Goal: Task Accomplishment & Management: Manage account settings

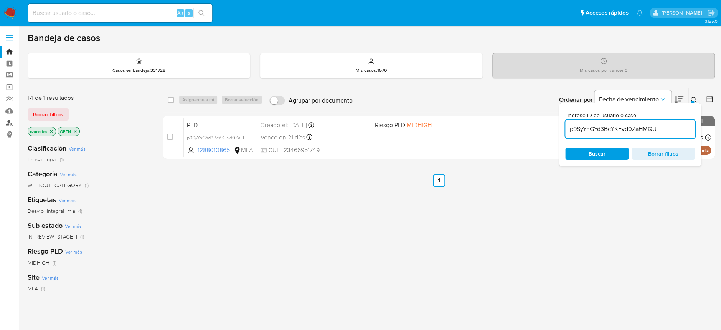
click at [13, 117] on link "Buscador de personas" at bounding box center [45, 123] width 91 height 12
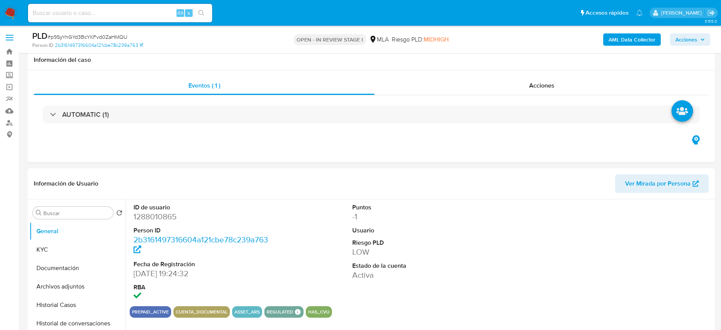
select select "10"
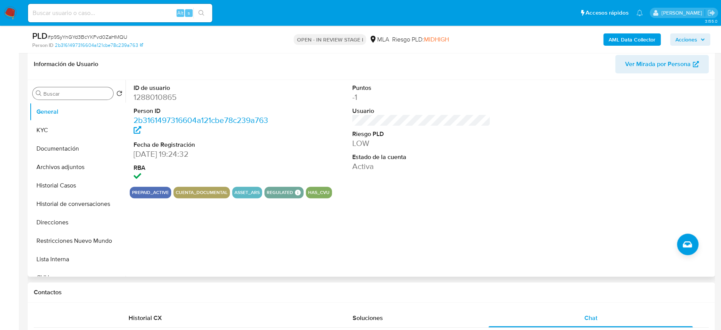
scroll to position [102, 0]
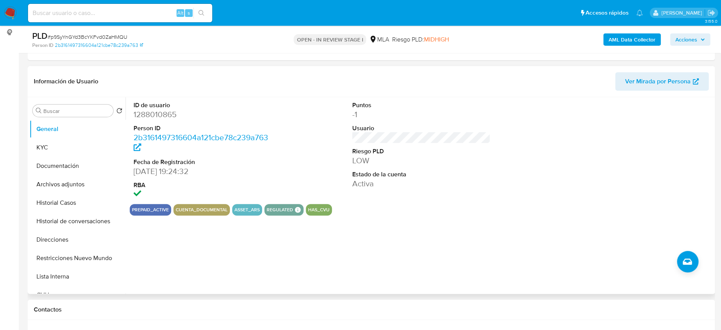
click at [168, 102] on dt "ID de usuario" at bounding box center [203, 105] width 138 height 8
click at [160, 115] on dd "1288010865" at bounding box center [203, 114] width 138 height 11
copy dd "1288010865"
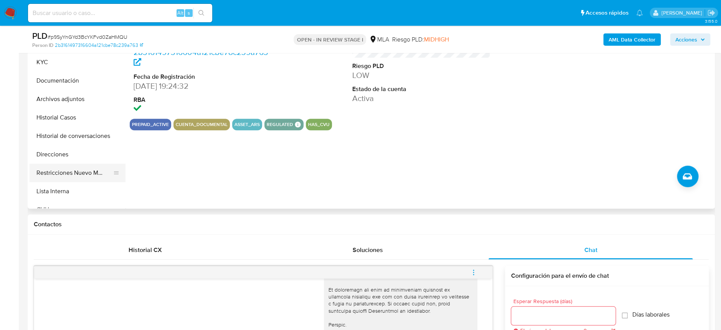
scroll to position [205, 0]
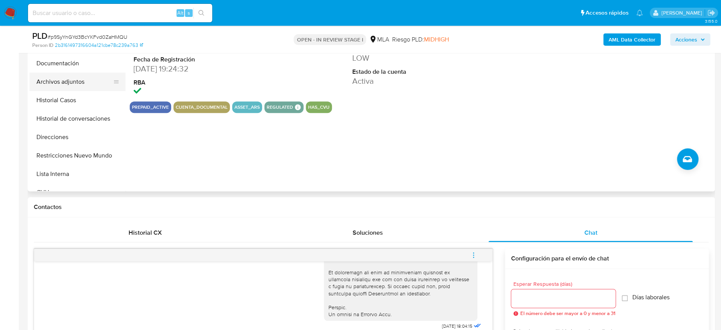
click at [73, 82] on button "Archivos adjuntos" at bounding box center [75, 82] width 90 height 18
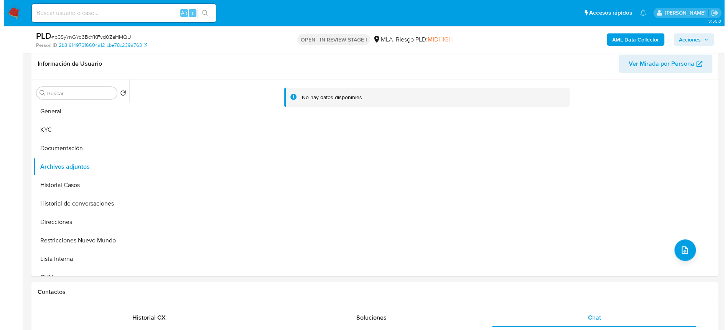
scroll to position [102, 0]
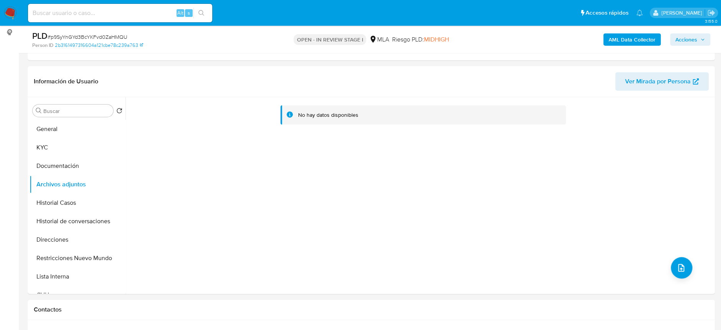
click at [621, 40] on b "AML Data Collector" at bounding box center [632, 39] width 47 height 12
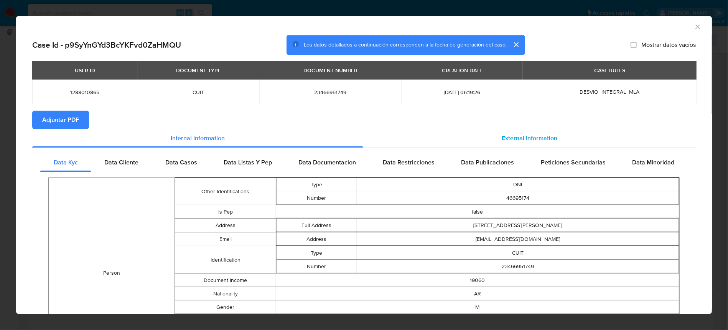
click at [506, 137] on span "External information" at bounding box center [530, 138] width 56 height 9
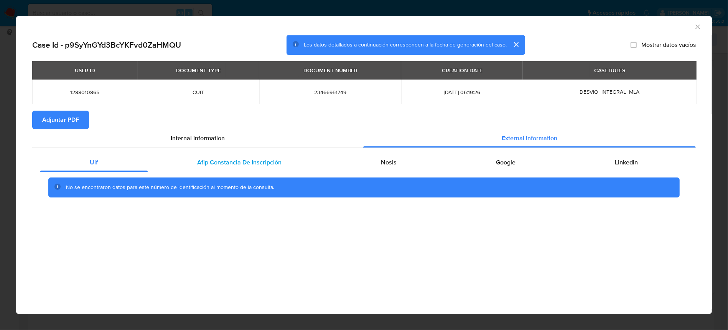
drag, startPoint x: 268, startPoint y: 150, endPoint x: 271, endPoint y: 158, distance: 8.6
click at [269, 152] on div "Uif Afip Constancia De Inscripción Nosis Google Linkedin No se encontraron dato…" at bounding box center [364, 178] width 664 height 60
click at [272, 158] on span "Afip Constancia De Inscripción" at bounding box center [240, 162] width 84 height 9
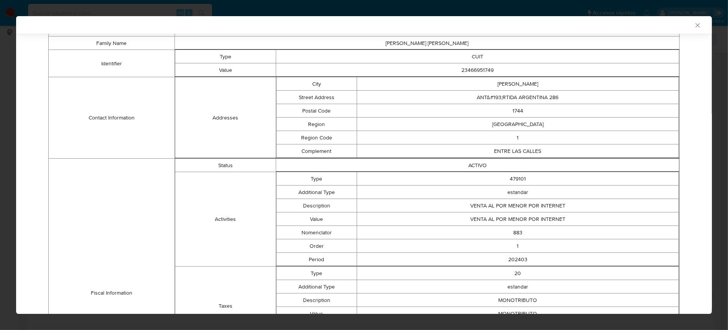
scroll to position [102, 0]
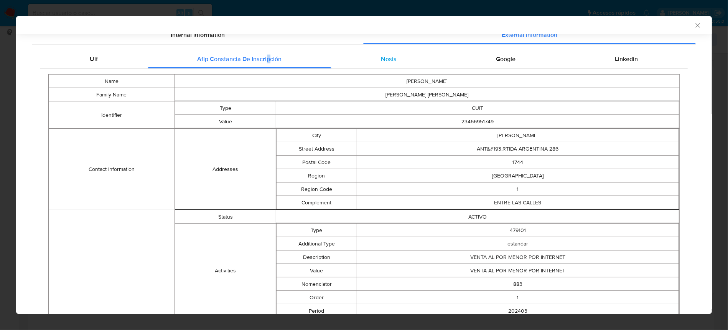
click at [370, 64] on div "Nosis" at bounding box center [389, 59] width 115 height 18
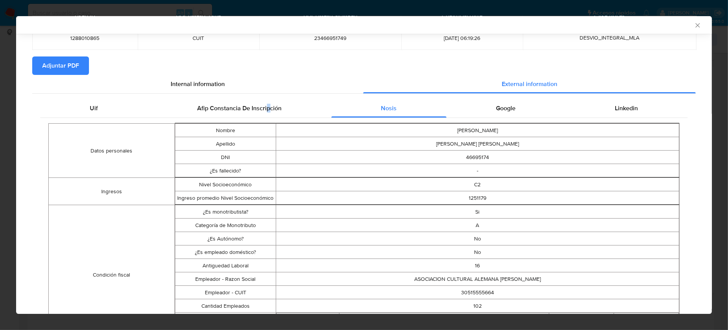
scroll to position [51, 0]
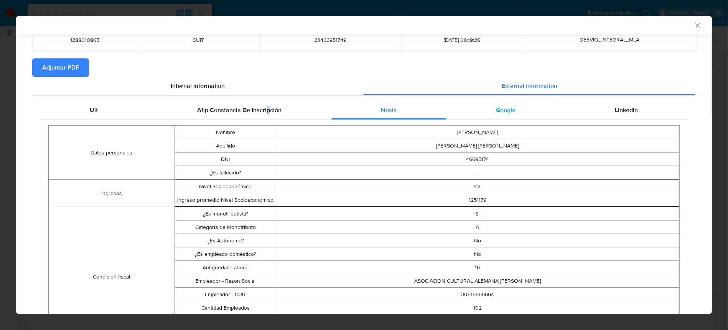
click at [491, 102] on div "Google" at bounding box center [506, 110] width 119 height 18
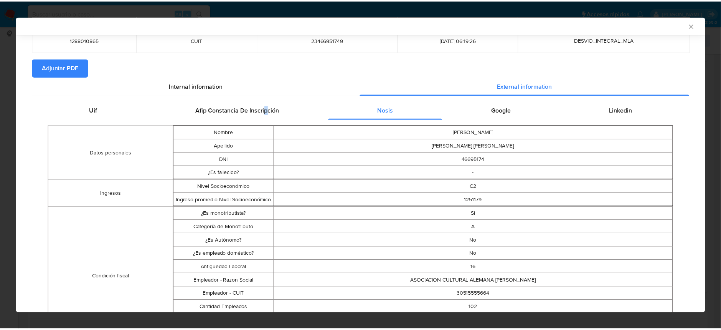
scroll to position [0, 0]
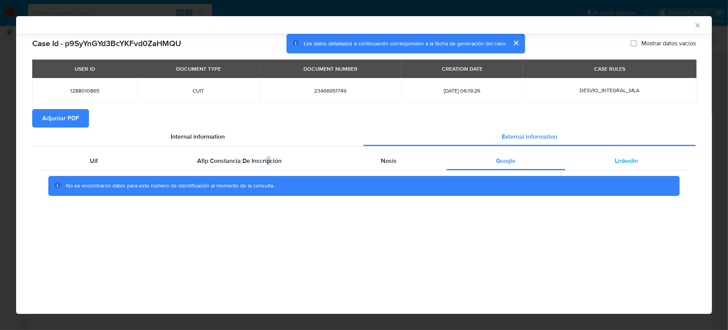
click at [627, 162] on span "Linkedin" at bounding box center [626, 160] width 23 height 9
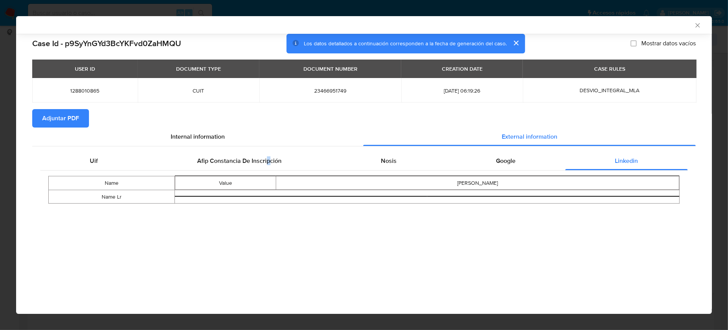
click at [78, 123] on span "Adjuntar PDF" at bounding box center [60, 118] width 37 height 17
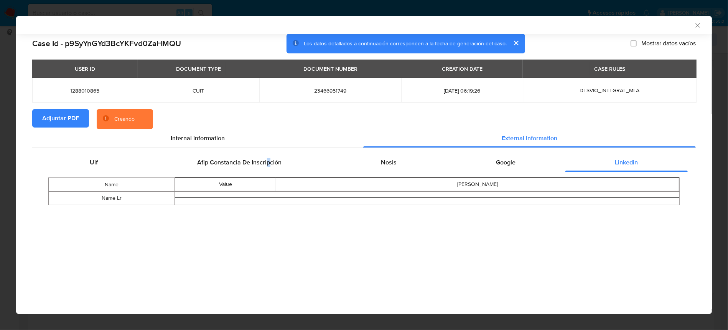
click at [697, 23] on icon "Cerrar ventana" at bounding box center [698, 25] width 8 height 8
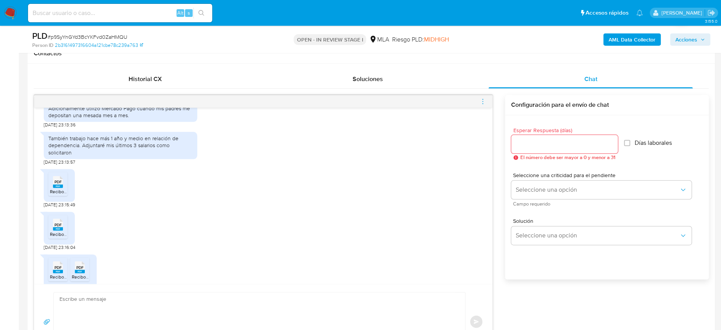
scroll to position [558, 0]
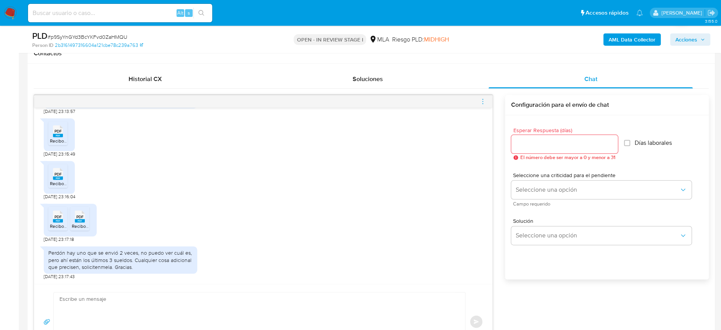
click at [53, 134] on icon "PDF" at bounding box center [58, 130] width 10 height 13
click at [62, 181] on span "Recibo_23-46695174-9_1064004.pdf" at bounding box center [88, 183] width 76 height 7
click at [53, 221] on div "PDF PDF" at bounding box center [58, 215] width 16 height 15
click at [89, 224] on span "Recibo_23-46695174-9_1064004.pdf" at bounding box center [110, 226] width 76 height 7
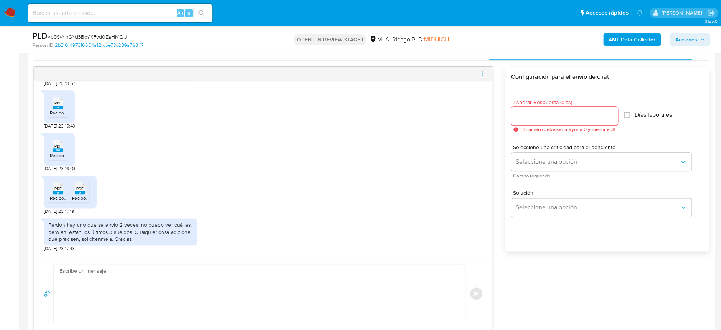
scroll to position [409, 0]
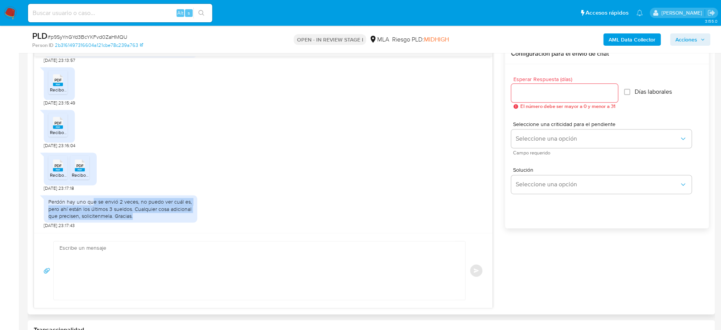
drag, startPoint x: 93, startPoint y: 203, endPoint x: 187, endPoint y: 219, distance: 95.0
click at [187, 219] on div "Perdón hay uno que se envió 2 veces, no puedo ver cuál es, pero ahí están los ú…" at bounding box center [120, 208] width 144 height 21
drag, startPoint x: 186, startPoint y: 218, endPoint x: 36, endPoint y: 198, distance: 151.4
click at [36, 198] on div "18/06/2025 18:04:15 Buenas, comienzo a responder 18/06/2025 23:11:45 1) La util…" at bounding box center [263, 144] width 458 height 176
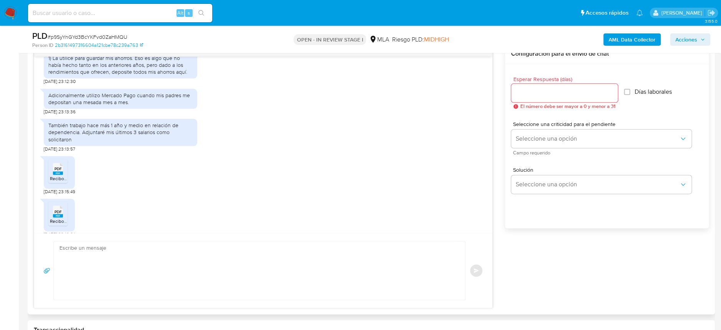
scroll to position [404, 0]
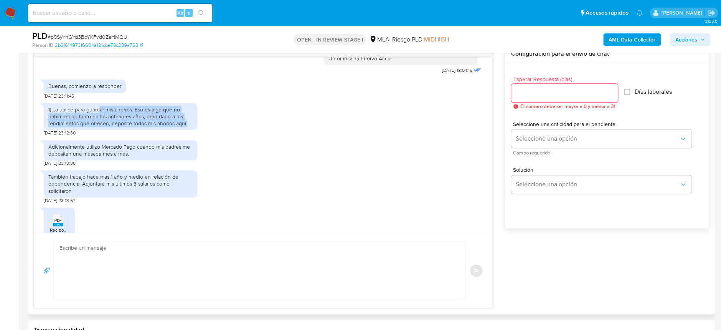
drag, startPoint x: 98, startPoint y: 124, endPoint x: 187, endPoint y: 139, distance: 90.1
click at [187, 127] on div "1) La utilicé para guardar mis ahorros. Eso es algo que no había hecho tanto en…" at bounding box center [120, 116] width 144 height 21
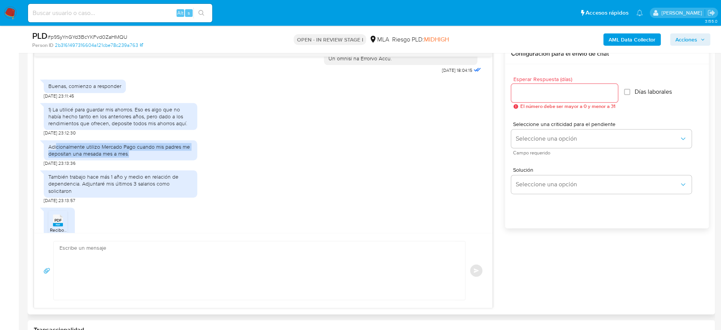
drag, startPoint x: 63, startPoint y: 162, endPoint x: 160, endPoint y: 168, distance: 97.3
click at [160, 157] on div "Adicionalmente utilizo Mercado Pago cuando mis padres me depositan una mesada m…" at bounding box center [120, 150] width 144 height 14
click at [162, 157] on div "Adicionalmente utilizo Mercado Pago cuando mis padres me depositan una mesada m…" at bounding box center [120, 150] width 144 height 14
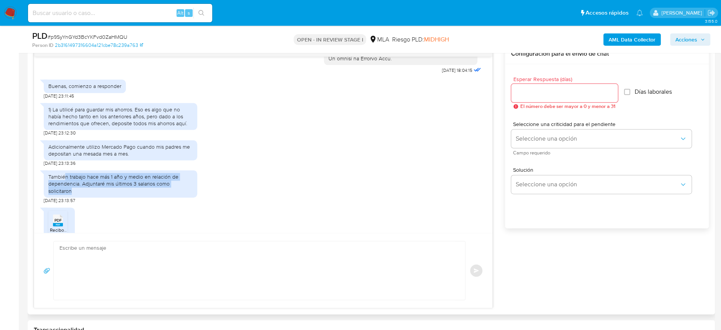
drag, startPoint x: 66, startPoint y: 191, endPoint x: 137, endPoint y: 206, distance: 72.3
click at [137, 194] on div "También trabajo hace más 1 año y medio en relación de dependencia. Adjuntaré mi…" at bounding box center [120, 183] width 144 height 21
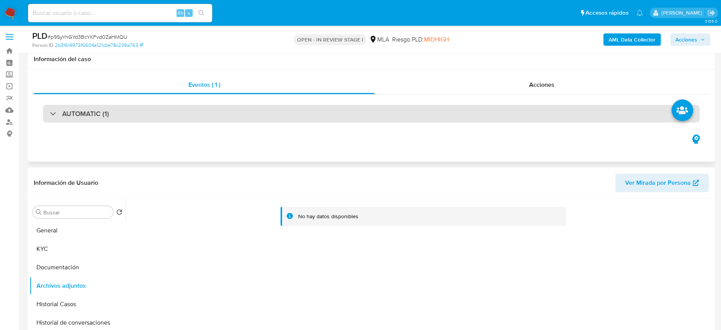
scroll to position [0, 0]
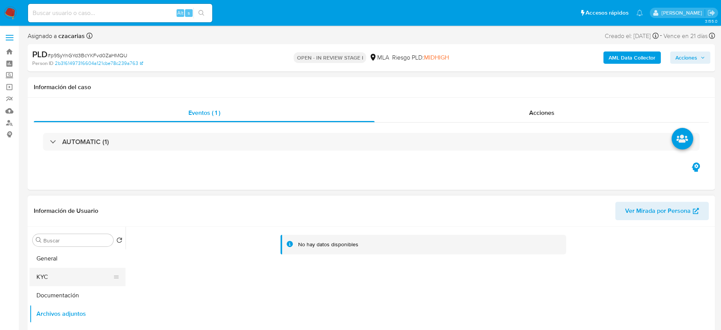
click at [84, 267] on button "KYC" at bounding box center [75, 276] width 90 height 18
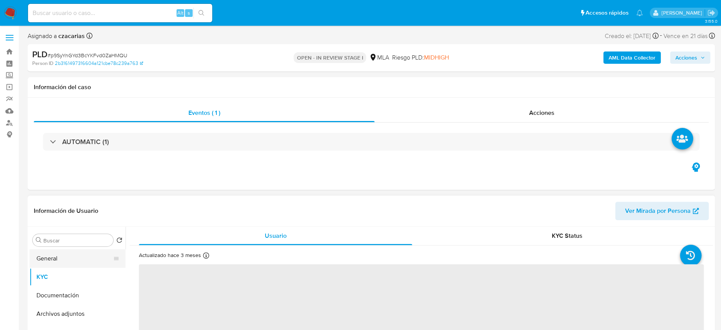
click at [66, 257] on button "General" at bounding box center [75, 258] width 90 height 18
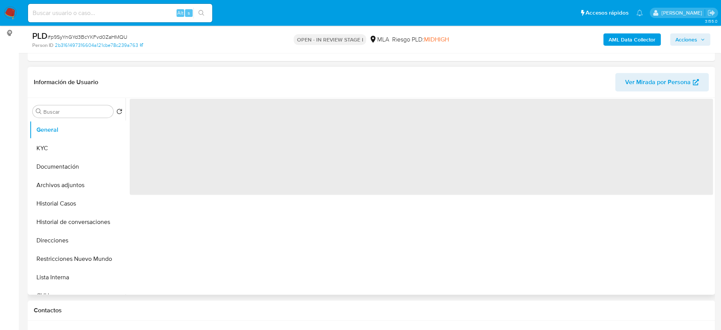
scroll to position [102, 0]
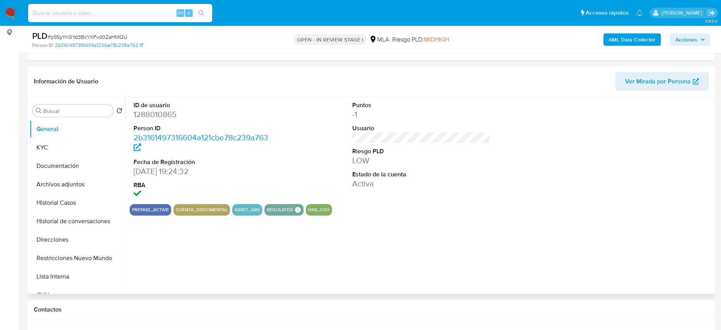
click at [144, 122] on dl "ID de usuario 1288010865 Person ID 2b3161497316604a121cbe78c239a763 Fecha de Re…" at bounding box center [203, 150] width 138 height 99
click at [148, 112] on dd "1288010865" at bounding box center [203, 114] width 138 height 11
click at [148, 111] on dd "1288010865" at bounding box center [203, 114] width 138 height 11
copy dd "1288010865"
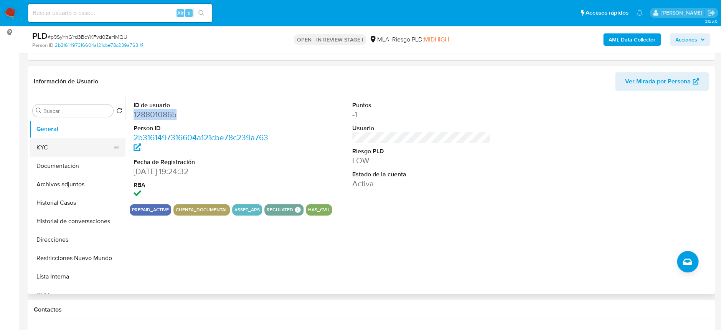
click at [30, 146] on button "KYC" at bounding box center [75, 147] width 90 height 18
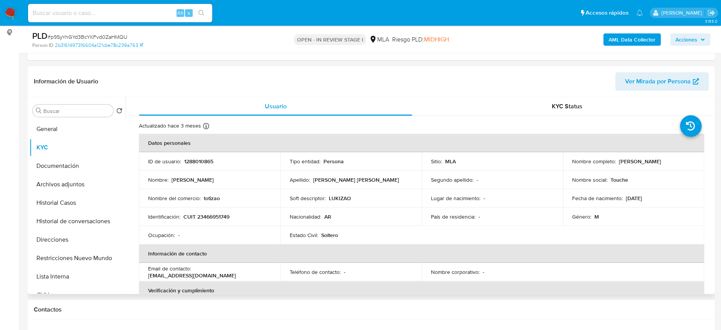
click at [218, 213] on p "CUIT 23466951749" at bounding box center [206, 216] width 46 height 7
click at [223, 216] on p "CUIT 23466951749" at bounding box center [206, 216] width 46 height 7
copy p "23466951749"
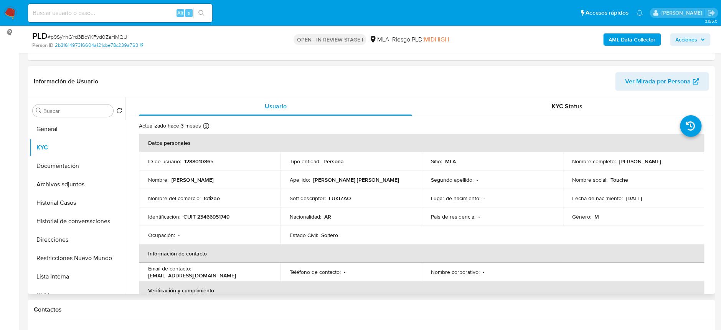
click at [209, 223] on td "Identificación : CUIT 23466951749" at bounding box center [209, 216] width 141 height 18
click at [212, 218] on p "CUIT 23466951749" at bounding box center [206, 216] width 46 height 7
copy p "23466951749"
click at [87, 180] on button "Archivos adjuntos" at bounding box center [75, 184] width 90 height 18
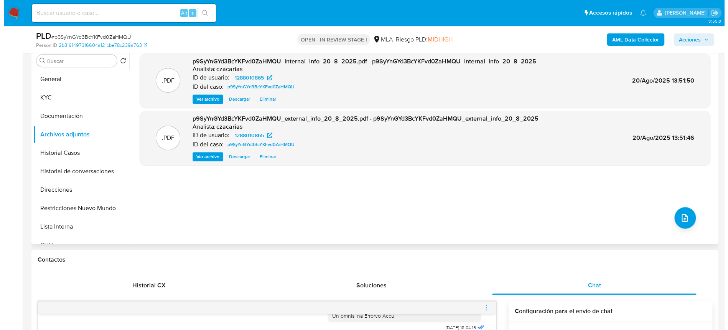
scroll to position [205, 0]
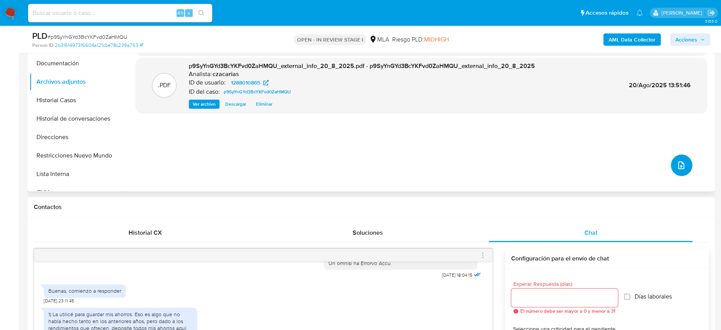
click at [683, 163] on button "upload-file" at bounding box center [681, 164] width 21 height 21
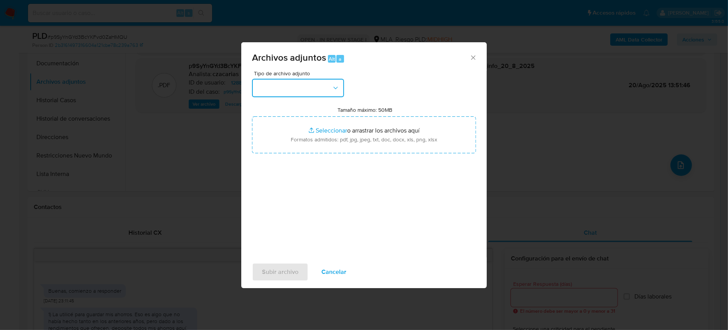
click at [270, 86] on button "button" at bounding box center [298, 88] width 92 height 18
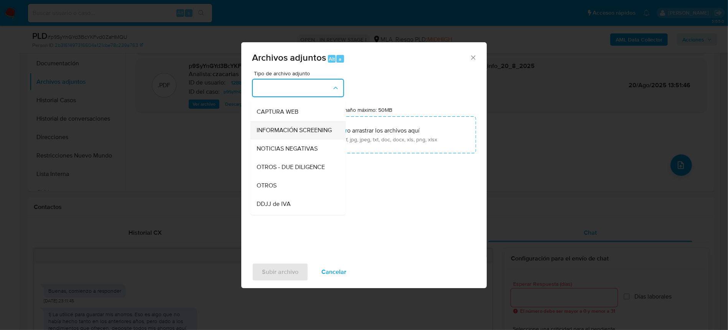
scroll to position [102, 0]
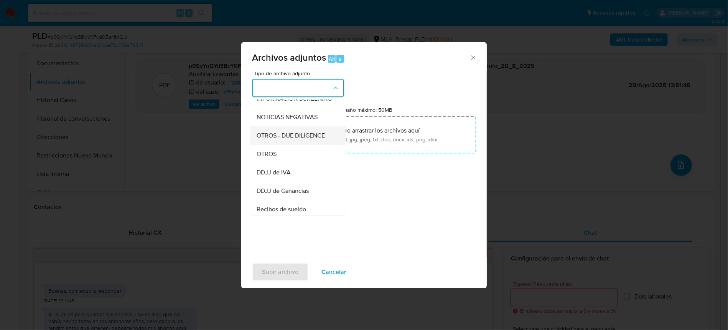
click at [282, 145] on div "OTROS - DUE DILIGENCE" at bounding box center [296, 135] width 78 height 18
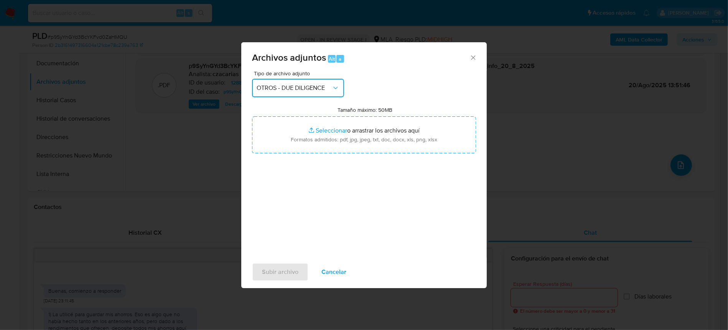
click at [328, 87] on span "OTROS - DUE DILIGENCE" at bounding box center [294, 88] width 75 height 8
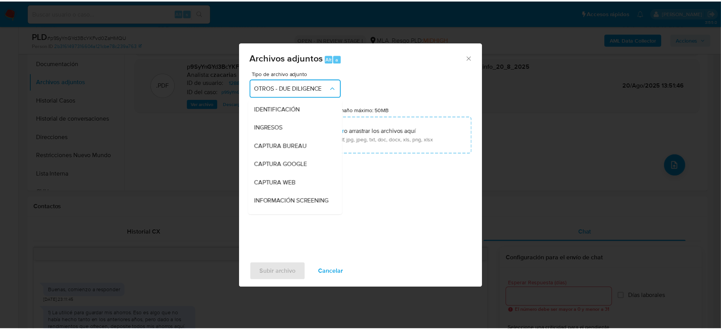
scroll to position [88, 0]
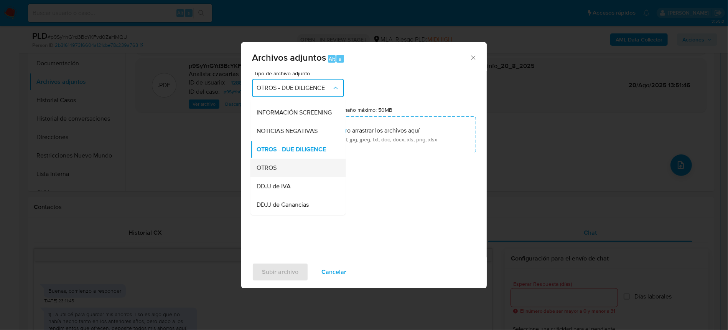
click at [283, 168] on div "OTROS" at bounding box center [296, 167] width 78 height 18
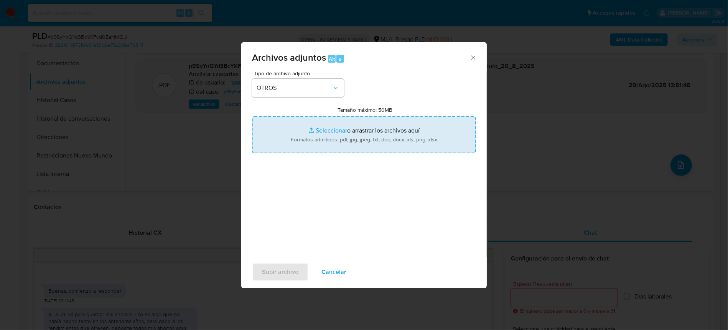
type input "C:\fakepath\Movimientos-1288010865.xlsx"
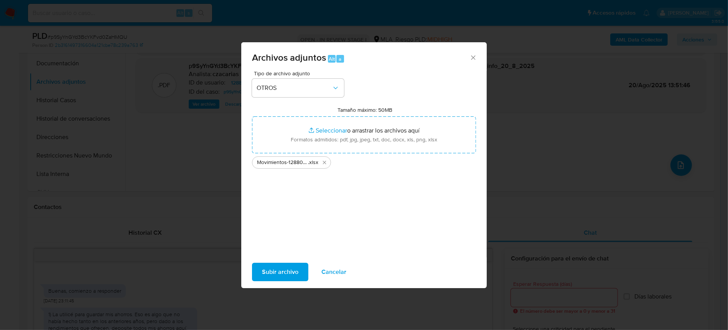
click at [298, 272] on button "Subir archivo" at bounding box center [280, 271] width 56 height 18
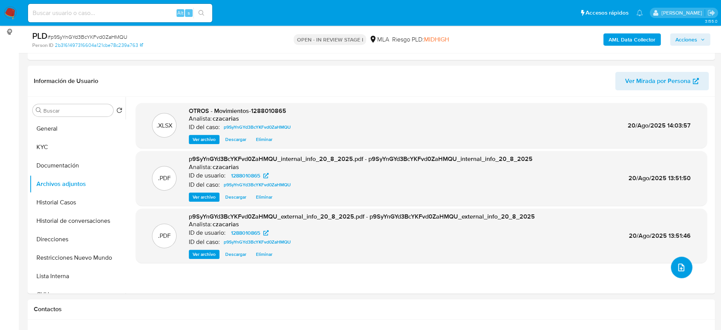
scroll to position [102, 0]
click at [676, 266] on icon "upload-file" at bounding box center [680, 267] width 9 height 9
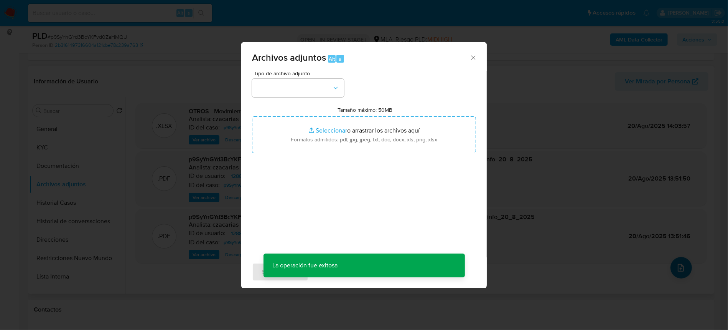
click at [675, 266] on div "Archivos adjuntos Alt a Tipo de archivo adjunto Tamaño máximo: 50MB Seleccionar…" at bounding box center [364, 165] width 728 height 330
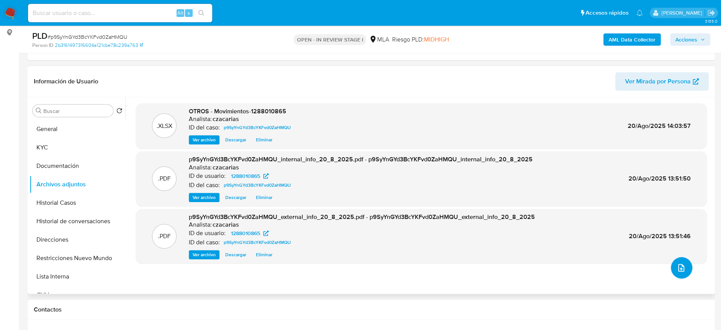
click at [679, 268] on icon "upload-file" at bounding box center [680, 267] width 9 height 9
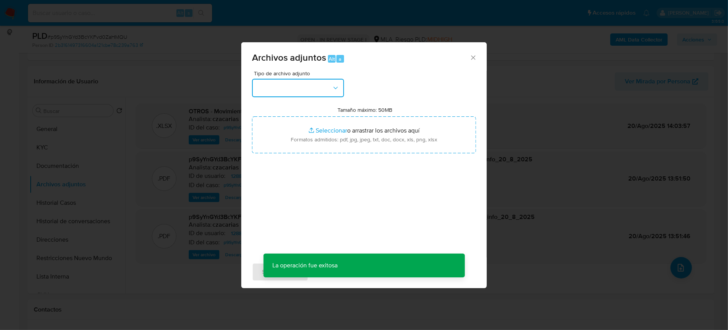
click at [299, 92] on button "button" at bounding box center [298, 88] width 92 height 18
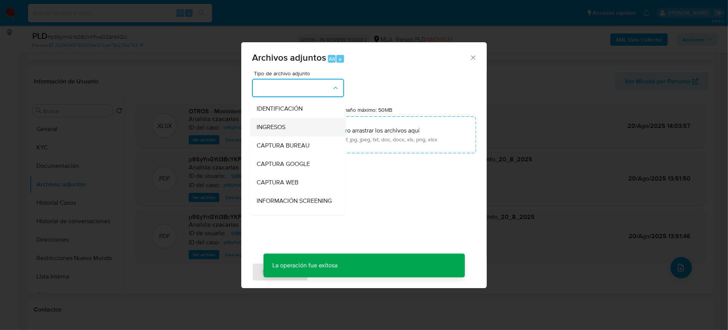
click at [284, 124] on span "INGRESOS" at bounding box center [271, 127] width 29 height 8
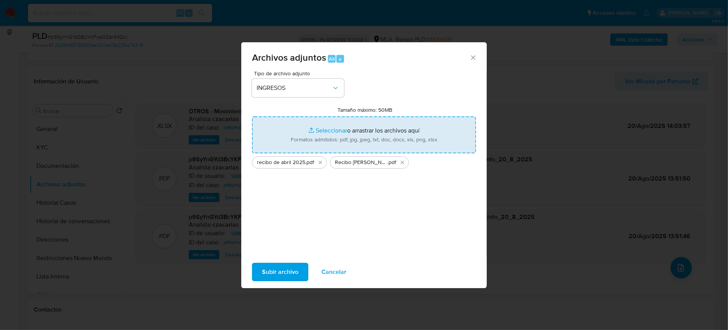
type input "C:\fakepath\Recibo de marzo 2025.pdf"
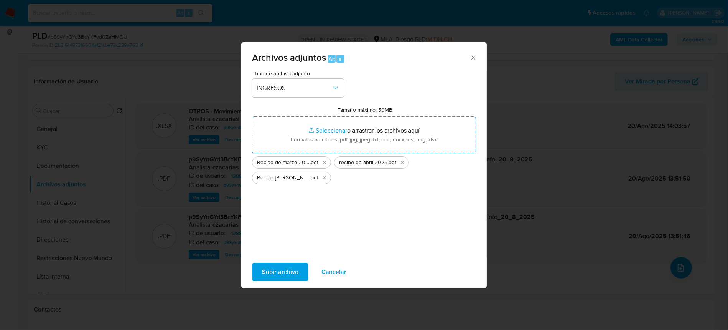
click at [269, 276] on span "Subir archivo" at bounding box center [280, 271] width 36 height 17
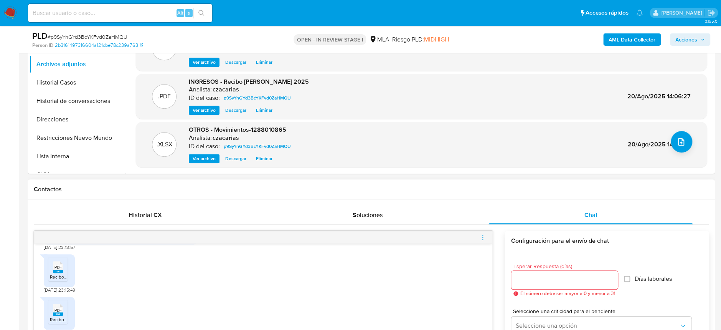
scroll to position [256, 0]
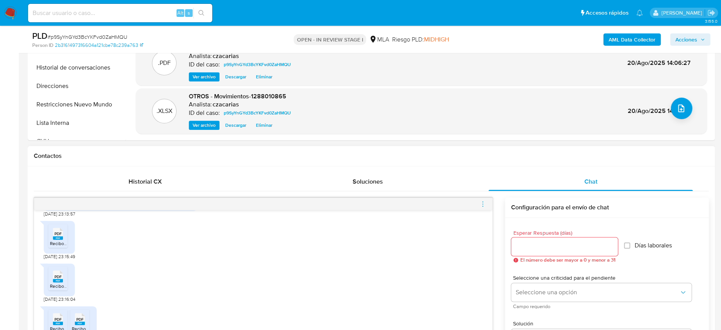
click at [485, 204] on icon "menu-action" at bounding box center [482, 203] width 7 height 7
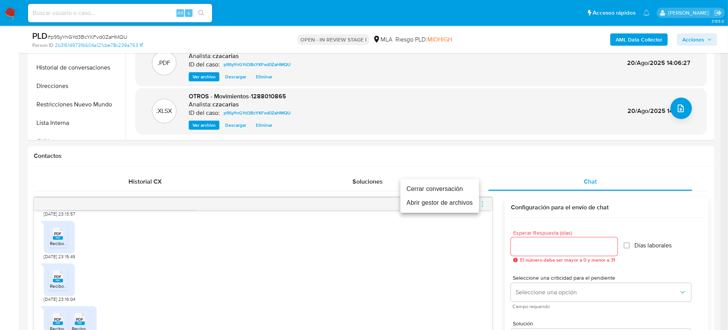
click at [447, 184] on li "Cerrar conversación" at bounding box center [440, 189] width 79 height 14
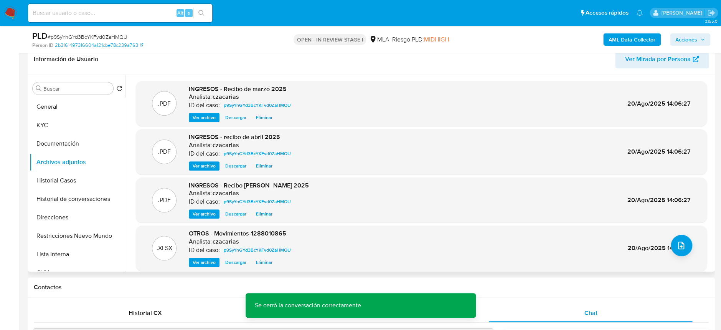
scroll to position [102, 0]
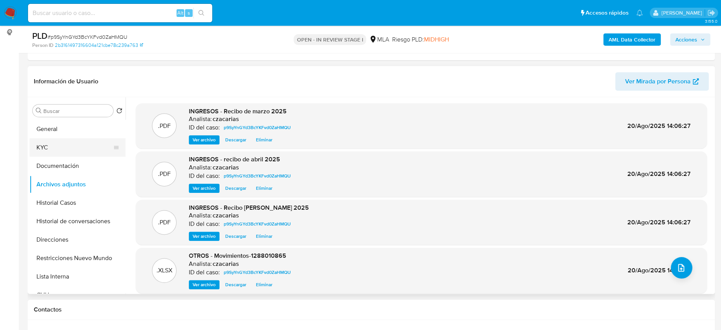
click at [56, 142] on button "KYC" at bounding box center [75, 147] width 90 height 18
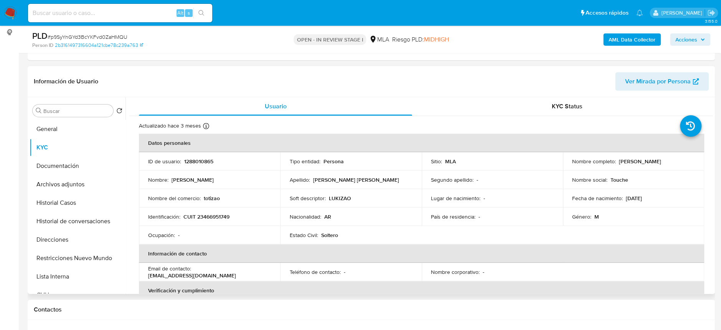
click at [220, 210] on td "Identificación : CUIT 23466951749" at bounding box center [209, 216] width 141 height 18
click at [218, 214] on p "CUIT 23466951749" at bounding box center [206, 216] width 46 height 7
copy p "23466951749"
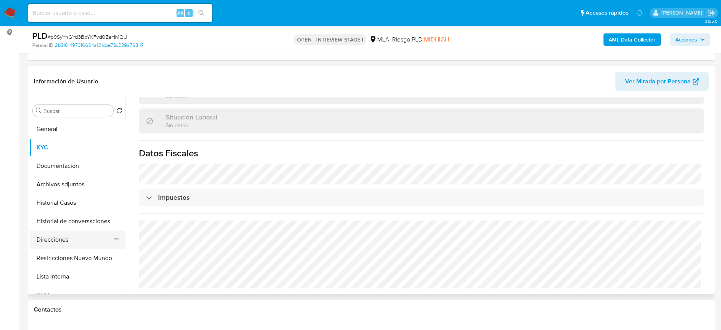
click at [58, 239] on button "Direcciones" at bounding box center [75, 239] width 90 height 18
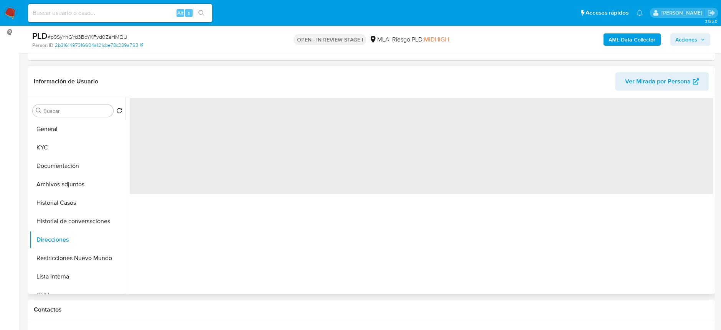
scroll to position [0, 0]
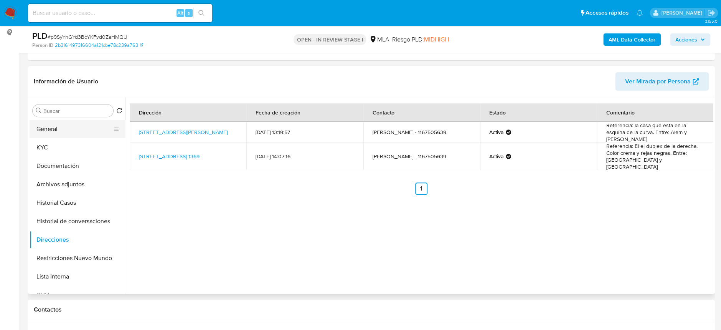
click at [61, 125] on button "General" at bounding box center [75, 129] width 90 height 18
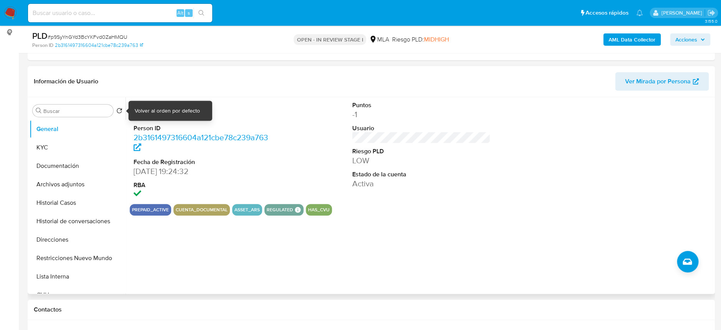
click at [128, 109] on div at bounding box center [128, 110] width 3 height 3
click at [147, 110] on div "Volver al orden por defecto" at bounding box center [167, 111] width 65 height 8
click at [167, 115] on dd "1288010865" at bounding box center [203, 114] width 138 height 11
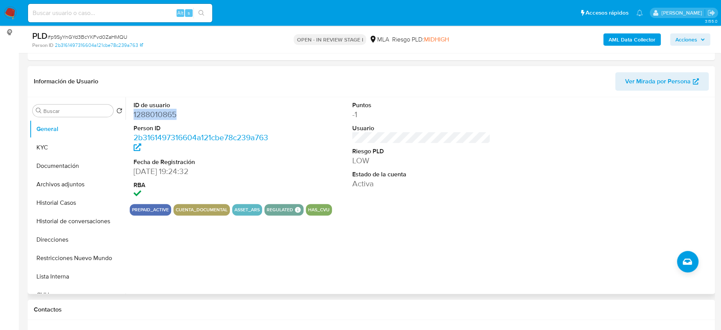
copy dd "1288010865"
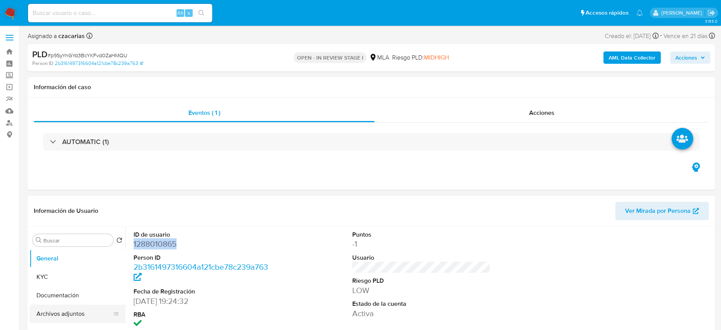
click at [82, 310] on button "Archivos adjuntos" at bounding box center [75, 313] width 90 height 18
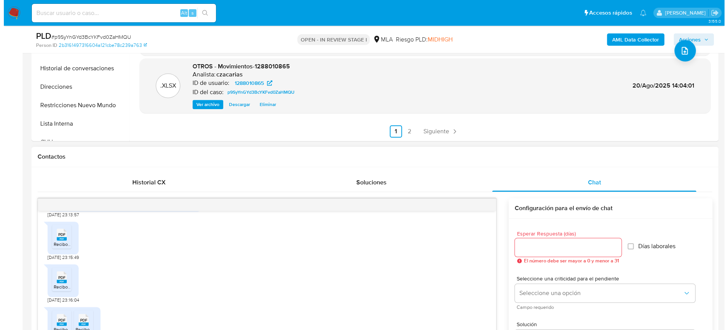
scroll to position [256, 0]
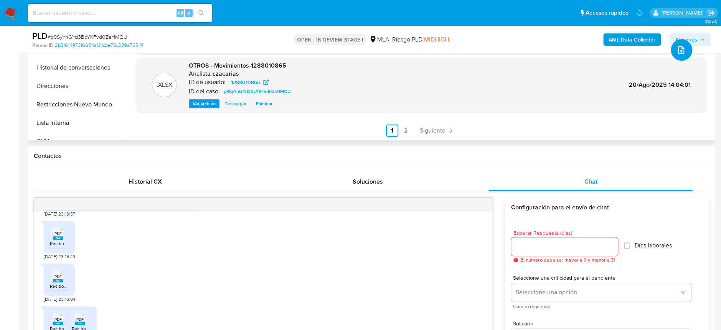
click at [681, 49] on icon "upload-file" at bounding box center [680, 49] width 9 height 9
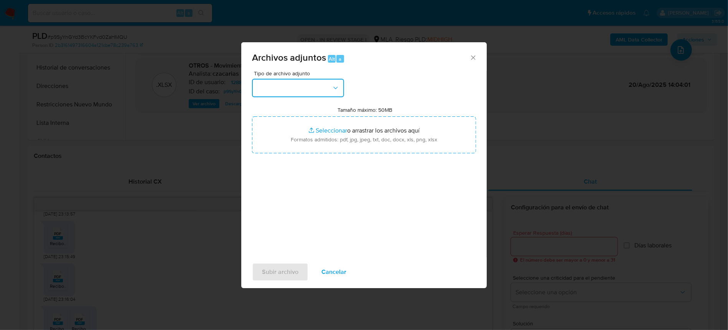
click at [317, 92] on button "button" at bounding box center [298, 88] width 92 height 18
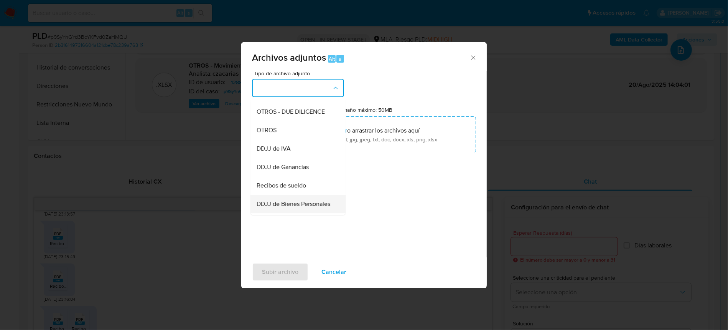
scroll to position [153, 0]
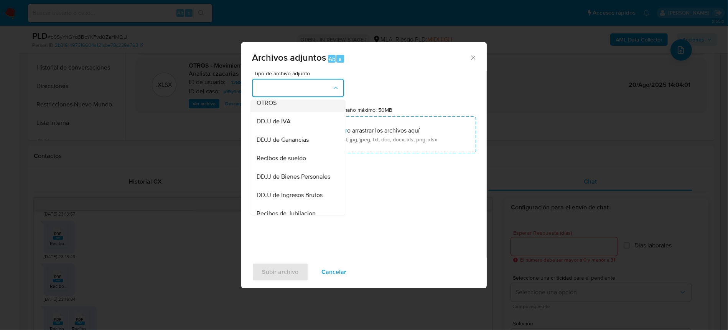
click at [275, 107] on span "OTROS" at bounding box center [267, 103] width 20 height 8
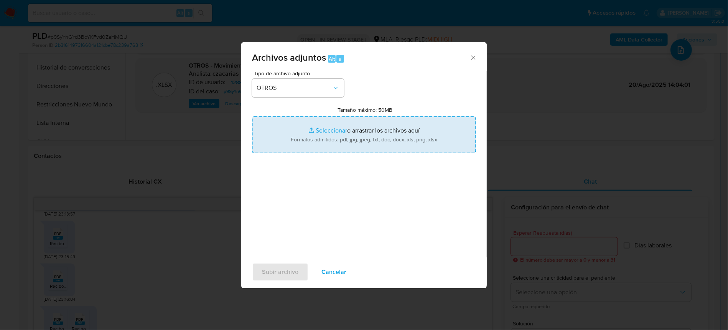
type input "C:\fakepath\Caselog p9SyYnGYd3BcYKFvd0ZaHMQU_2025_06_18_17_37_29.docx"
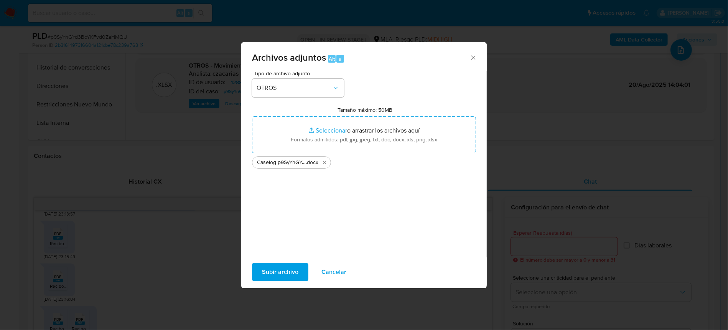
click at [279, 269] on span "Subir archivo" at bounding box center [280, 271] width 36 height 17
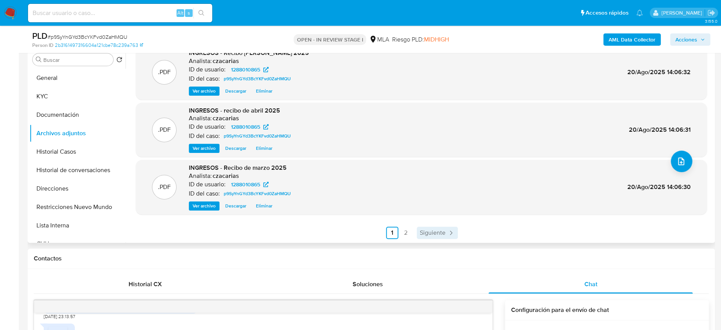
click at [433, 236] on span "Siguiente" at bounding box center [433, 232] width 26 height 6
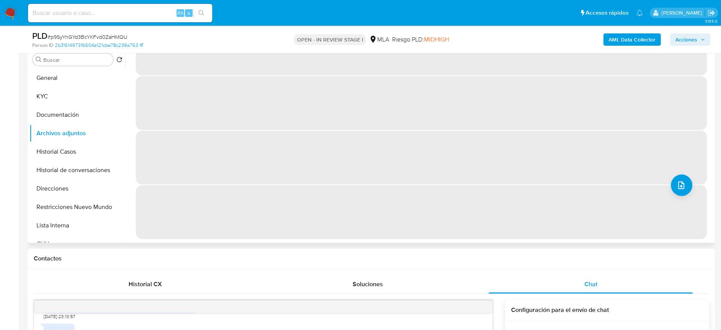
scroll to position [0, 0]
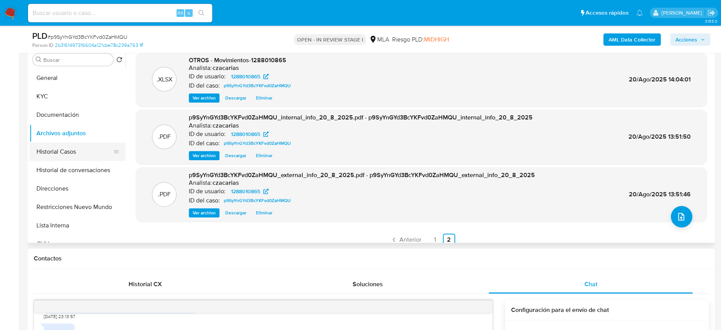
click at [68, 147] on button "Historial Casos" at bounding box center [75, 151] width 90 height 18
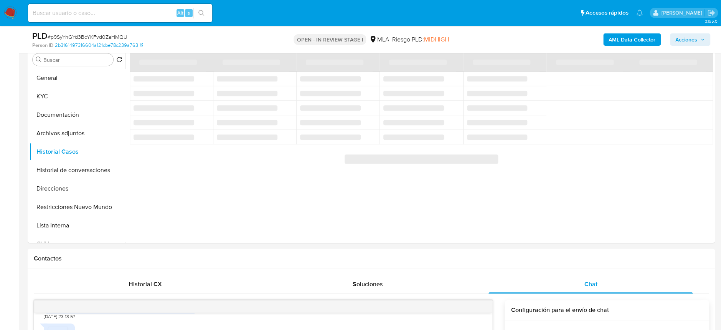
scroll to position [102, 0]
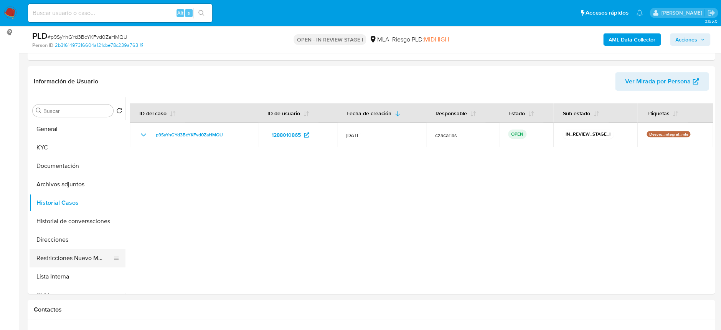
click at [68, 262] on button "Restricciones Nuevo Mundo" at bounding box center [75, 258] width 90 height 18
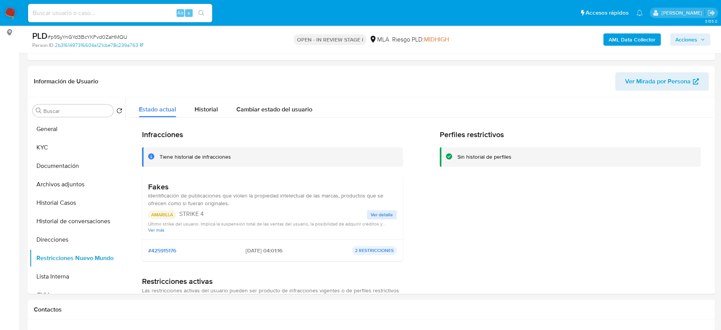
drag, startPoint x: 203, startPoint y: 196, endPoint x: 291, endPoint y: 203, distance: 88.5
click at [291, 203] on div "Fakes Identificación de publicaciones que violen la propiedad intelectual de la…" at bounding box center [272, 194] width 249 height 25
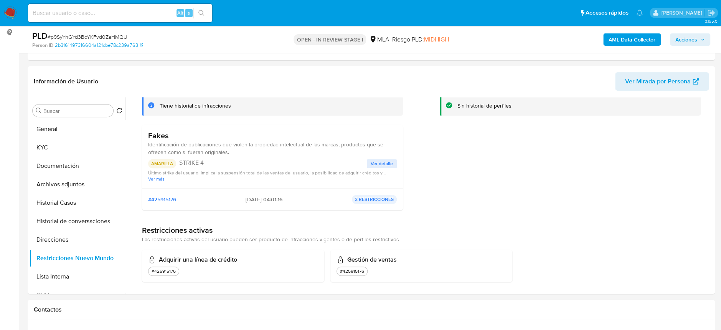
scroll to position [55, 0]
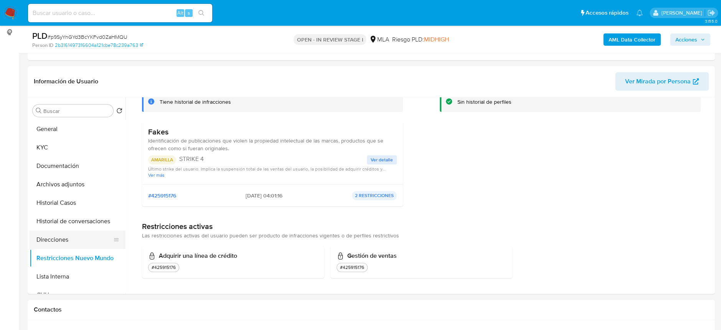
click at [45, 237] on button "Direcciones" at bounding box center [75, 239] width 90 height 18
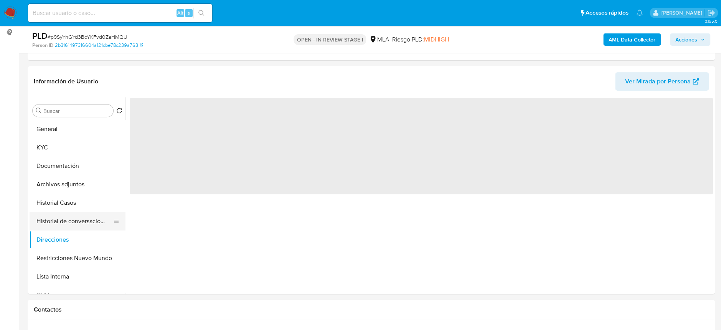
click at [59, 215] on button "Historial de conversaciones" at bounding box center [75, 221] width 90 height 18
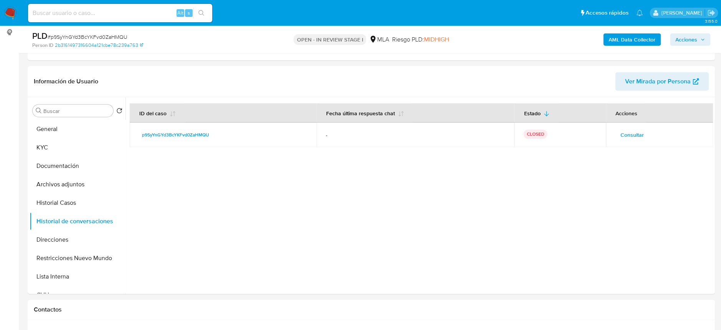
drag, startPoint x: 689, startPoint y: 36, endPoint x: 681, endPoint y: 40, distance: 8.8
click at [689, 36] on span "Acciones" at bounding box center [686, 39] width 22 height 12
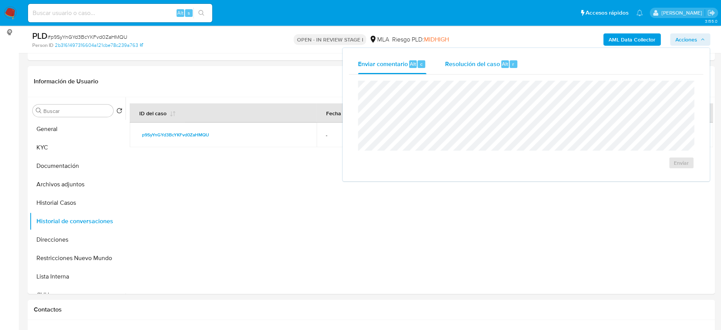
click at [463, 64] on span "Resolución del caso" at bounding box center [472, 63] width 55 height 9
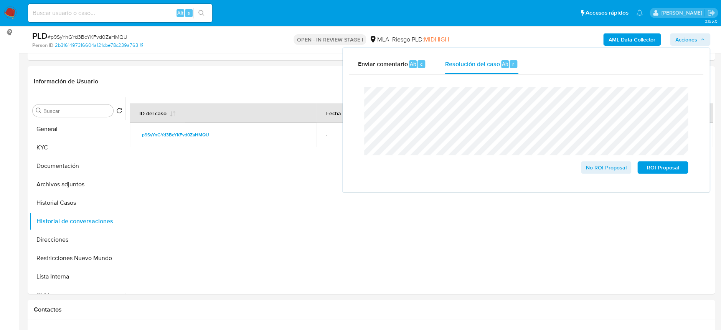
click at [90, 36] on span "# p9SyYnGYd3BcYKFvd0ZaHMQU" at bounding box center [88, 37] width 80 height 8
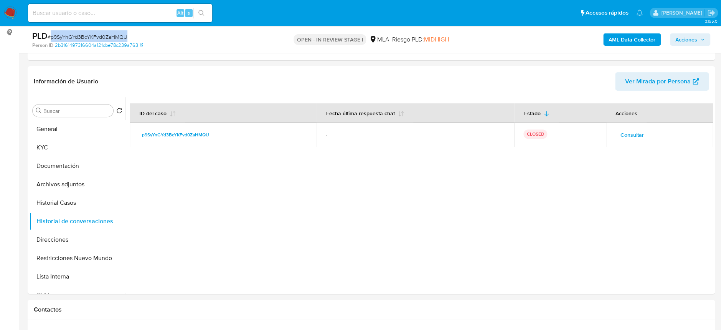
click at [90, 36] on span "# p9SyYnGYd3BcYKFvd0ZaHMQU" at bounding box center [88, 37] width 80 height 8
copy span "p9SyYnGYd3BcYKFvd0ZaHMQU"
click at [682, 36] on span "Acciones" at bounding box center [686, 39] width 22 height 12
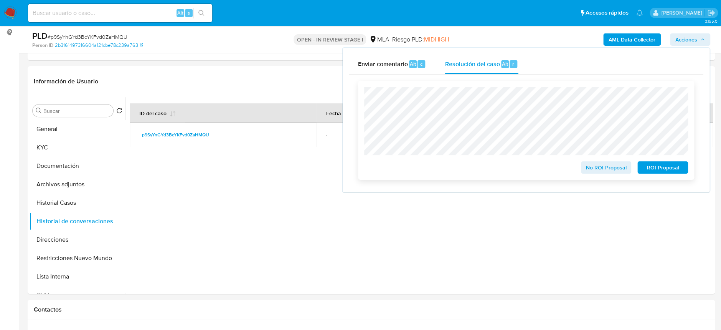
click at [593, 168] on span "No ROI Proposal" at bounding box center [606, 167] width 40 height 11
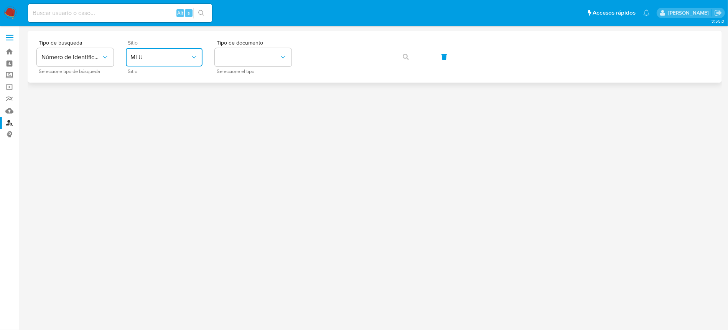
click at [184, 59] on span "MLU" at bounding box center [160, 57] width 60 height 8
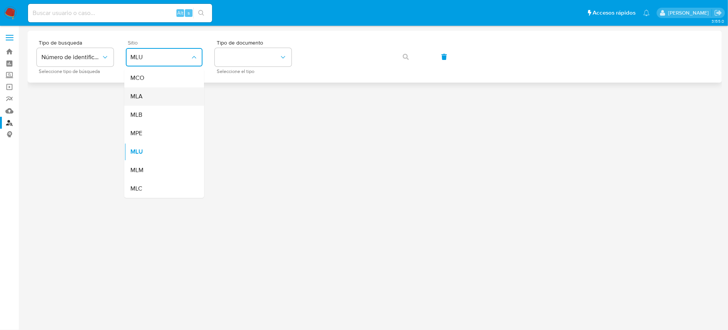
click at [163, 103] on div "MLA" at bounding box center [161, 96] width 63 height 18
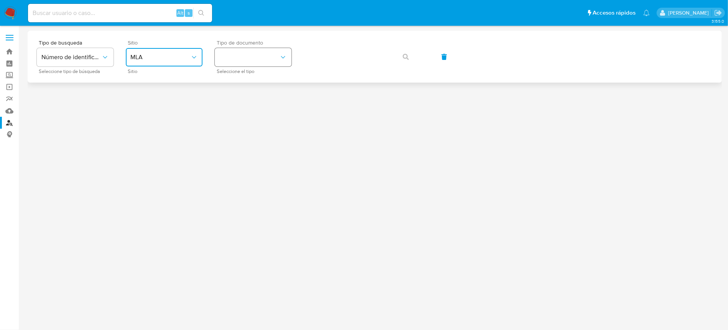
click at [223, 65] on button "identificationType" at bounding box center [253, 57] width 77 height 18
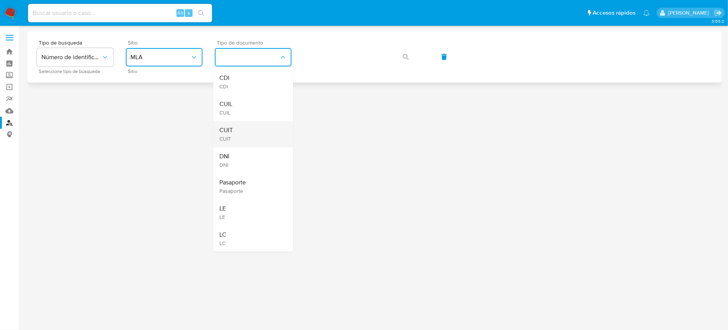
click at [244, 131] on div "CUIT CUIT" at bounding box center [250, 134] width 63 height 26
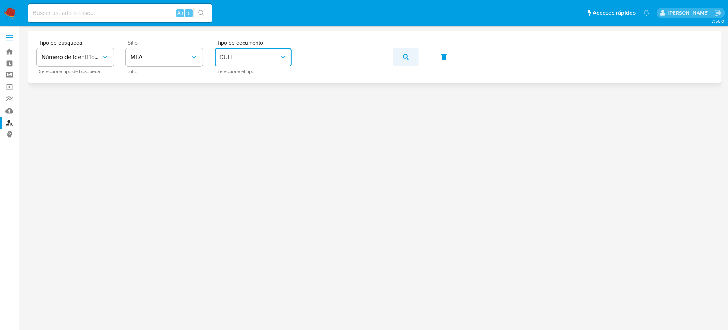
click at [415, 63] on button "button" at bounding box center [406, 57] width 26 height 18
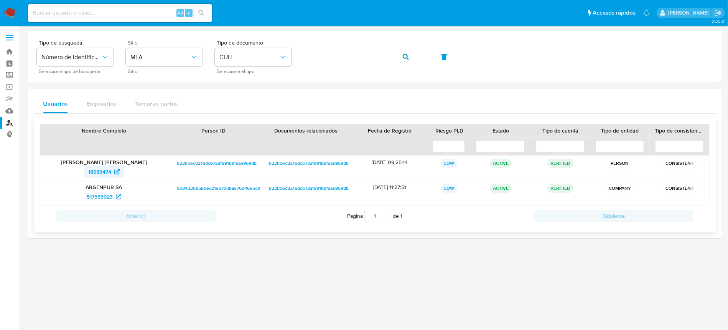
click at [102, 173] on span "18983474" at bounding box center [99, 171] width 23 height 12
click at [403, 54] on icon "button" at bounding box center [406, 57] width 6 height 6
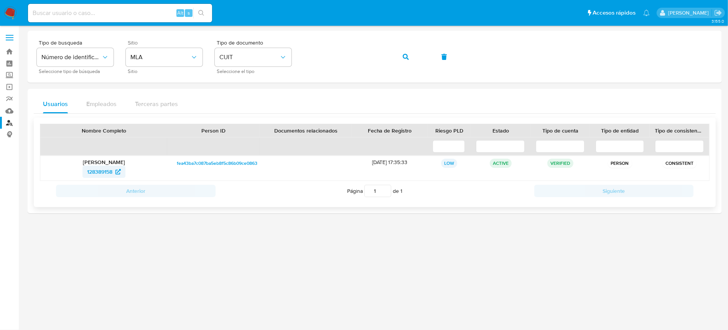
click at [112, 169] on span "128389158" at bounding box center [99, 171] width 25 height 12
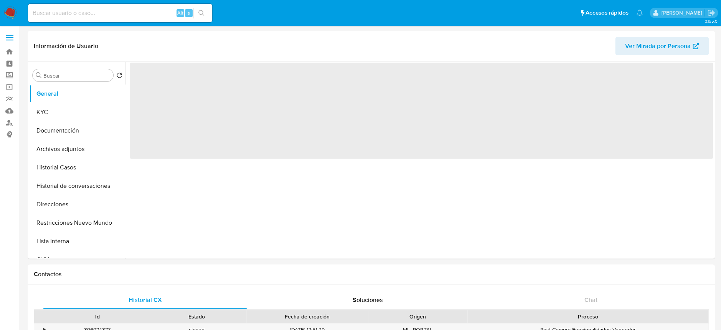
select select "10"
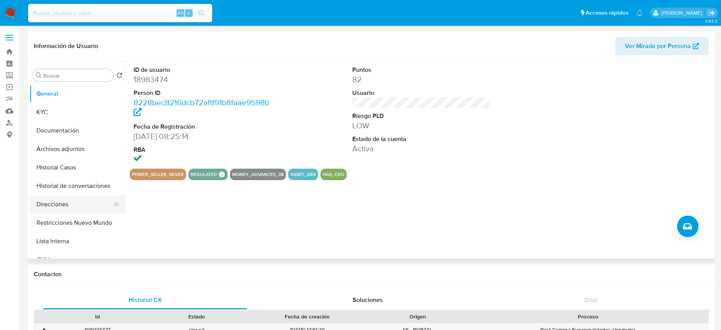
click at [69, 197] on button "Direcciones" at bounding box center [75, 204] width 90 height 18
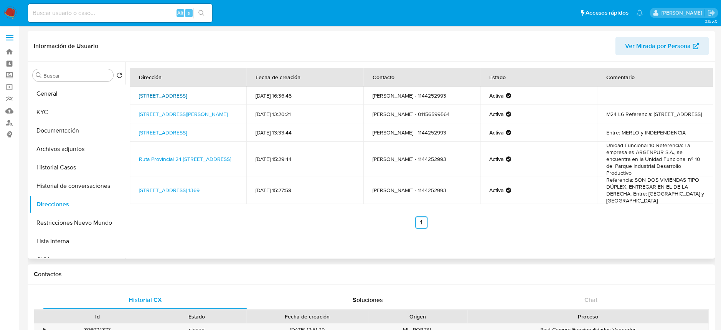
drag, startPoint x: 136, startPoint y: 92, endPoint x: 229, endPoint y: 93, distance: 92.5
click at [229, 93] on td "Calle Antartida Argentina 286, Moreno, Buenos Aires, 1744, Argentina 286" at bounding box center [188, 95] width 117 height 18
copy link "Calle Antartida Argentina 286, Moreno"
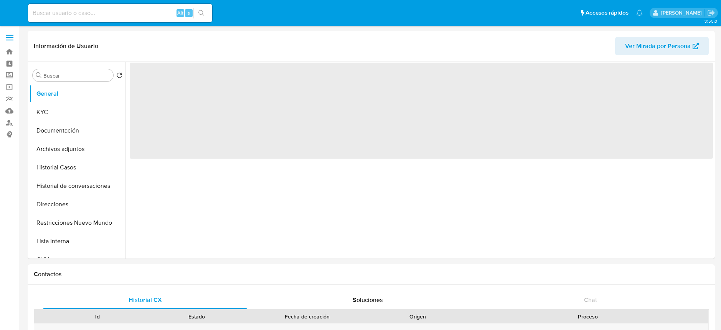
select select "10"
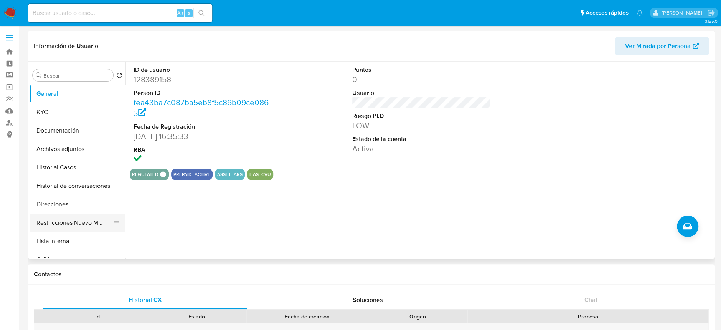
click at [49, 215] on button "Restricciones Nuevo Mundo" at bounding box center [75, 222] width 90 height 18
click at [58, 203] on button "Direcciones" at bounding box center [75, 204] width 90 height 18
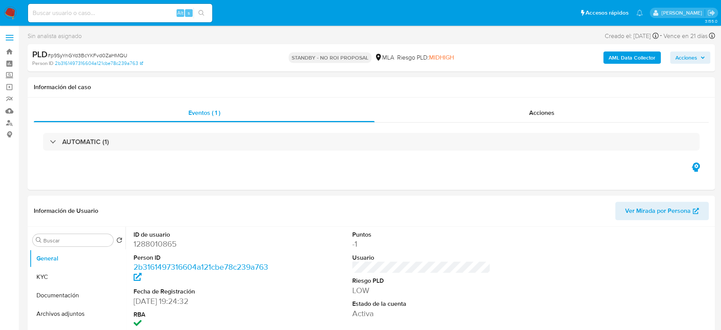
select select "10"
click at [118, 18] on div "Alt s" at bounding box center [120, 13] width 184 height 18
drag, startPoint x: 120, startPoint y: 14, endPoint x: 144, endPoint y: 10, distance: 23.7
click at [121, 14] on input at bounding box center [120, 13] width 184 height 10
paste input "mBurxC0uVvAI7s7WLzfAn4K1"
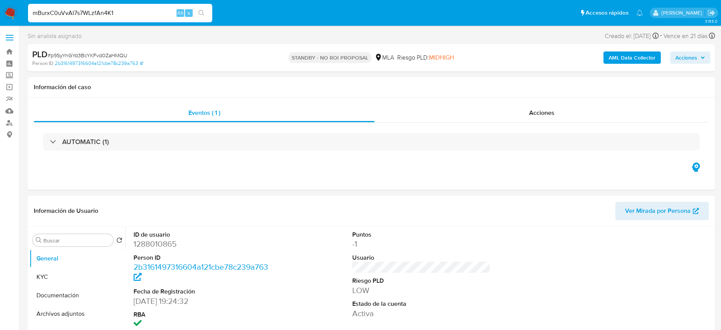
type input "mBurxC0uVvAI7s7WLzfAn4K1"
click at [200, 6] on div "mBurxC0uVvAI7s7WLzfAn4K1 Alt s" at bounding box center [120, 13] width 184 height 18
click at [102, 15] on input "mBurxC0uVvAI7s7WLzfAn4K1" at bounding box center [120, 13] width 184 height 10
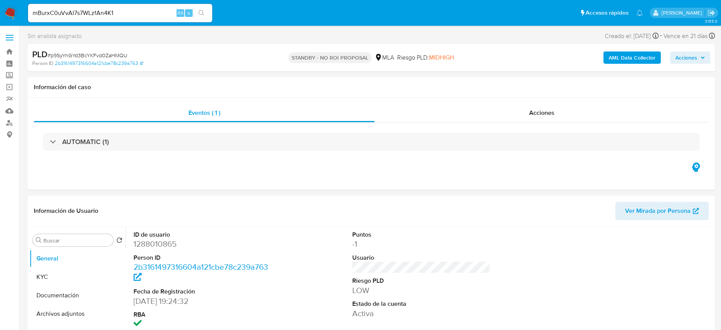
click at [206, 14] on button "search-icon" at bounding box center [201, 13] width 16 height 11
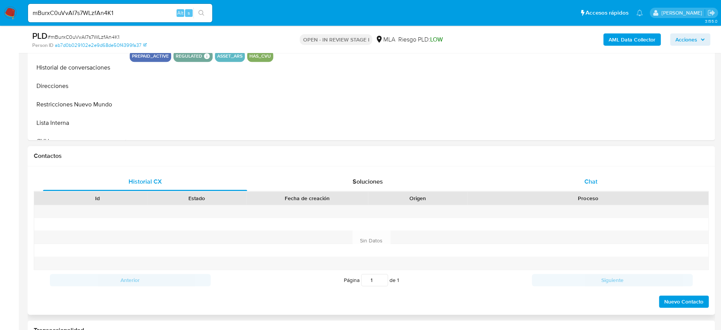
click at [586, 187] on div "Chat" at bounding box center [590, 181] width 204 height 18
select select "10"
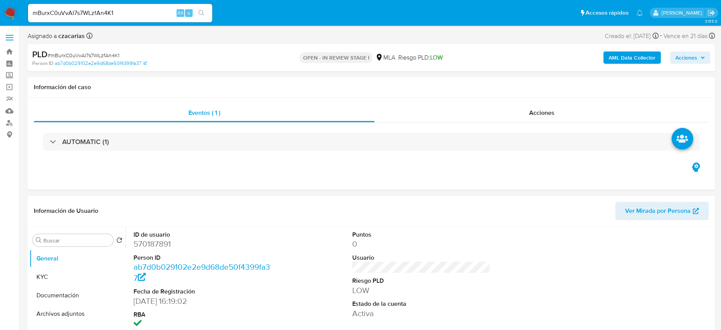
click at [162, 244] on dd "570187891" at bounding box center [203, 243] width 138 height 11
click at [161, 244] on dd "570187891" at bounding box center [203, 243] width 138 height 11
copy dd "570187891"
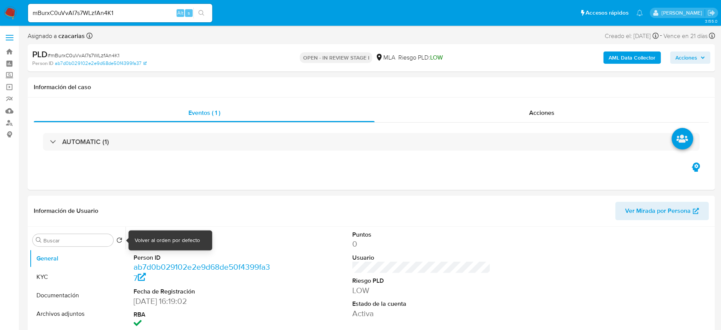
click at [138, 241] on div "Volver al orden por defecto" at bounding box center [167, 240] width 65 height 8
click at [148, 248] on dd "570187891" at bounding box center [203, 243] width 138 height 11
copy dd "570187891"
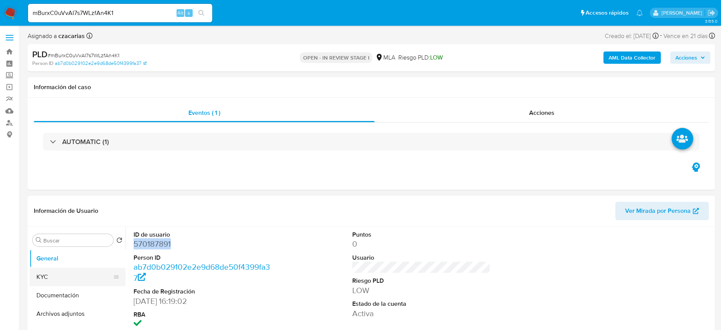
click at [36, 280] on button "KYC" at bounding box center [75, 276] width 90 height 18
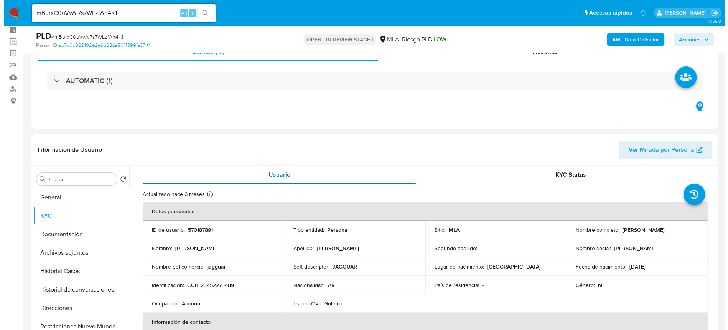
scroll to position [51, 0]
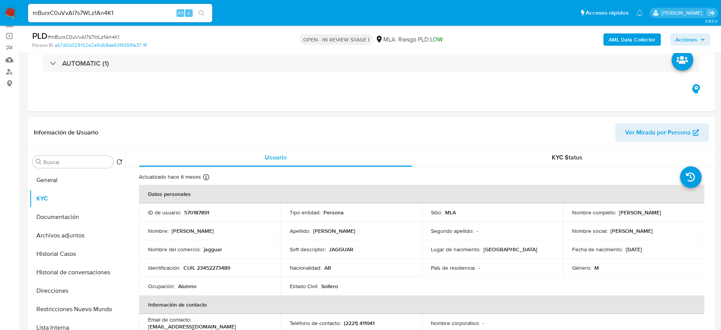
click at [627, 34] on b "AML Data Collector" at bounding box center [632, 39] width 47 height 12
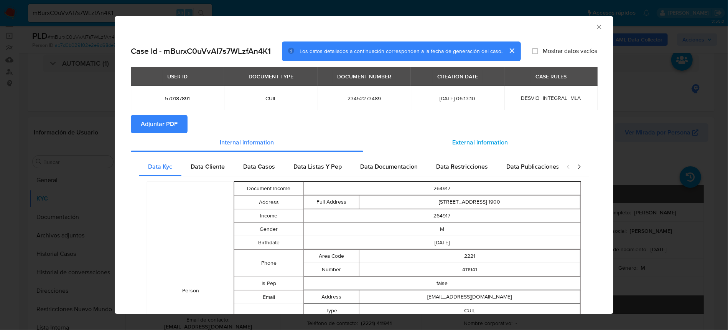
click at [499, 144] on span "External information" at bounding box center [481, 142] width 56 height 9
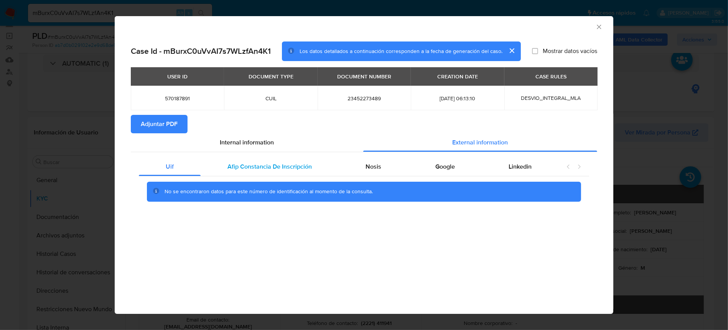
click at [263, 167] on span "Afip Constancia De Inscripción" at bounding box center [270, 166] width 84 height 9
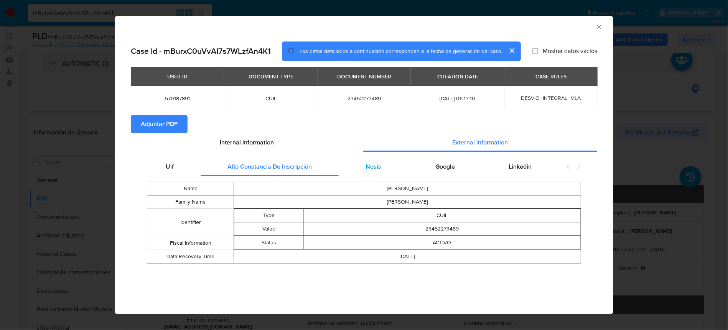
click at [386, 172] on div "Nosis" at bounding box center [373, 166] width 69 height 18
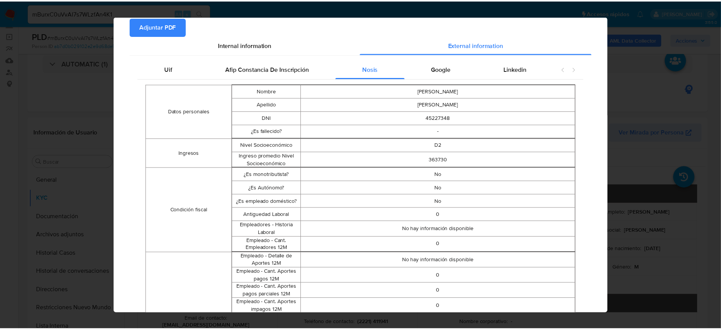
scroll to position [0, 0]
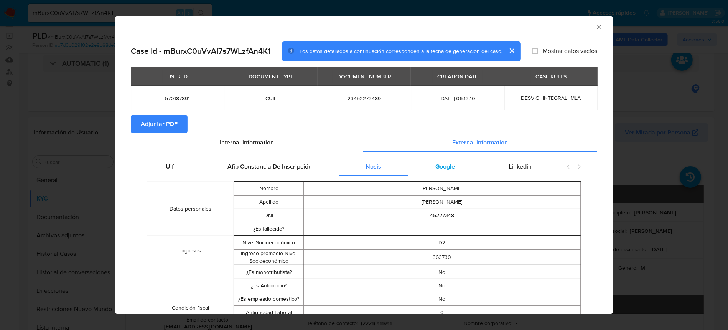
click at [439, 167] on span "Google" at bounding box center [446, 166] width 20 height 9
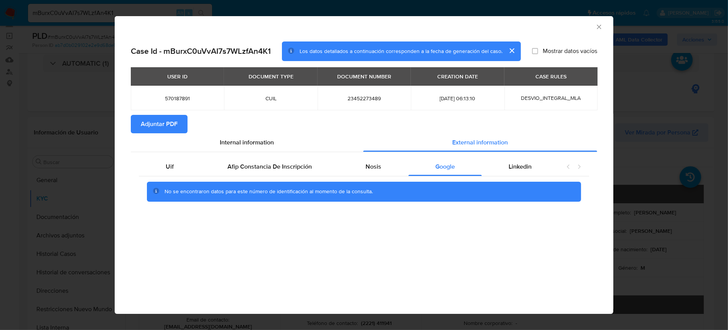
click at [531, 177] on div "No se encontraron datos para este número de identificación al momento de la con…" at bounding box center [364, 191] width 450 height 31
click at [524, 168] on span "Linkedin" at bounding box center [520, 166] width 23 height 9
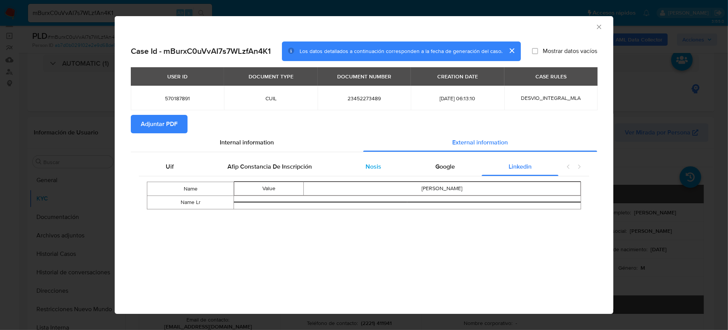
click at [366, 170] on span "Nosis" at bounding box center [374, 166] width 16 height 9
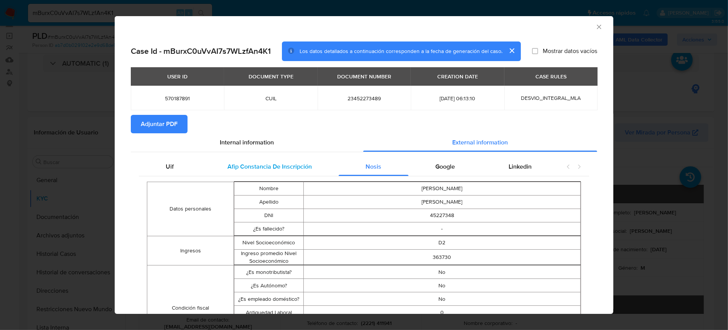
click at [273, 170] on span "Afip Constancia De Inscripción" at bounding box center [270, 166] width 84 height 9
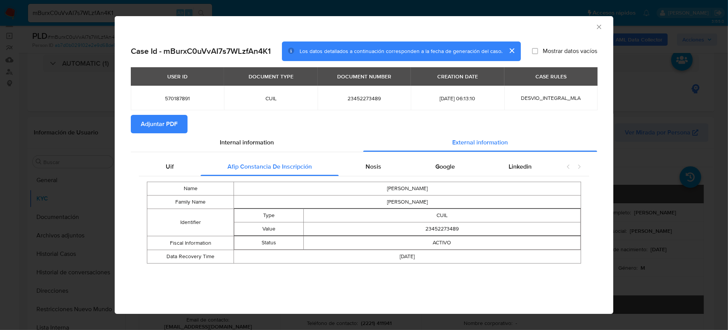
click at [169, 124] on span "Adjuntar PDF" at bounding box center [159, 123] width 37 height 17
click at [600, 30] on icon "Cerrar ventana" at bounding box center [600, 27] width 8 height 8
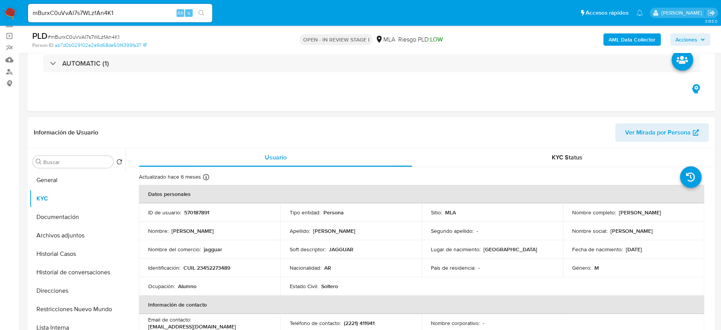
click at [204, 269] on p "CUIL 23452273489" at bounding box center [206, 267] width 47 height 7
copy p "23452273489"
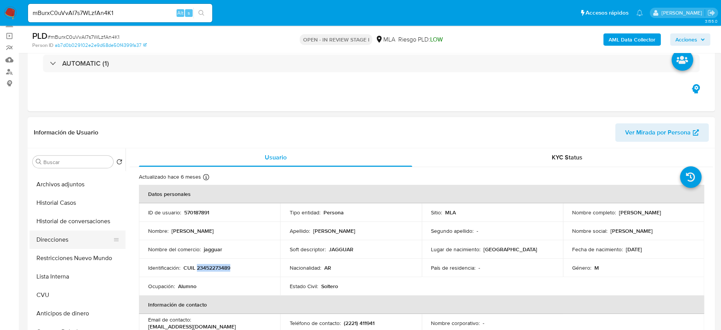
click at [69, 242] on button "Direcciones" at bounding box center [75, 239] width 90 height 18
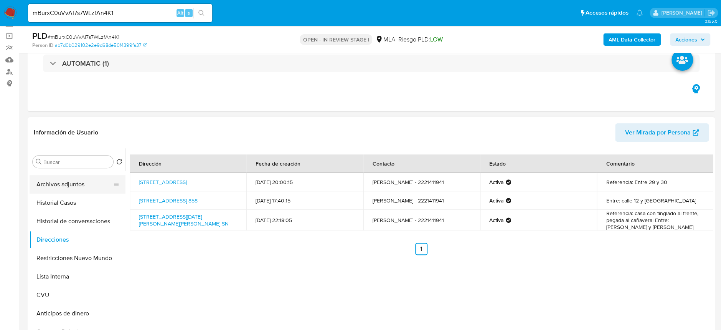
click at [78, 188] on button "Archivos adjuntos" at bounding box center [75, 184] width 90 height 18
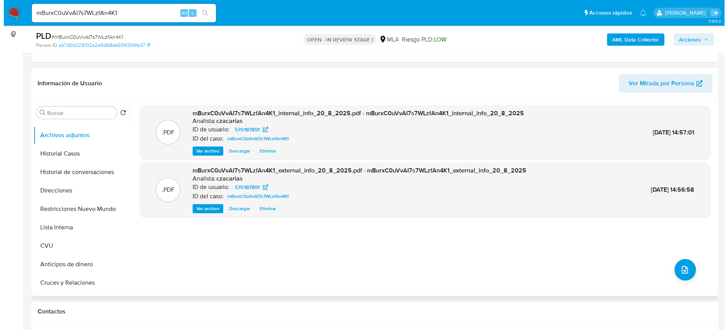
scroll to position [102, 0]
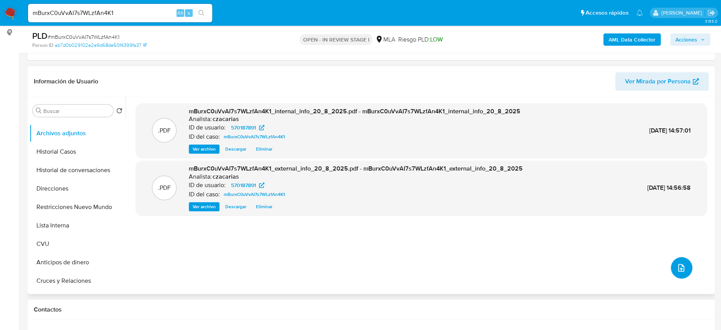
click at [676, 267] on icon "upload-file" at bounding box center [680, 267] width 9 height 9
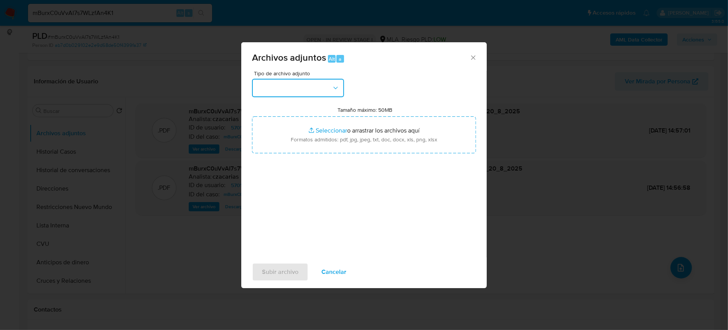
click at [304, 87] on button "button" at bounding box center [298, 88] width 92 height 18
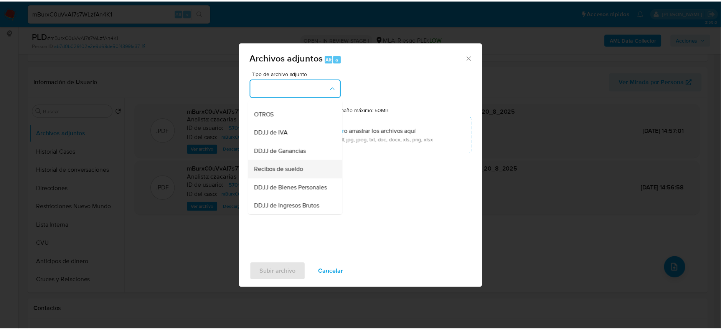
scroll to position [153, 0]
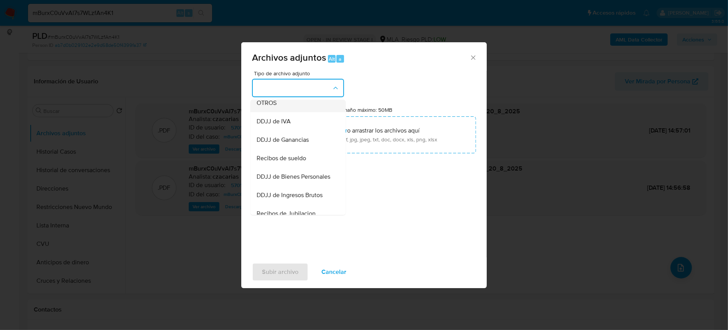
click at [283, 109] on div "OTROS" at bounding box center [296, 103] width 78 height 18
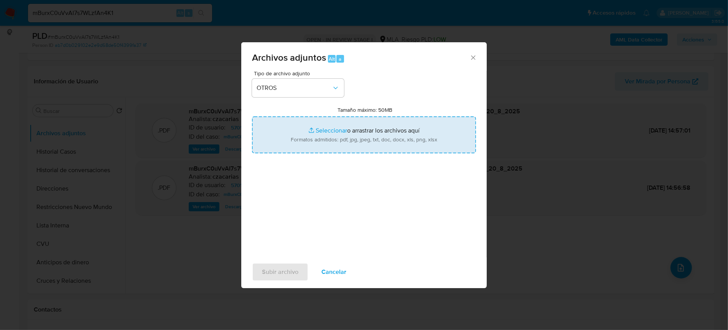
type input "C:\fakepath\Movimientos-570187891.xlsx"
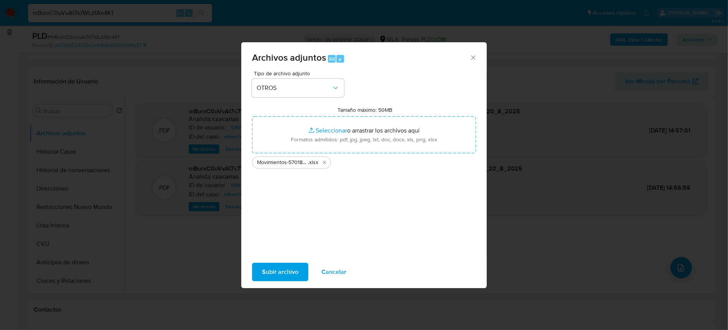
click at [285, 267] on span "Subir archivo" at bounding box center [280, 271] width 36 height 17
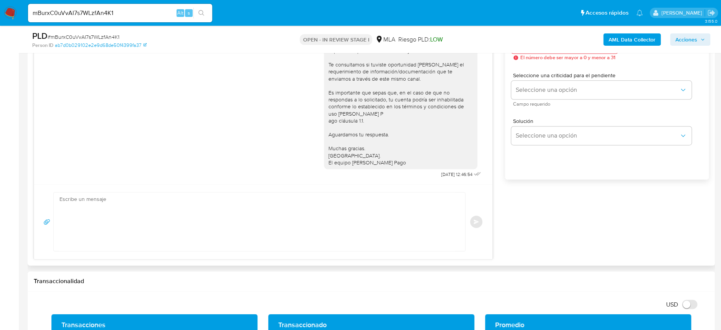
scroll to position [460, 0]
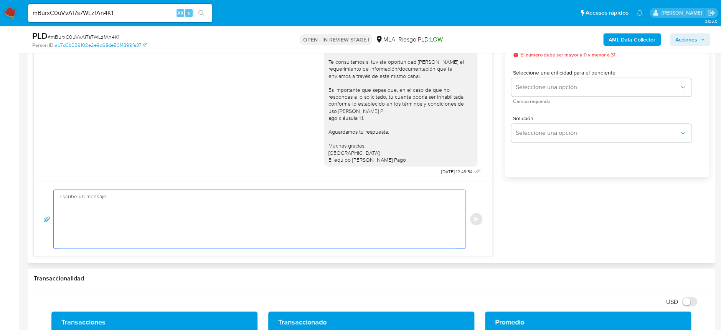
click at [299, 210] on textarea at bounding box center [257, 219] width 396 height 58
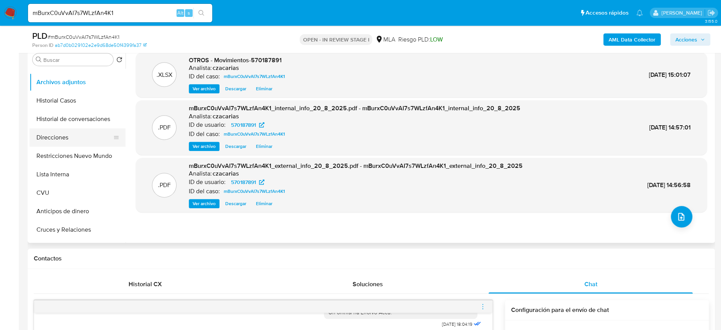
scroll to position [0, 0]
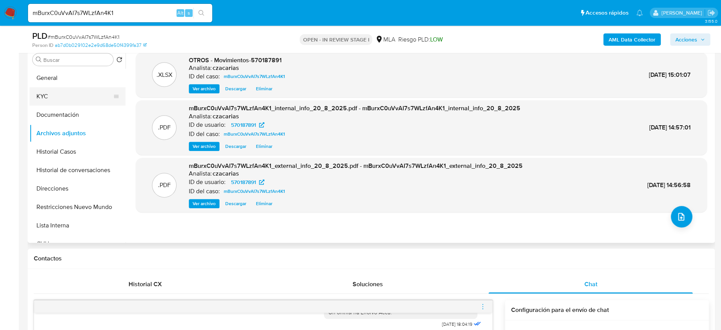
click at [52, 91] on button "KYC" at bounding box center [75, 96] width 90 height 18
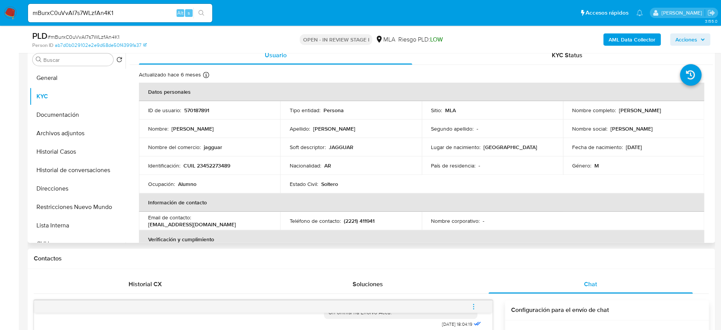
drag, startPoint x: 615, startPoint y: 110, endPoint x: 680, endPoint y: 109, distance: 64.5
click at [680, 109] on div "Nombre completo : Brandon Lionel Lopez" at bounding box center [633, 110] width 123 height 7
copy div "Brandon Lionel Lopez"
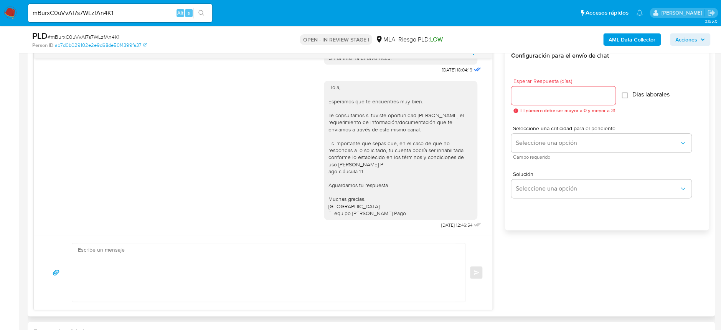
scroll to position [409, 0]
click at [230, 276] on textarea at bounding box center [267, 270] width 378 height 58
paste textarea "Brandon Lionel Lopez"
paste textarea "En función de las operaciones registradas en tu cuenta [PERSON_NAME] Pago, nece…"
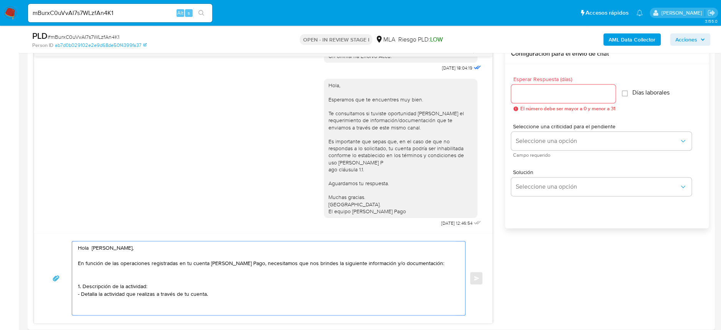
paste textarea "2. De acuerdo a la actividad que realices en tu cuenta, adjunta la siguiente do…"
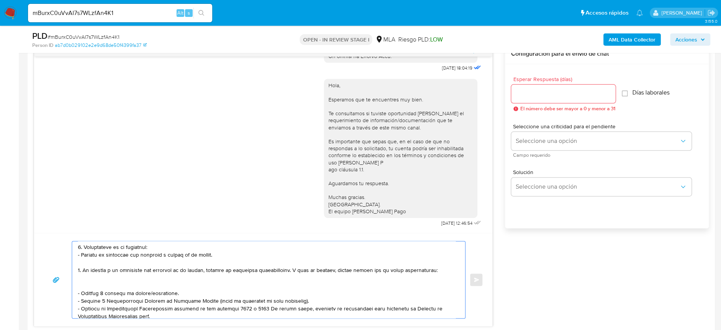
scroll to position [87, 0]
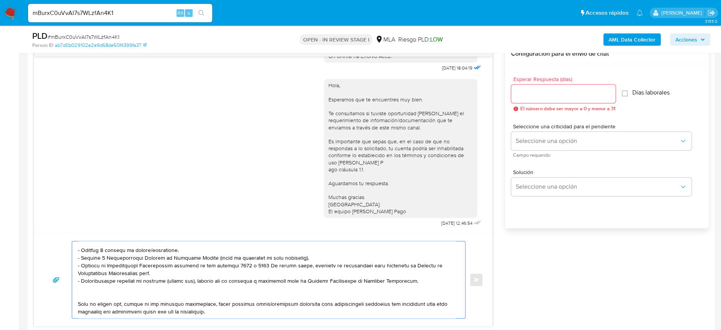
click at [142, 309] on textarea at bounding box center [267, 279] width 378 height 77
paste textarea "3. Proporciona el vínculo con las siguientes contrapartes con las que operaste,…"
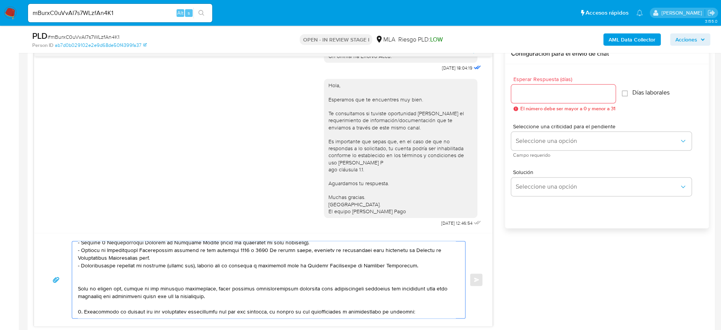
scroll to position [118, 0]
click at [115, 286] on textarea at bounding box center [267, 279] width 378 height 77
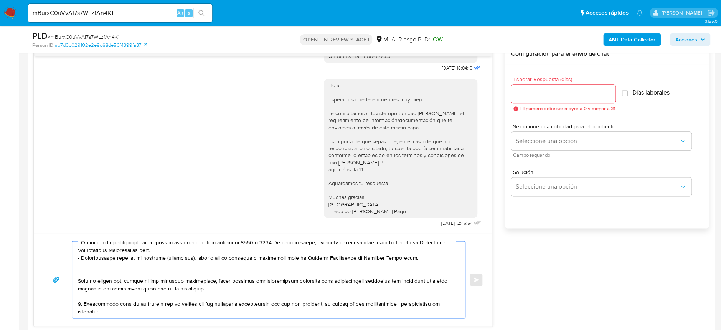
drag, startPoint x: 165, startPoint y: 288, endPoint x: 313, endPoint y: 288, distance: 147.7
click at [313, 288] on textarea at bounding box center [267, 279] width 378 height 77
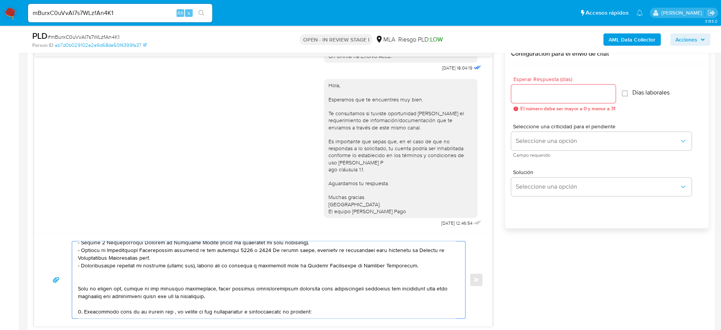
click at [165, 290] on textarea at bounding box center [267, 279] width 378 height 77
paste textarea "Clara Elizabeth Sardella"
drag, startPoint x: 221, startPoint y: 290, endPoint x: 255, endPoint y: 280, distance: 35.5
click at [221, 290] on textarea at bounding box center [267, 279] width 378 height 77
paste textarea "27288299353"
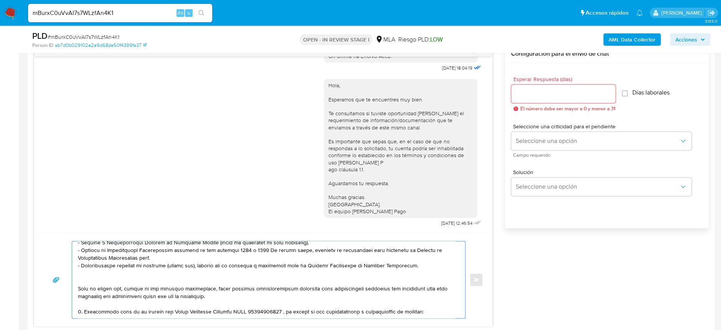
click at [343, 290] on textarea at bounding box center [267, 279] width 378 height 77
click at [347, 288] on textarea at bounding box center [267, 279] width 378 height 77
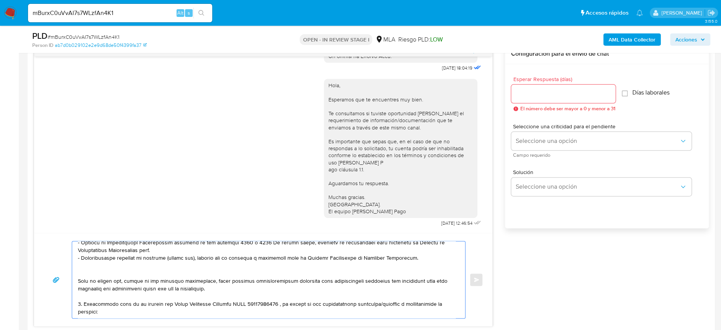
click at [106, 299] on textarea at bounding box center [267, 279] width 378 height 77
drag, startPoint x: 79, startPoint y: 290, endPoint x: 135, endPoint y: 300, distance: 56.4
click at [135, 300] on textarea at bounding box center [267, 279] width 378 height 77
click at [121, 312] on textarea at bounding box center [267, 279] width 378 height 77
paste textarea "3. Proporciona cual es tu vinculo con Clara Elizabeth Sardella CUIT 27288299353…"
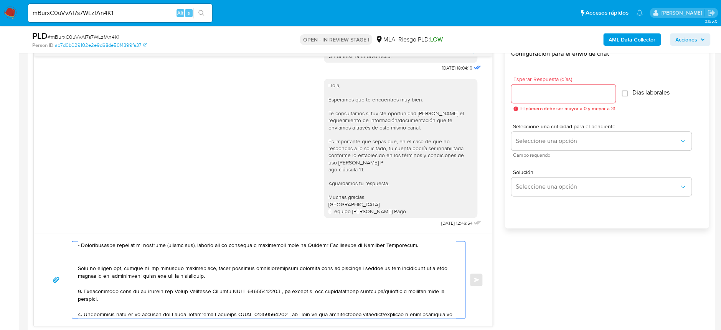
scroll to position [123, 0]
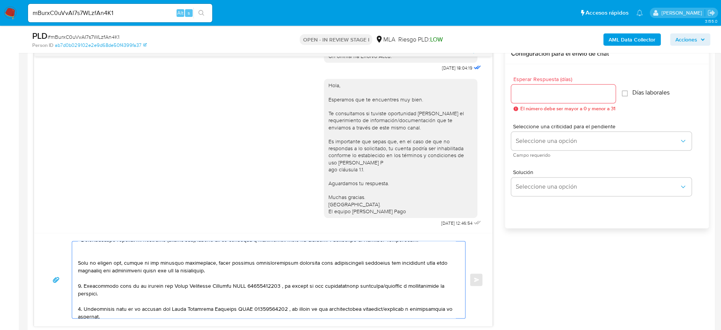
drag, startPoint x: 82, startPoint y: 304, endPoint x: 77, endPoint y: 305, distance: 5.8
click at [77, 305] on div at bounding box center [266, 279] width 389 height 77
click at [143, 314] on textarea at bounding box center [267, 279] width 378 height 77
drag, startPoint x: 166, startPoint y: 306, endPoint x: 221, endPoint y: 308, distance: 54.5
click at [221, 308] on textarea at bounding box center [267, 279] width 378 height 77
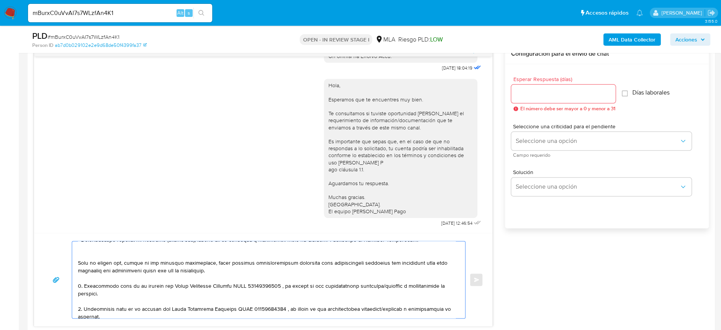
paste textarea "Jose Luis Ludueña"
click at [231, 308] on textarea at bounding box center [267, 279] width 378 height 77
paste textarea "0228510409"
drag, startPoint x: 334, startPoint y: 307, endPoint x: 355, endPoint y: 305, distance: 20.4
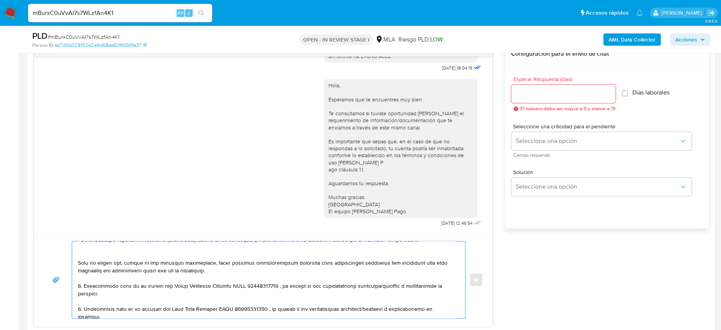
click at [355, 305] on textarea at bounding box center [267, 279] width 378 height 77
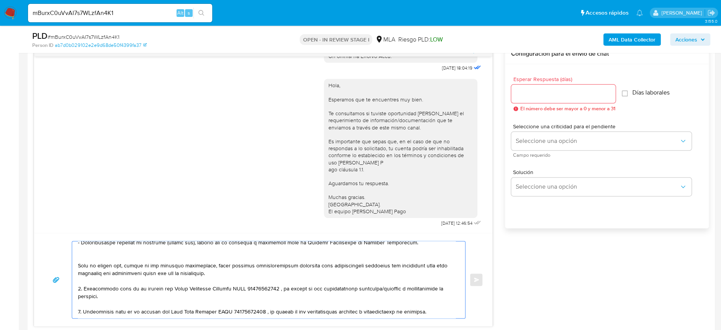
scroll to position [140, 0]
drag, startPoint x: 436, startPoint y: 307, endPoint x: 355, endPoint y: 286, distance: 84.0
click at [355, 286] on textarea at bounding box center [267, 279] width 378 height 77
drag, startPoint x: 259, startPoint y: 290, endPoint x: 271, endPoint y: 290, distance: 12.3
click at [259, 290] on textarea at bounding box center [267, 279] width 378 height 77
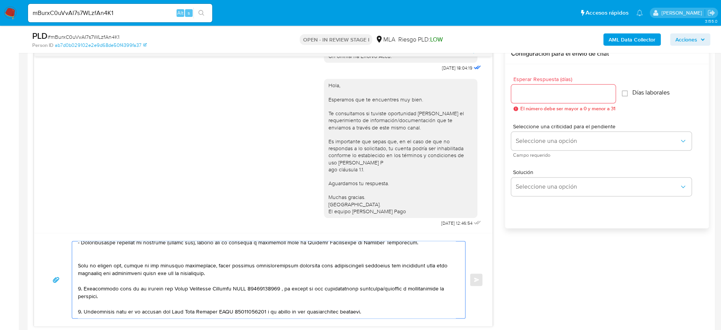
click at [399, 295] on textarea at bounding box center [267, 279] width 378 height 77
paste textarea "Es importante que sepas que, en caso de no responder a lo solicitado o si lo pr…"
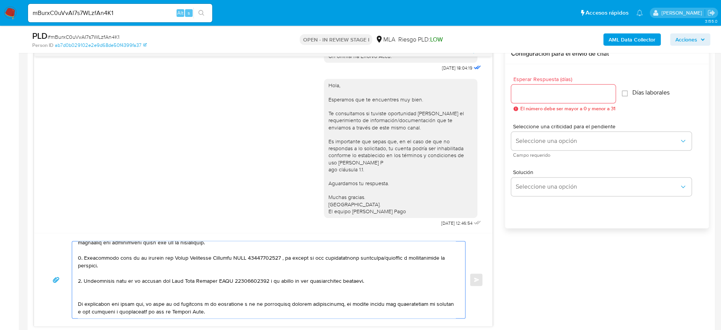
scroll to position [171, 0]
click at [346, 297] on textarea at bounding box center [267, 279] width 378 height 77
paste textarea "Quedamos aguardando por la información solicitada dentro de los próximos XX día…"
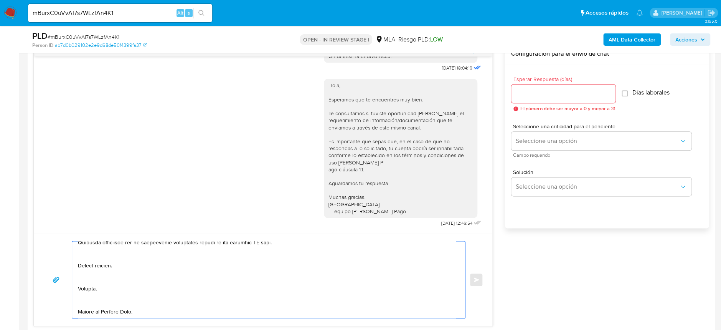
scroll to position [201, 0]
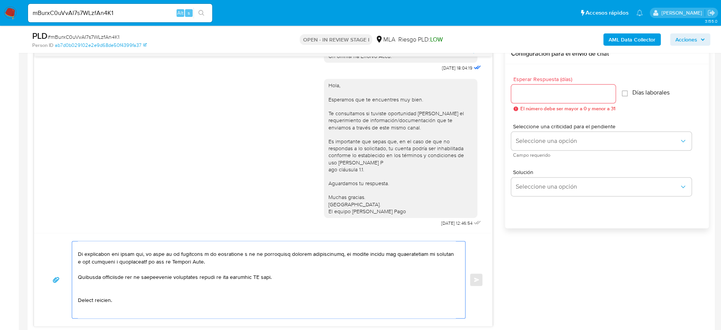
click at [260, 274] on textarea at bounding box center [267, 279] width 378 height 77
click at [261, 274] on textarea at bounding box center [267, 279] width 378 height 77
type textarea "Hola Brandon Lionel Lopez, En función de las operaciones registradas en tu cuen…"
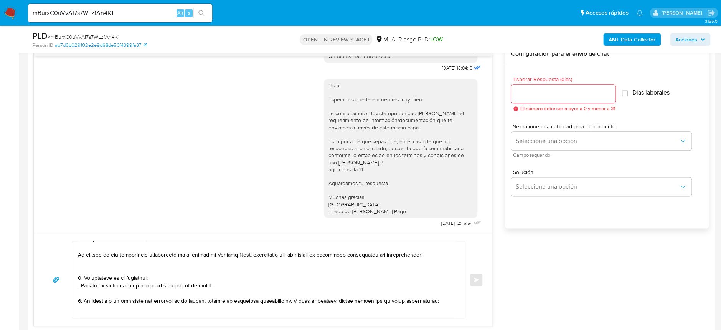
scroll to position [0, 0]
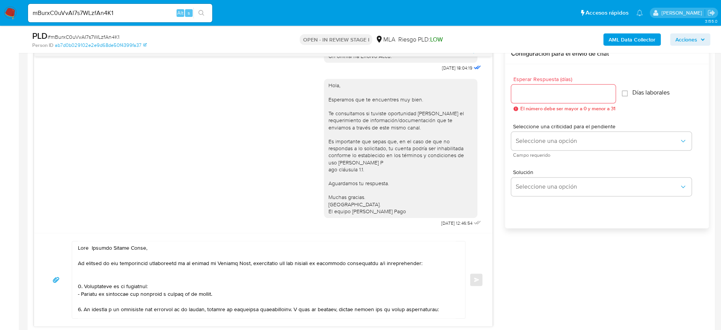
click at [549, 93] on input "Esperar Respuesta (días)" at bounding box center [563, 94] width 104 height 10
type input "2"
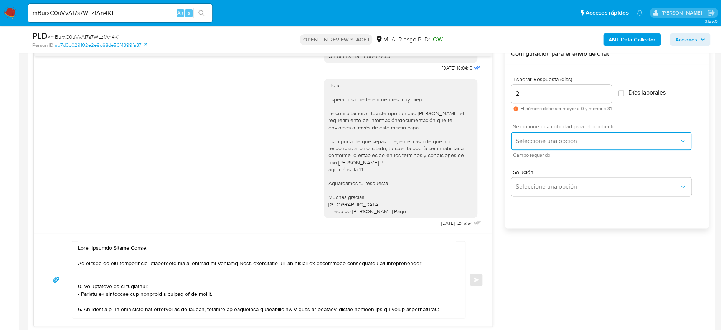
click at [568, 141] on span "Seleccione una opción" at bounding box center [597, 141] width 163 height 8
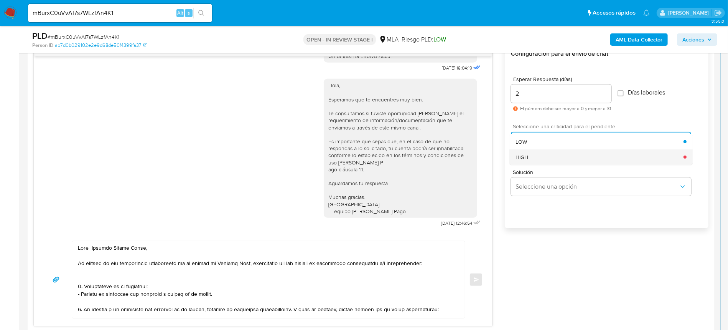
click at [561, 162] on div "HIGH" at bounding box center [600, 156] width 168 height 15
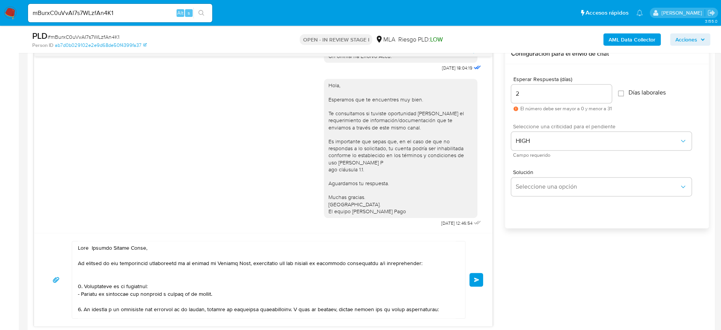
click at [480, 276] on button "Enviar" at bounding box center [476, 279] width 14 height 14
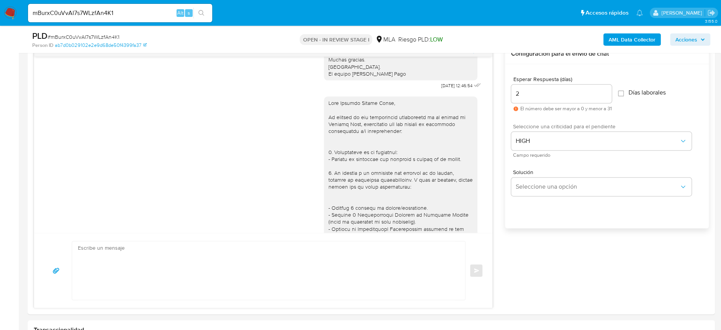
scroll to position [511, 0]
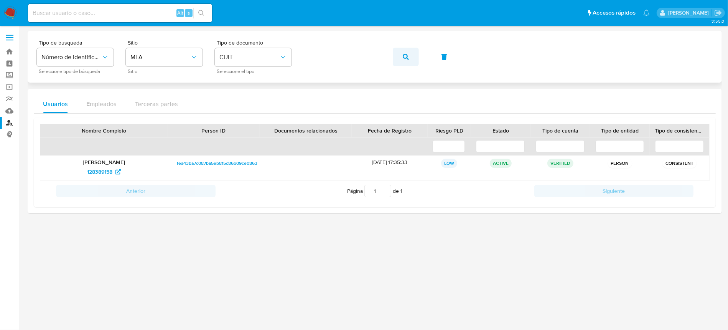
click at [417, 56] on button "button" at bounding box center [406, 57] width 26 height 18
click at [107, 174] on span "570187891" at bounding box center [99, 171] width 25 height 12
click at [406, 56] on icon "button" at bounding box center [406, 57] width 6 height 6
click at [107, 175] on span "1686516356" at bounding box center [100, 171] width 28 height 12
click at [12, 12] on img at bounding box center [10, 13] width 13 height 13
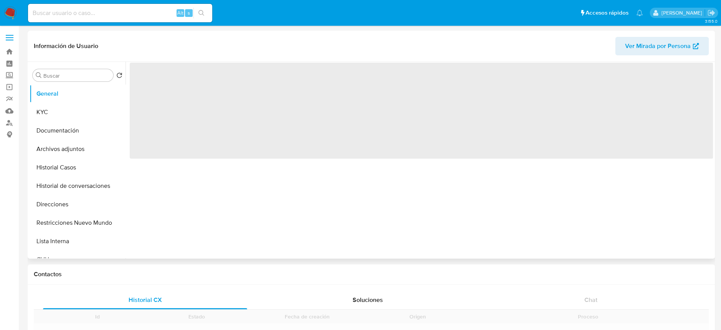
drag, startPoint x: 675, startPoint y: 266, endPoint x: 683, endPoint y: 239, distance: 27.8
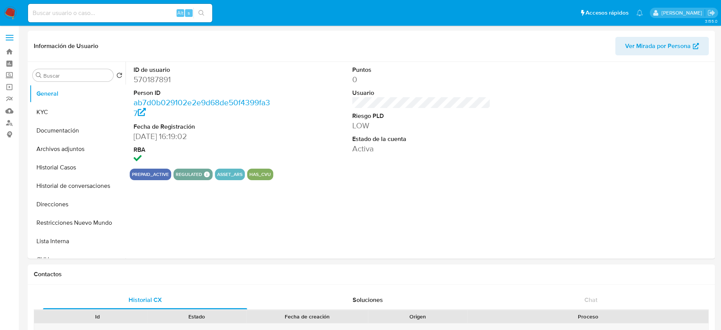
select select "10"
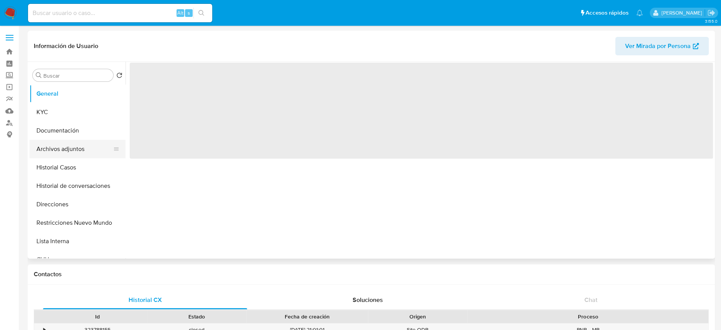
click at [55, 147] on button "Archivos adjuntos" at bounding box center [75, 149] width 90 height 18
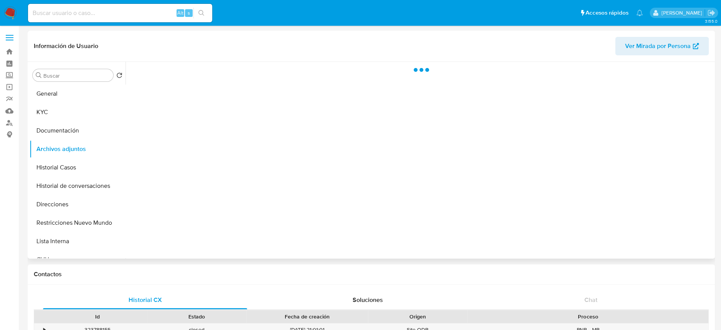
select select "10"
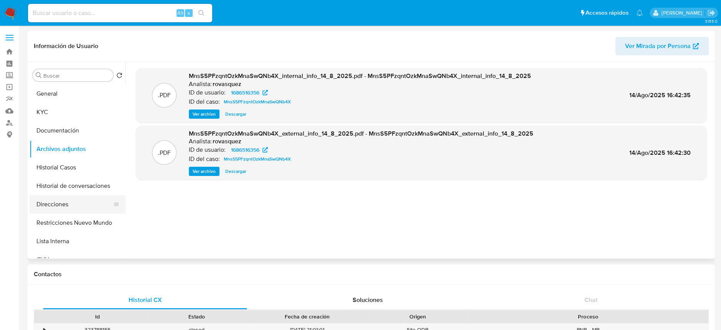
click at [56, 198] on button "Direcciones" at bounding box center [75, 204] width 90 height 18
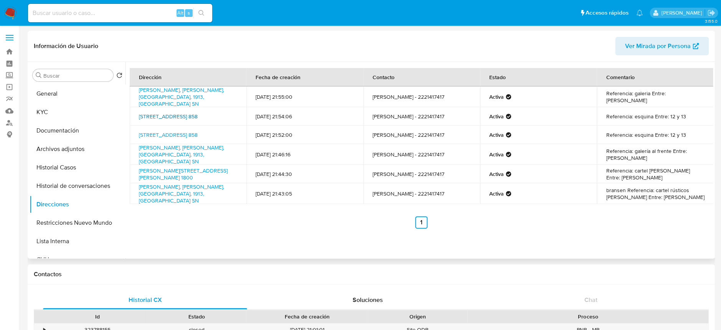
drag, startPoint x: 135, startPoint y: 111, endPoint x: 190, endPoint y: 111, distance: 55.3
click at [190, 111] on td "[STREET_ADDRESS] 858" at bounding box center [188, 116] width 117 height 18
copy link "[STREET_ADDRESS]"
click at [54, 160] on button "Historial Casos" at bounding box center [75, 167] width 90 height 18
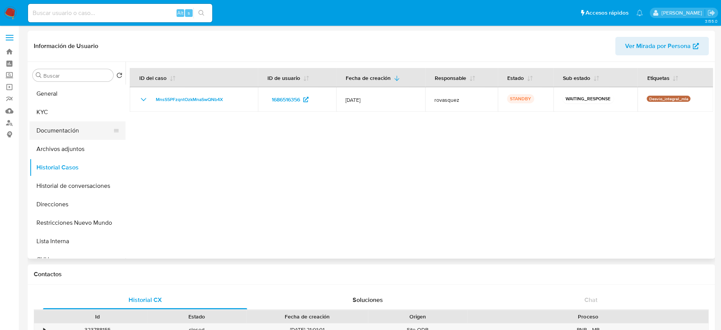
click at [57, 129] on button "Documentación" at bounding box center [75, 130] width 90 height 18
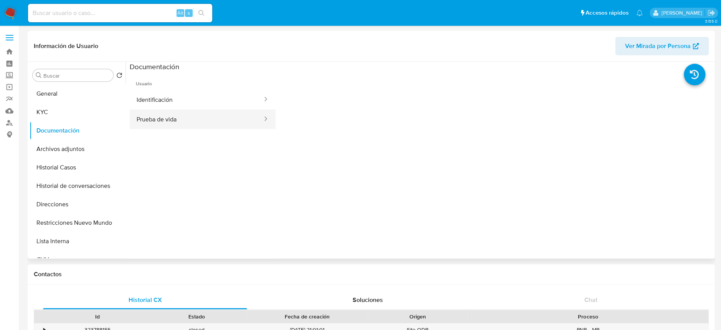
click at [184, 111] on button "Prueba de vida" at bounding box center [197, 119] width 134 height 20
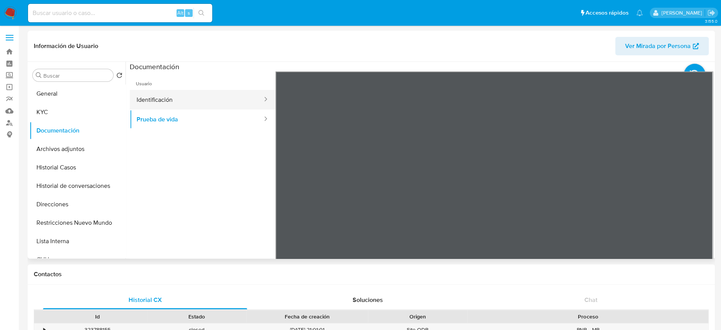
click at [179, 95] on button "Identificación" at bounding box center [197, 100] width 134 height 20
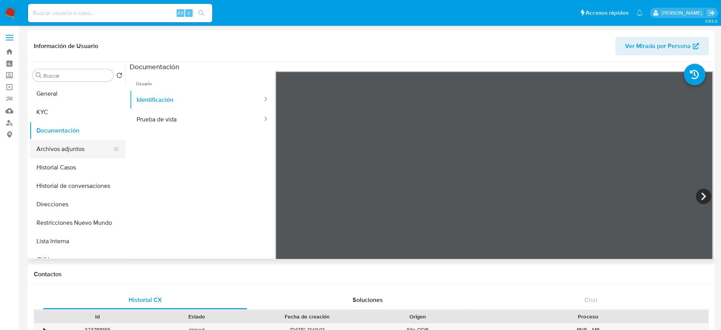
click at [59, 157] on button "Archivos adjuntos" at bounding box center [75, 149] width 90 height 18
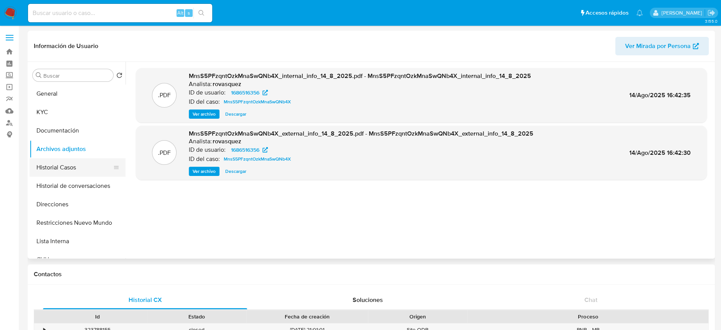
click at [64, 163] on button "Historial Casos" at bounding box center [75, 167] width 90 height 18
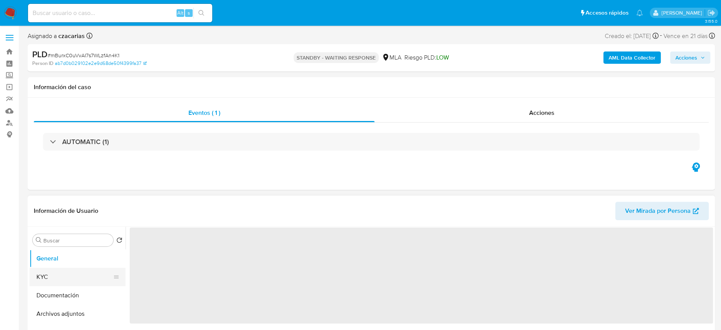
click at [69, 276] on button "KYC" at bounding box center [75, 276] width 90 height 18
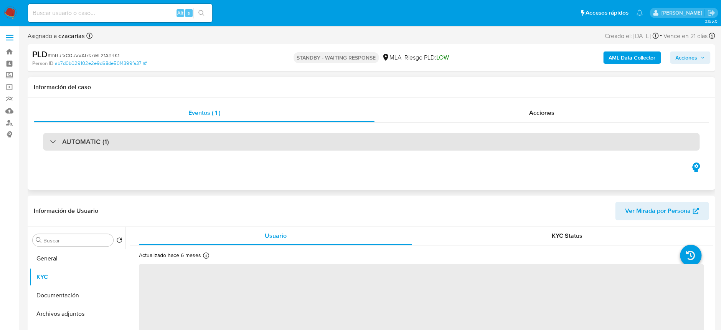
select select "10"
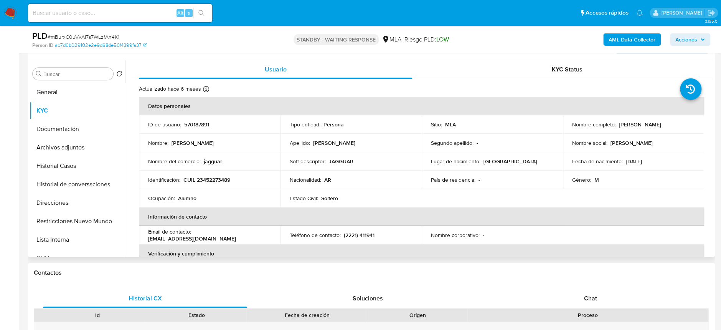
scroll to position [153, 0]
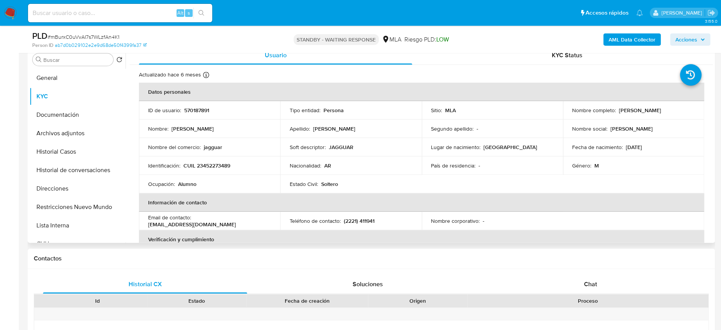
click at [215, 168] on p "CUIL 23452273489" at bounding box center [206, 165] width 47 height 7
copy p "23452273489"
click at [61, 113] on button "Documentación" at bounding box center [75, 115] width 90 height 18
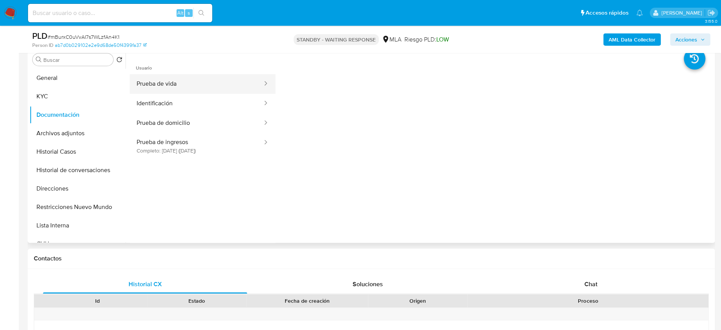
click at [157, 82] on button "Prueba de vida" at bounding box center [197, 84] width 134 height 20
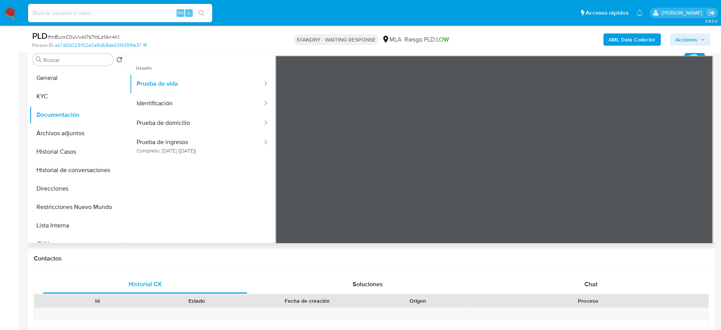
click at [221, 157] on ul "Usuario Prueba de vida Identificación Prueba de domicilio Prueba de ingresos Co…" at bounding box center [203, 166] width 146 height 221
click at [226, 148] on button "Prueba de ingresos Completo: 10/10/2024 (hace 10 meses)" at bounding box center [197, 146] width 134 height 26
click at [176, 127] on button "Prueba de domicilio" at bounding box center [197, 123] width 134 height 20
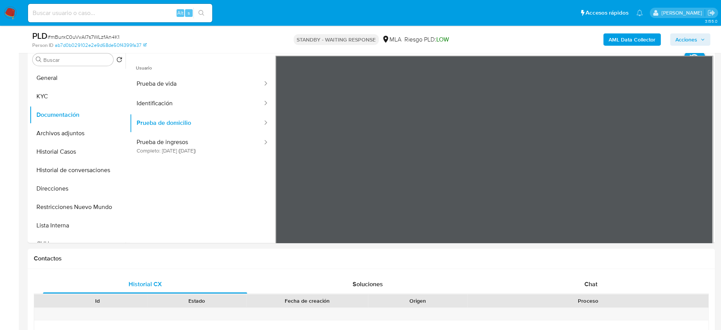
click at [177, 103] on button "Identificación" at bounding box center [197, 104] width 134 height 20
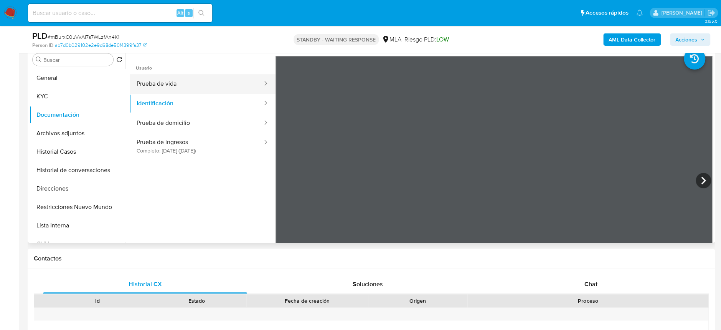
click at [241, 86] on button "Prueba de vida" at bounding box center [197, 84] width 134 height 20
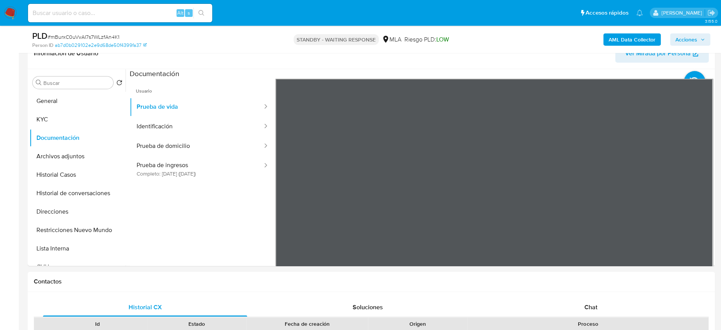
scroll to position [256, 0]
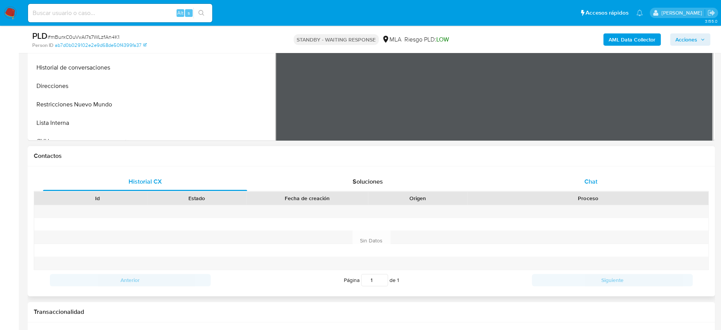
click at [588, 177] on span "Chat" at bounding box center [590, 181] width 13 height 9
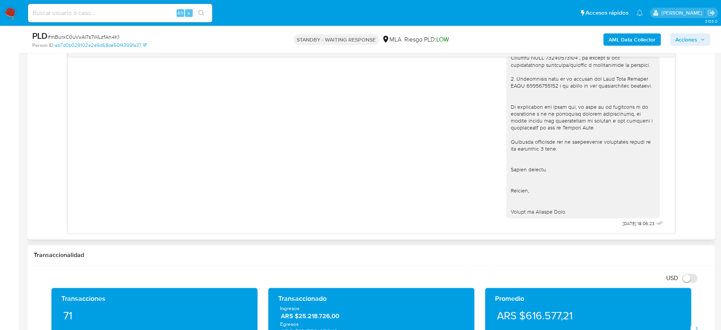
scroll to position [869, 0]
click at [98, 20] on div "Alt s" at bounding box center [120, 13] width 184 height 18
click at [105, 16] on input at bounding box center [120, 13] width 184 height 10
paste input "2FGfNOqkITH3CaNmXADpLadE"
type input "2FGfNOqkITH3CaNmXADpLadE"
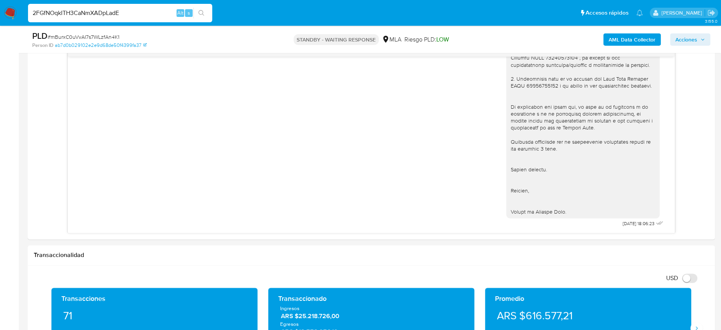
click at [198, 8] on button "search-icon" at bounding box center [201, 13] width 16 height 11
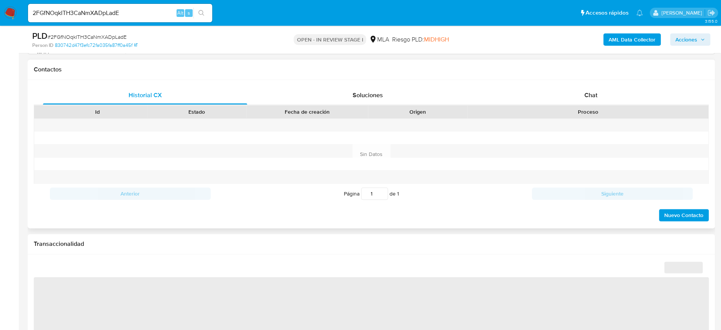
scroll to position [358, 0]
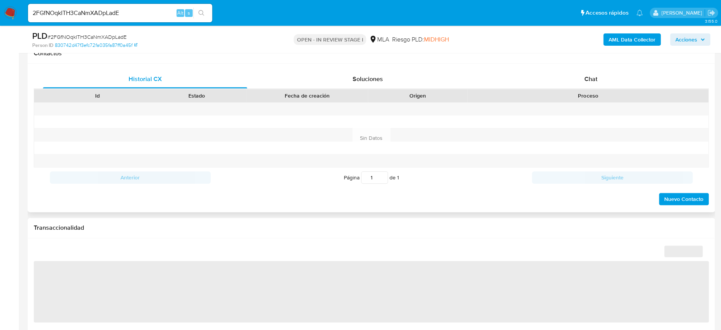
select select "10"
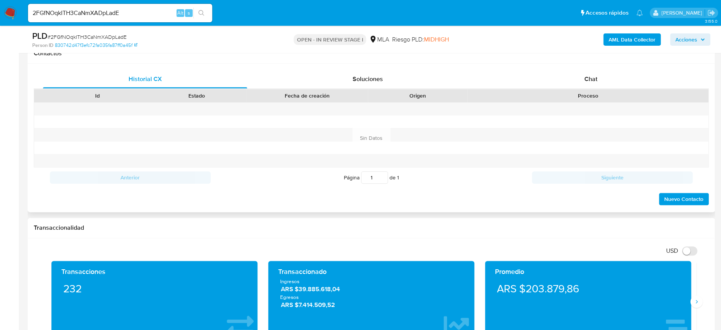
click at [581, 68] on div "Historial CX Soluciones Chat Id Estado Fecha de creación Origen Proceso Anterio…" at bounding box center [371, 138] width 687 height 148
click at [584, 73] on div "Chat" at bounding box center [590, 79] width 204 height 18
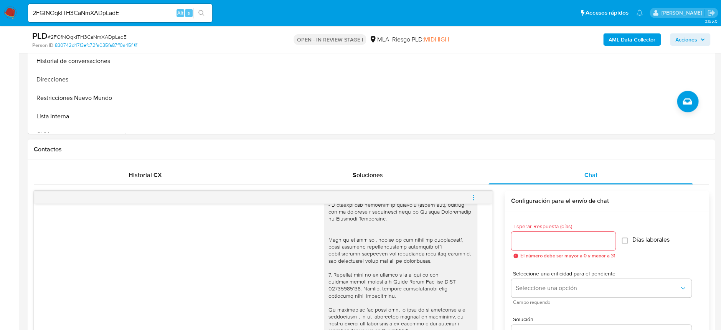
scroll to position [205, 0]
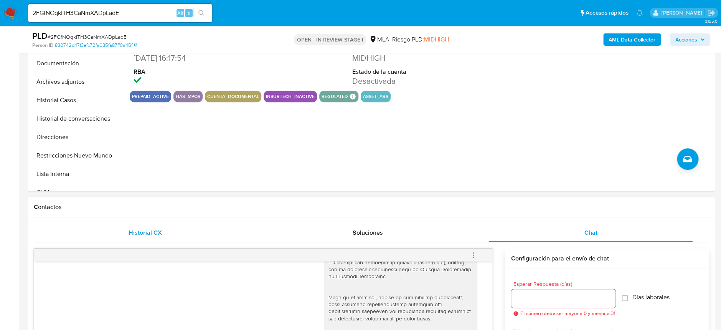
click at [165, 237] on div "Historial CX" at bounding box center [145, 232] width 204 height 18
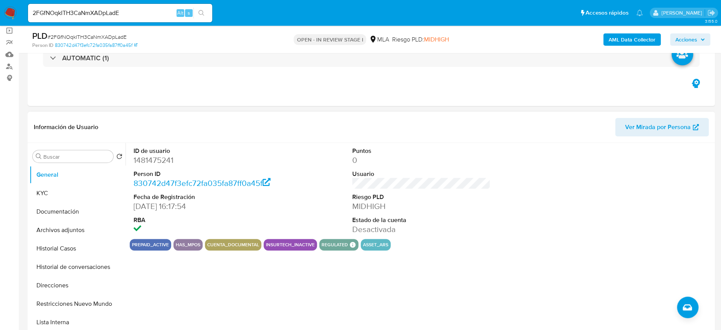
scroll to position [51, 0]
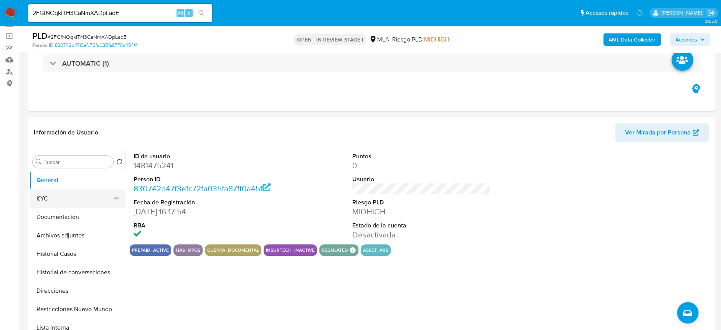
click at [48, 203] on button "KYC" at bounding box center [75, 198] width 90 height 18
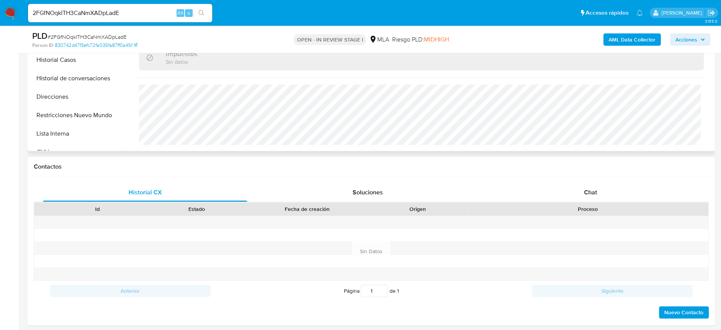
scroll to position [358, 0]
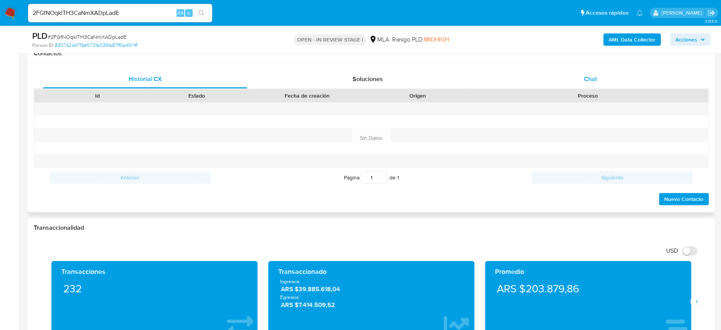
click at [583, 83] on div "Chat" at bounding box center [590, 79] width 204 height 18
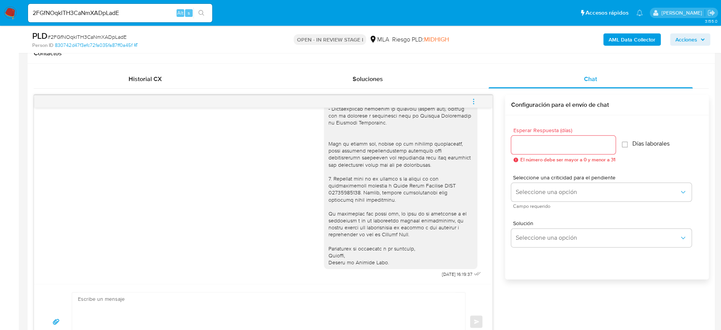
scroll to position [409, 0]
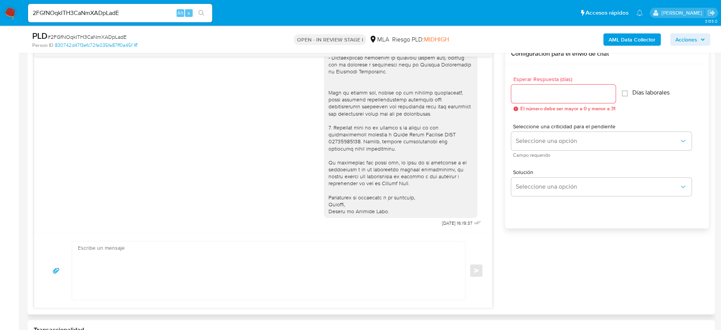
click at [351, 242] on textarea at bounding box center [267, 270] width 378 height 58
drag, startPoint x: 238, startPoint y: 255, endPoint x: 243, endPoint y: 264, distance: 10.3
click at [238, 258] on textarea at bounding box center [267, 270] width 378 height 58
paste textarea "Hola, Esperamos que te encuentres muy bien. Te consultamos si tuviste oportunid…"
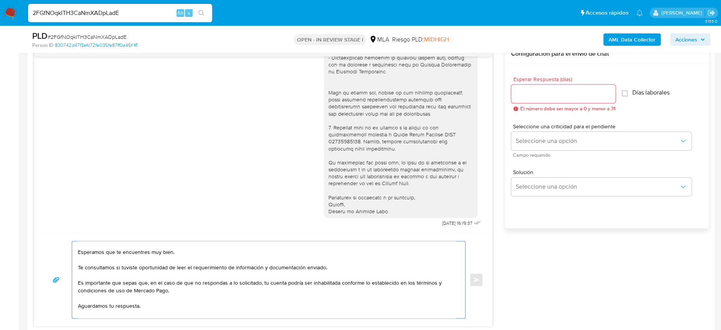
scroll to position [0, 0]
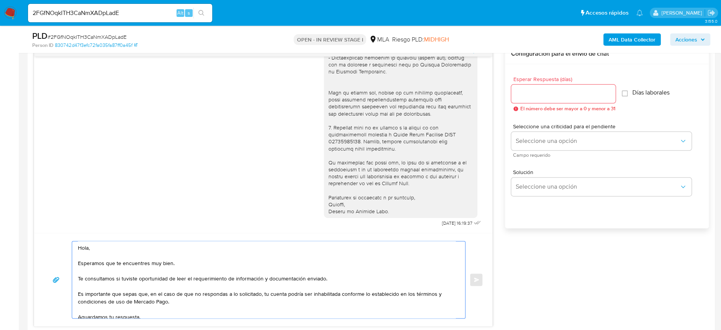
type textarea "Hola, Esperamos que te encuentres muy bien. Te consultamos si tuviste oportunid…"
click at [550, 94] on input "Esperar Respuesta (días)" at bounding box center [563, 94] width 104 height 10
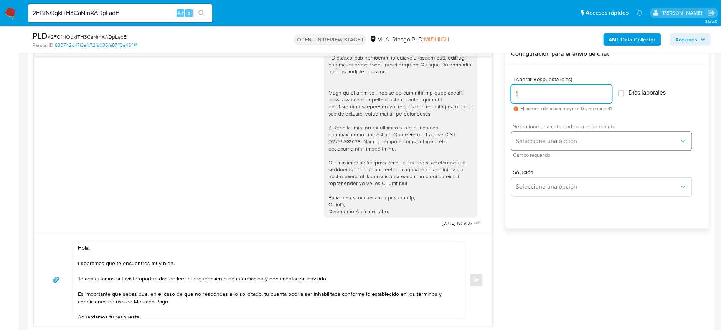
type input "1"
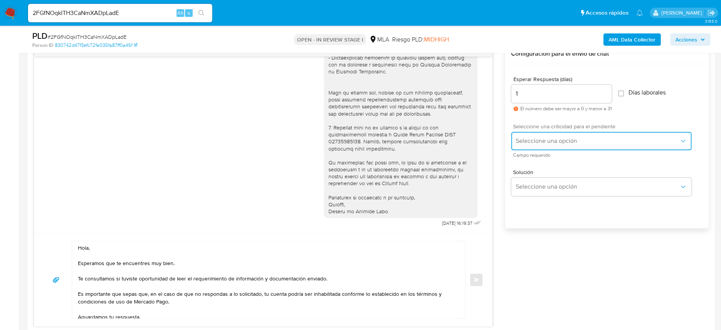
click at [561, 139] on span "Seleccione una opción" at bounding box center [597, 141] width 163 height 8
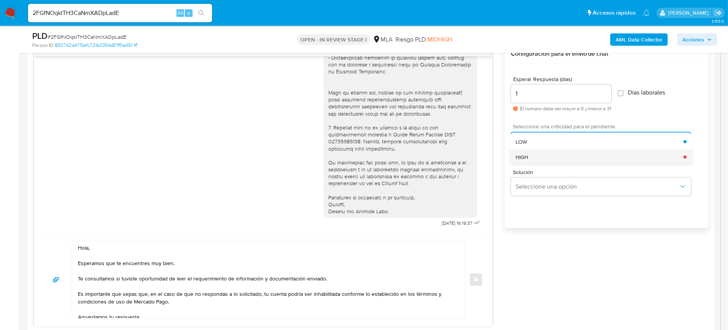
click at [552, 157] on div "HIGH" at bounding box center [600, 156] width 168 height 15
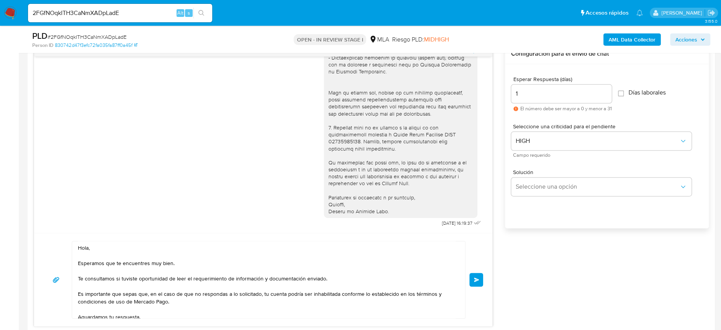
click at [475, 279] on span "Enviar" at bounding box center [476, 279] width 5 height 5
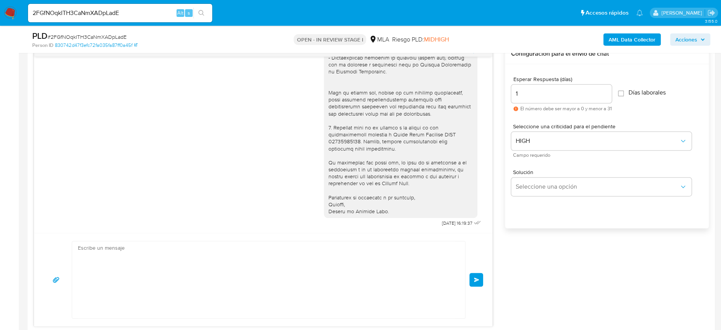
scroll to position [704, 0]
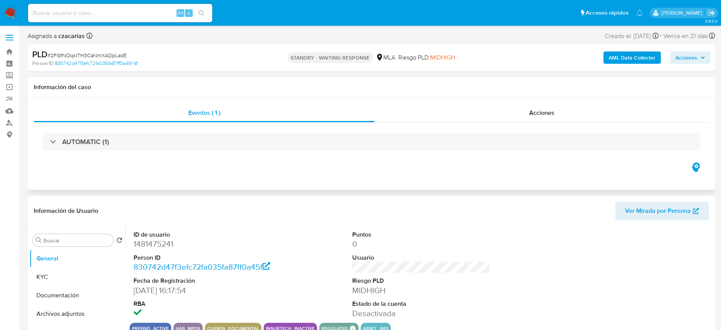
select select "10"
click at [135, 12] on input at bounding box center [120, 13] width 184 height 10
paste input "LHj8ToixrQTBHa6CULZyUjcB"
type input "LHj8ToixrQTBHa6CULZyUjcB"
click at [207, 11] on button "search-icon" at bounding box center [201, 13] width 16 height 11
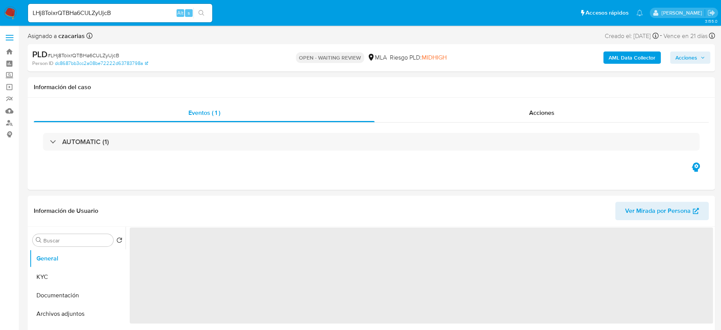
select select "10"
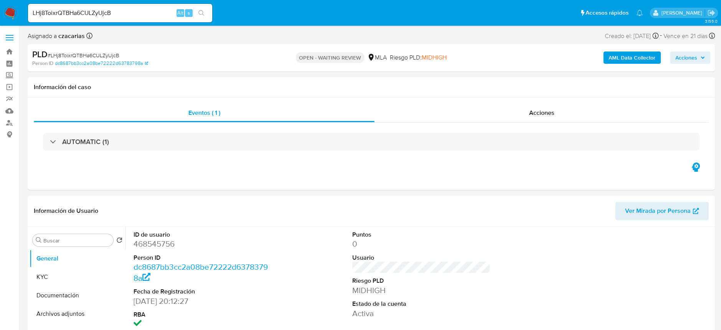
click at [130, 9] on input "LHj8ToixrQTBHa6CULZyUjcB" at bounding box center [120, 13] width 184 height 10
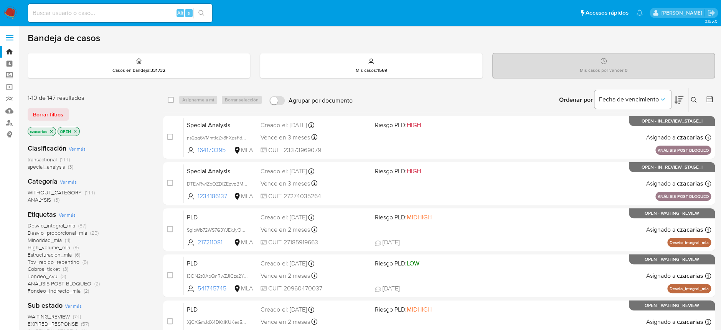
click at [694, 100] on icon at bounding box center [694, 100] width 6 height 6
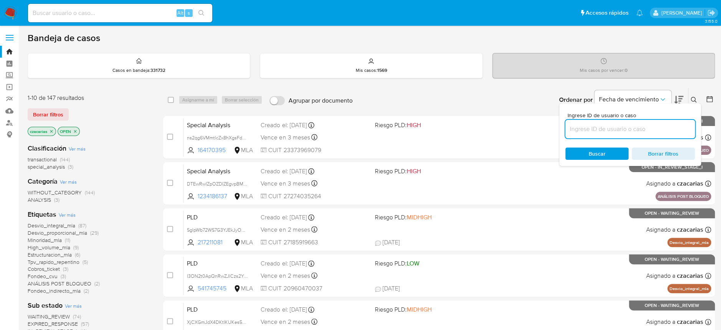
click at [602, 127] on input at bounding box center [630, 129] width 130 height 10
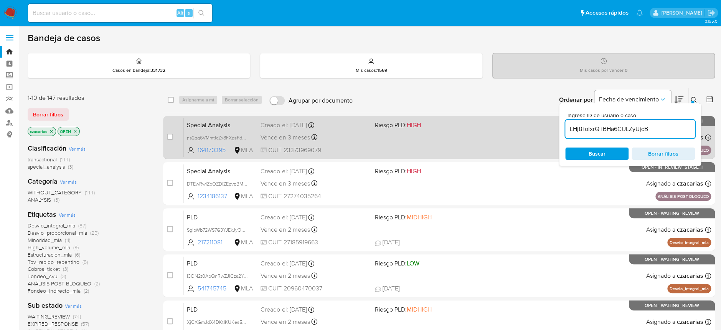
type input "LHj8ToixrQTBHa6CULZyUjcB"
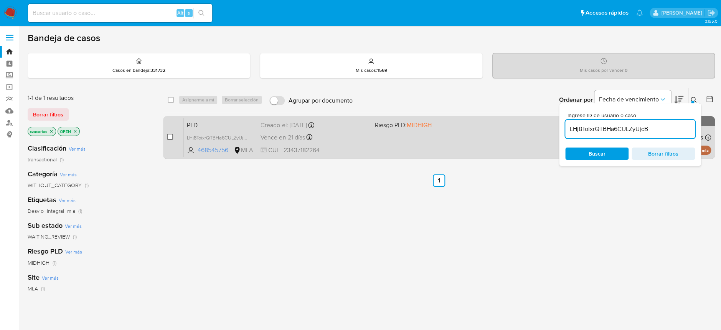
click at [171, 139] on input "checkbox" at bounding box center [170, 137] width 6 height 6
checkbox input "true"
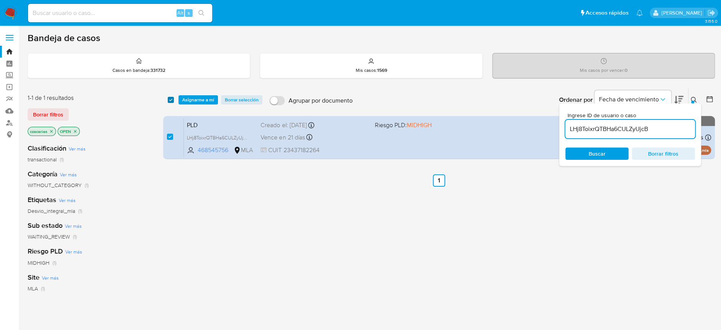
click at [173, 101] on input "checkbox" at bounding box center [171, 100] width 6 height 6
checkbox input "false"
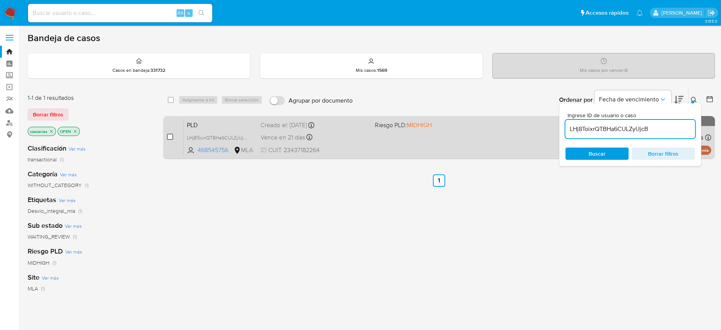
click at [167, 138] on input "checkbox" at bounding box center [170, 137] width 6 height 6
checkbox input "true"
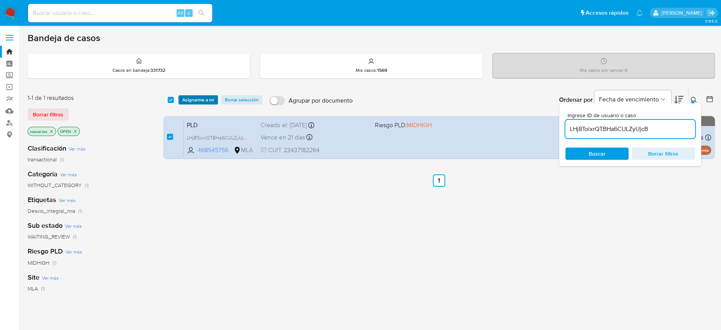
click at [188, 96] on span "Asignarme a mí" at bounding box center [198, 100] width 32 height 8
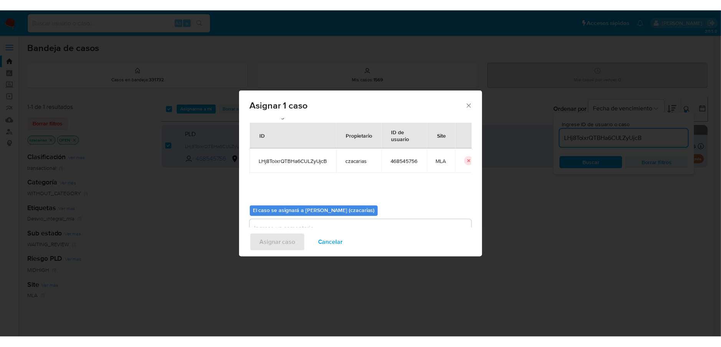
scroll to position [39, 0]
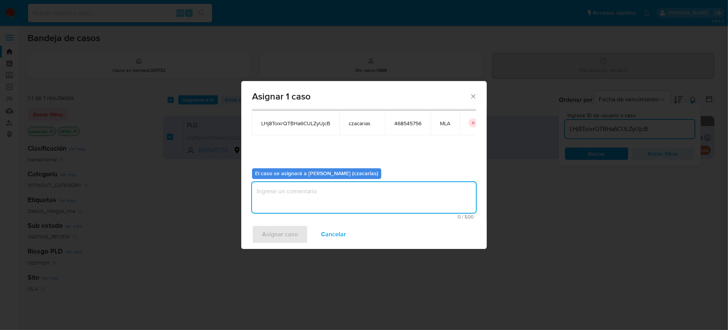
click at [302, 196] on textarea "assign-modal" at bounding box center [364, 197] width 224 height 31
click at [262, 235] on span "Asignar caso" at bounding box center [280, 234] width 36 height 17
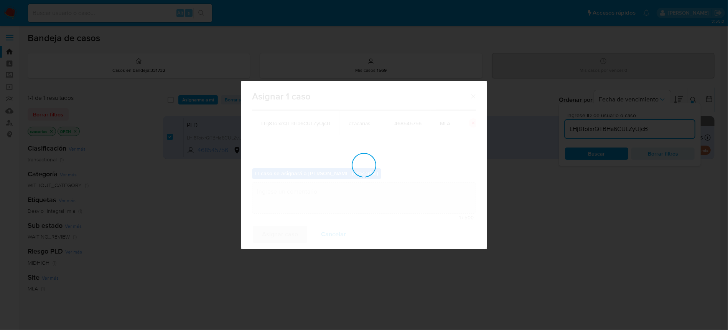
checkbox input "false"
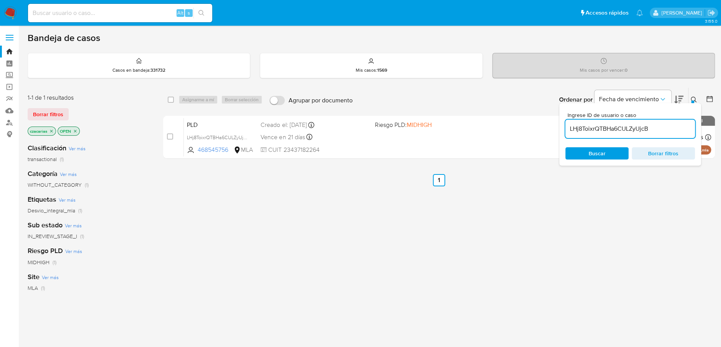
click at [15, 14] on img at bounding box center [10, 13] width 13 height 13
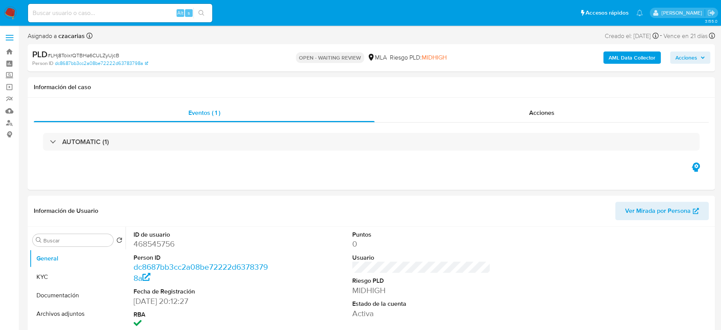
select select "10"
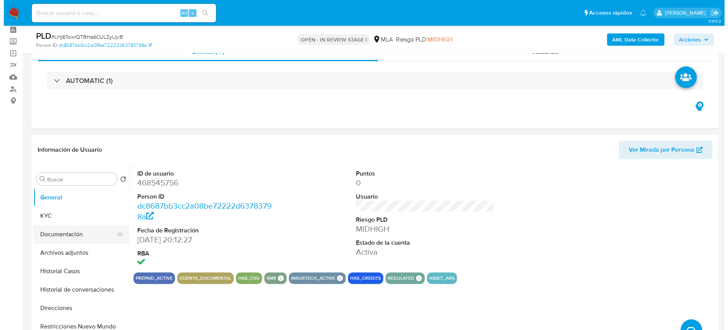
scroll to position [51, 0]
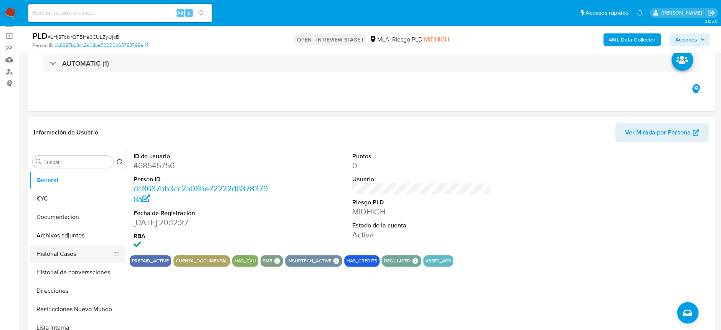
click at [63, 247] on button "Historial Casos" at bounding box center [75, 253] width 90 height 18
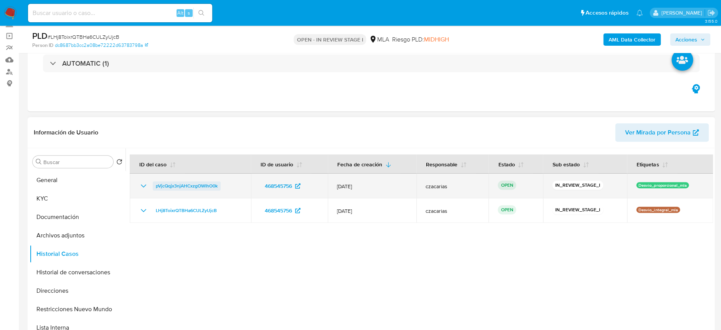
drag, startPoint x: 226, startPoint y: 188, endPoint x: 155, endPoint y: 189, distance: 71.0
click at [155, 189] on div "pVjcQqjx3njAHCxzgOWIhO0k" at bounding box center [190, 185] width 103 height 9
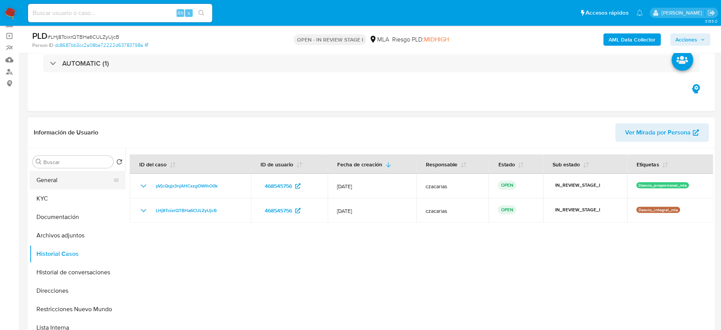
click at [40, 183] on button "General" at bounding box center [75, 180] width 90 height 18
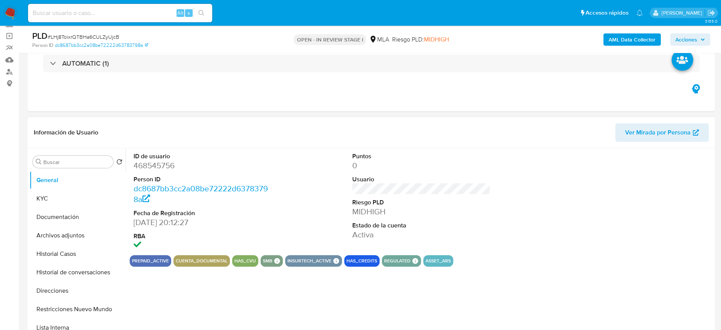
click at [143, 164] on dd "468545756" at bounding box center [203, 165] width 138 height 11
copy dd "468545756"
click at [58, 254] on button "Historial Casos" at bounding box center [75, 253] width 90 height 18
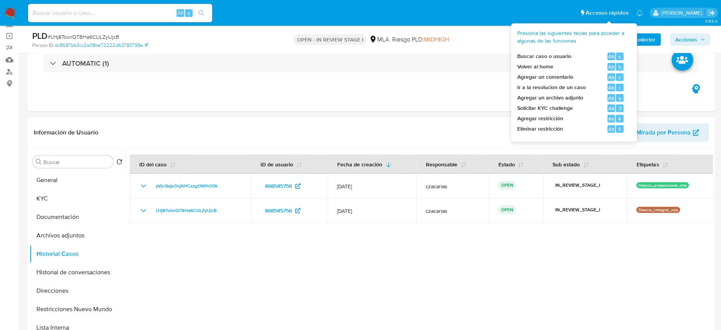
click at [636, 41] on b "AML Data Collector" at bounding box center [632, 39] width 47 height 12
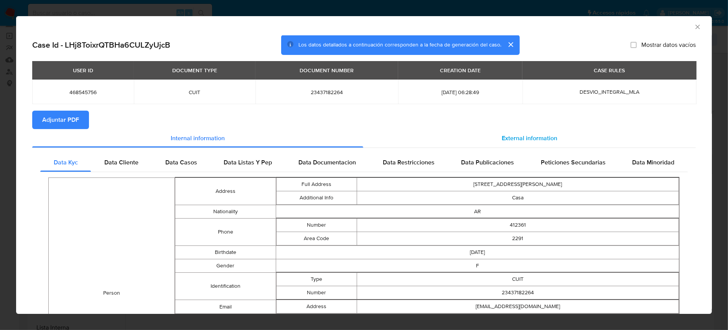
click at [502, 140] on span "External information" at bounding box center [530, 138] width 56 height 9
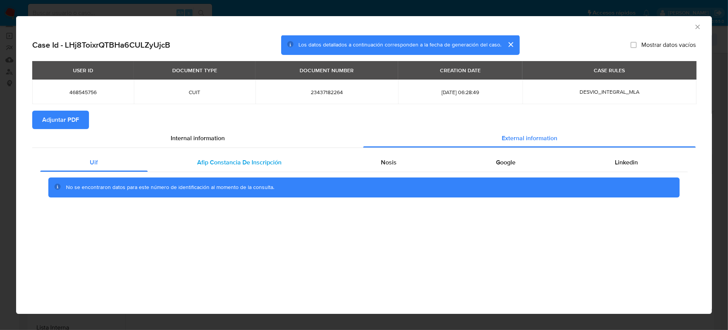
click at [272, 156] on div "Afip Constancia De Inscripción" at bounding box center [240, 162] width 184 height 18
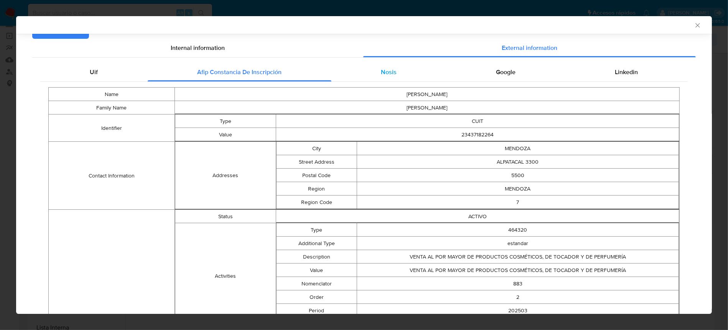
scroll to position [101, 0]
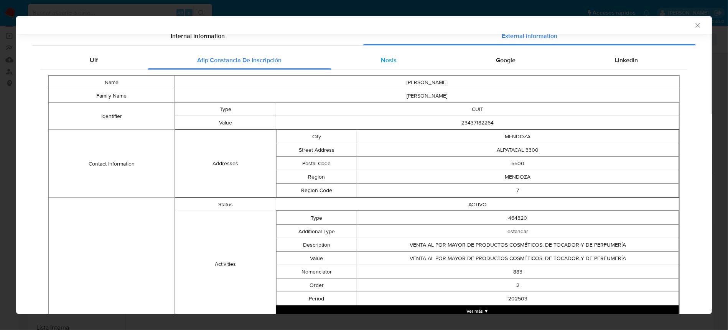
click at [391, 63] on span "Nosis" at bounding box center [389, 60] width 16 height 9
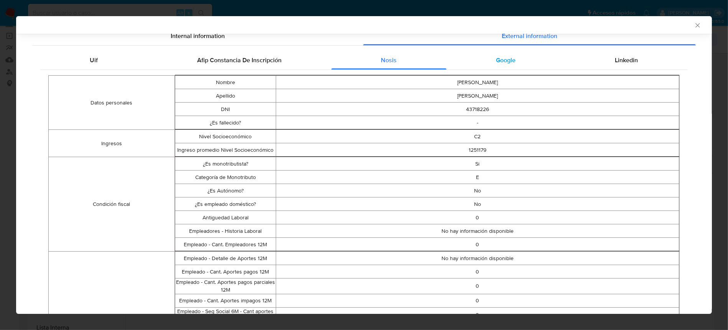
click at [507, 60] on span "Google" at bounding box center [507, 60] width 20 height 9
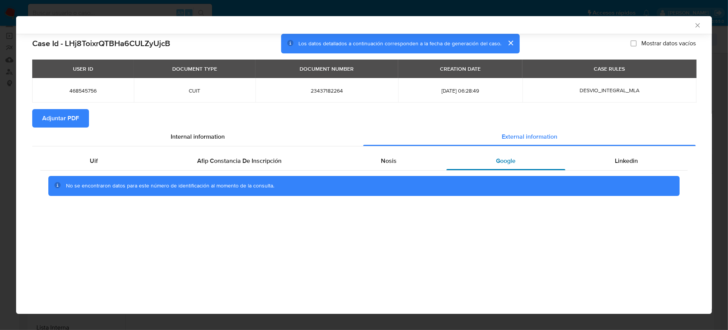
drag, startPoint x: 630, startPoint y: 161, endPoint x: 558, endPoint y: 164, distance: 72.2
click at [630, 161] on span "Linkedin" at bounding box center [626, 160] width 23 height 9
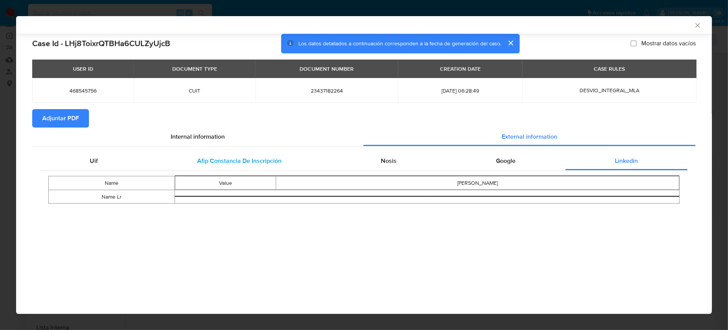
click at [260, 160] on span "Afip Constancia De Inscripción" at bounding box center [240, 160] width 84 height 9
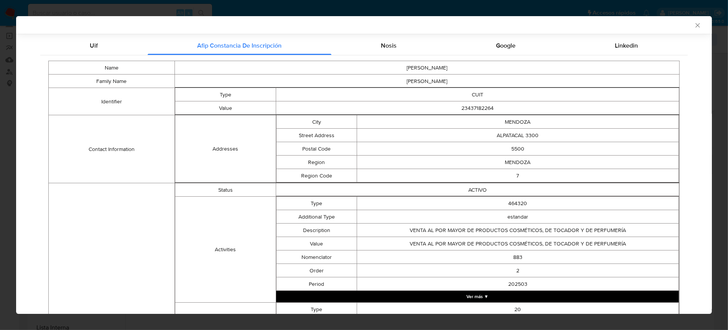
scroll to position [100, 0]
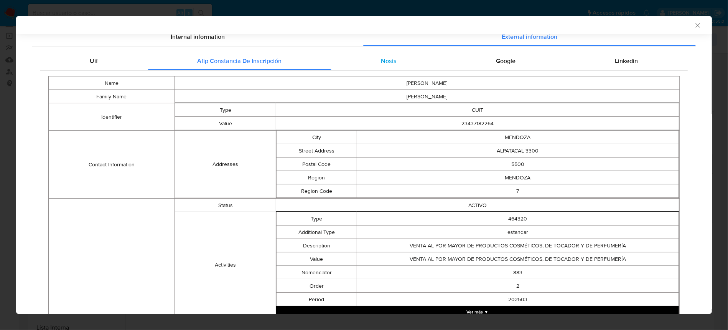
click at [381, 66] on div "Nosis" at bounding box center [389, 61] width 115 height 18
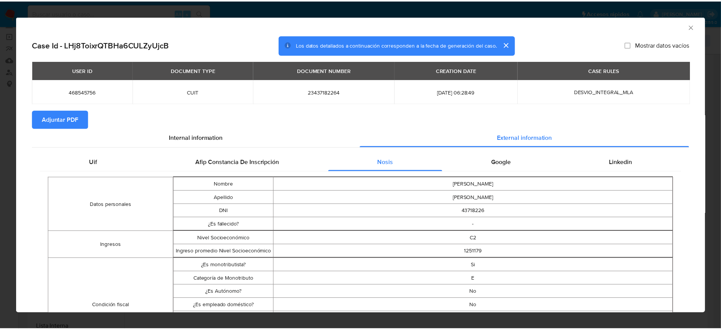
scroll to position [0, 0]
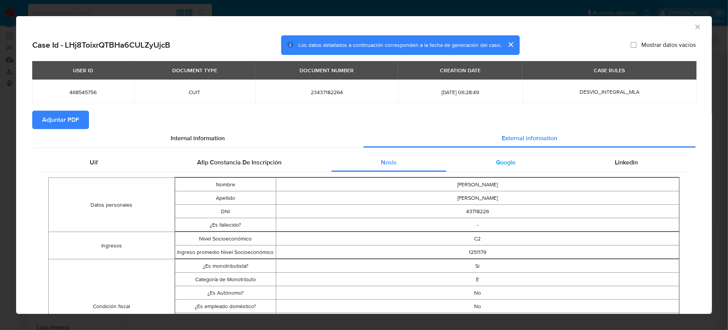
click at [497, 165] on span "Google" at bounding box center [507, 162] width 20 height 9
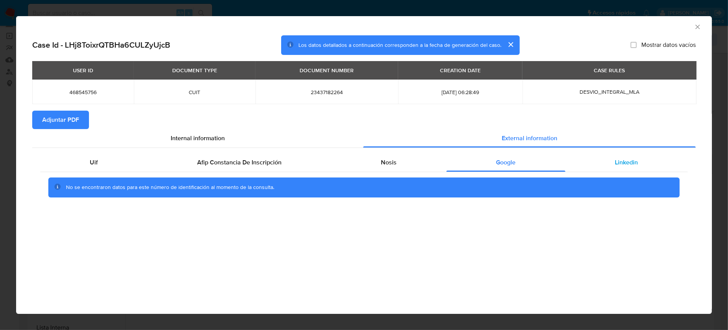
click at [625, 167] on div "Linkedin" at bounding box center [627, 162] width 122 height 18
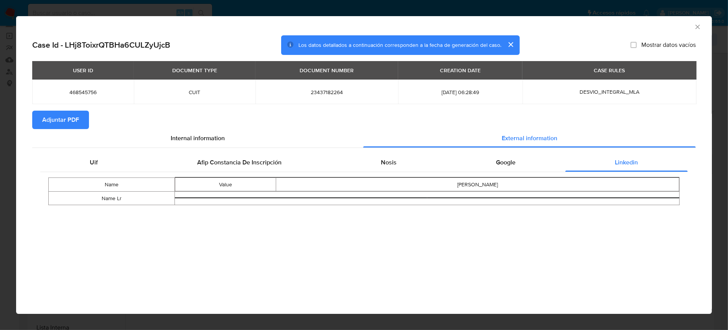
drag, startPoint x: 75, startPoint y: 125, endPoint x: 81, endPoint y: 124, distance: 6.6
click at [75, 125] on span "Adjuntar PDF" at bounding box center [60, 119] width 37 height 17
click at [700, 26] on icon "Cerrar ventana" at bounding box center [698, 27] width 8 height 8
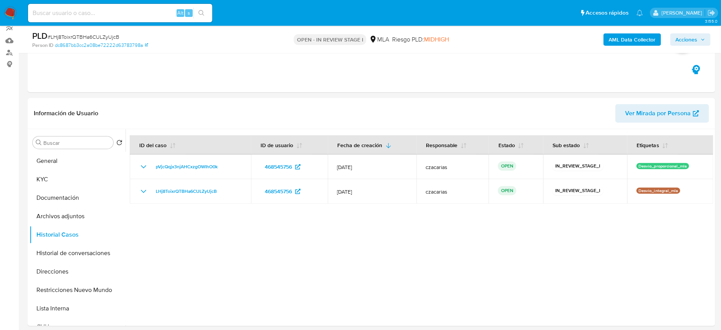
scroll to position [102, 0]
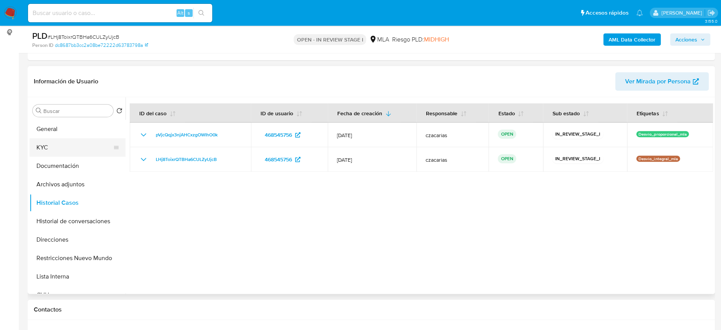
click at [55, 147] on button "KYC" at bounding box center [75, 147] width 90 height 18
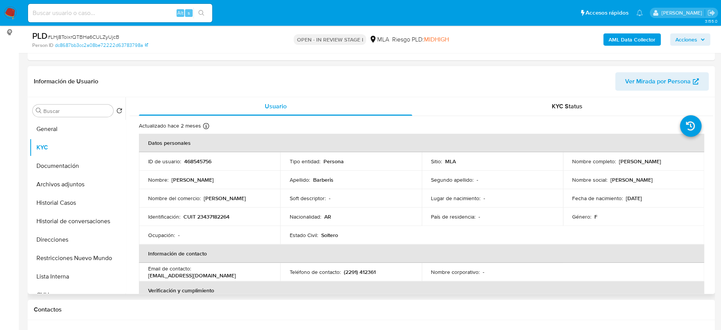
click at [210, 213] on p "CUIT 23437182264" at bounding box center [206, 216] width 46 height 7
click at [222, 217] on p "CUIT 23437182264" at bounding box center [206, 216] width 46 height 7
click at [269, 196] on div "Nombre del comercio : [PERSON_NAME]" at bounding box center [209, 198] width 123 height 7
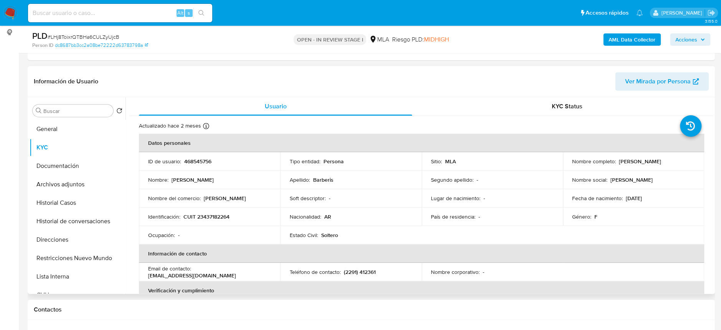
click at [215, 218] on p "CUIT 23437182264" at bounding box center [206, 216] width 46 height 7
copy p "23437182264"
click at [205, 217] on p "CUIT 23437182264" at bounding box center [206, 216] width 46 height 7
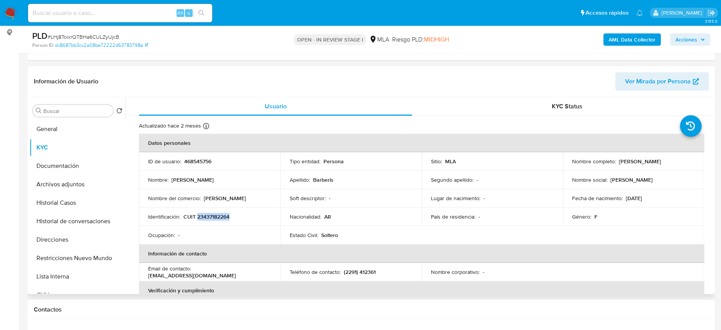
click at [216, 214] on p "CUIT 23437182264" at bounding box center [206, 216] width 46 height 7
click at [219, 219] on p "CUIT 23437182264" at bounding box center [206, 216] width 46 height 7
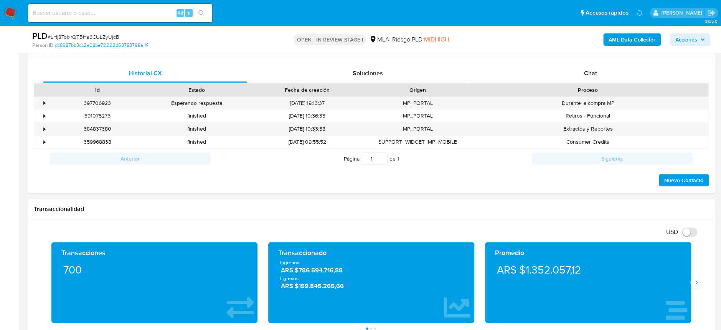
scroll to position [307, 0]
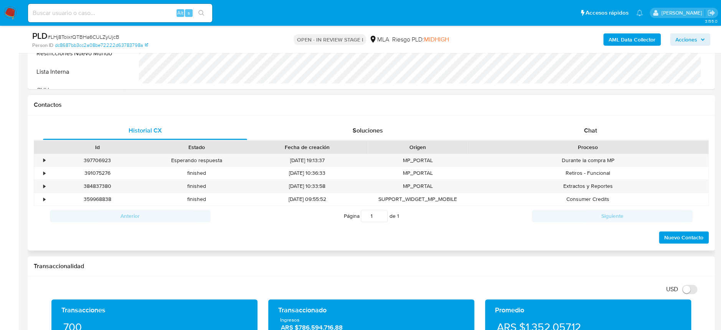
click at [593, 140] on div "Proceso" at bounding box center [587, 146] width 241 height 13
click at [593, 123] on div "Chat" at bounding box center [590, 130] width 204 height 18
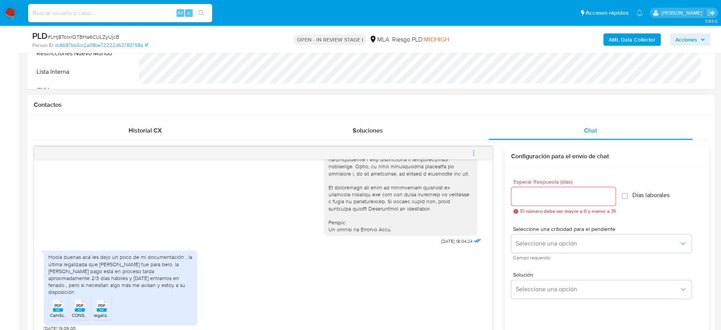
scroll to position [358, 0]
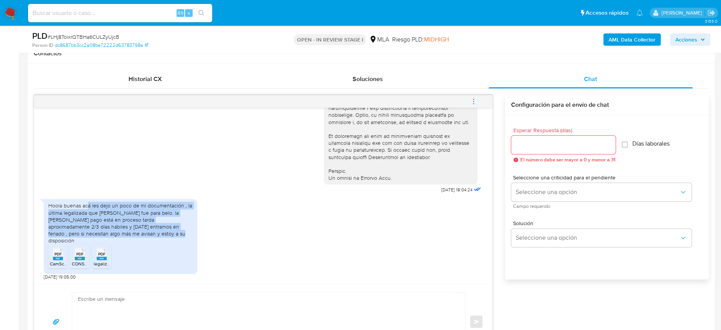
drag, startPoint x: 88, startPoint y: 212, endPoint x: 177, endPoint y: 243, distance: 93.9
click at [177, 243] on div "Hoola buenas acá les dejo un poco de mi documentación , la última legalizada qu…" at bounding box center [120, 236] width 153 height 74
click at [163, 241] on div "Hoola buenas acá les dejo un poco de mi documentación , la última legalizada qu…" at bounding box center [120, 223] width 144 height 42
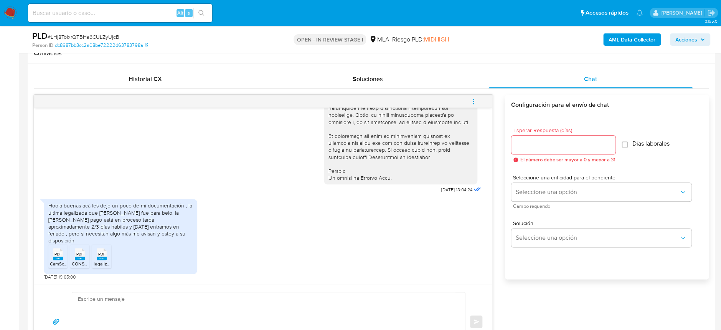
click at [57, 260] on span "CamScanner [DATE] 09.57.pdf" at bounding box center [80, 263] width 61 height 7
click at [78, 257] on rect at bounding box center [80, 257] width 10 height 3
click at [98, 254] on span "PDF" at bounding box center [101, 253] width 7 height 5
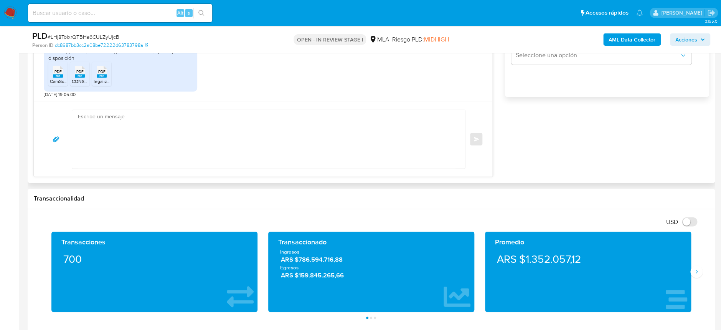
scroll to position [563, 0]
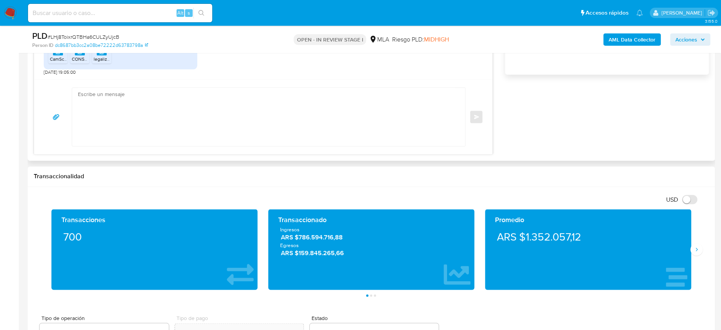
click at [206, 112] on textarea at bounding box center [267, 116] width 378 height 58
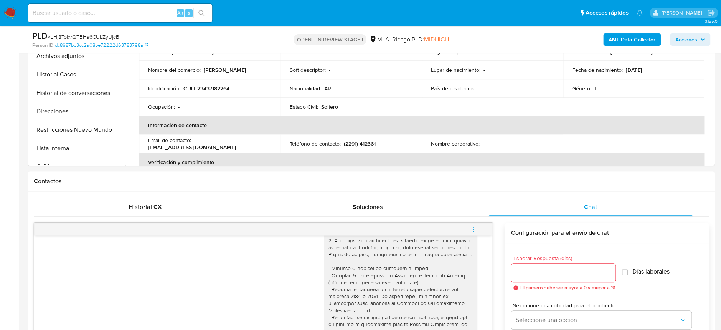
scroll to position [102, 0]
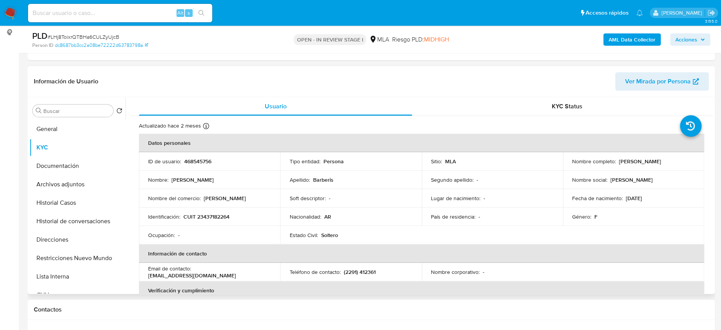
drag, startPoint x: 618, startPoint y: 161, endPoint x: 650, endPoint y: 162, distance: 31.9
click at [650, 162] on p "[PERSON_NAME]" at bounding box center [640, 161] width 42 height 7
drag, startPoint x: 616, startPoint y: 161, endPoint x: 670, endPoint y: 160, distance: 54.1
click at [670, 160] on div "Nombre completo : [PERSON_NAME]" at bounding box center [633, 161] width 123 height 7
copy p "[PERSON_NAME]"
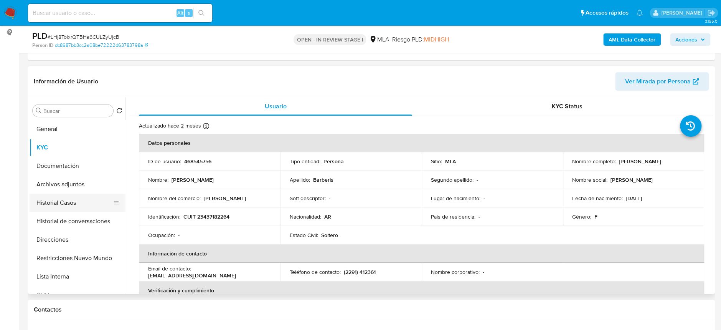
click at [73, 193] on button "Historial Casos" at bounding box center [75, 202] width 90 height 18
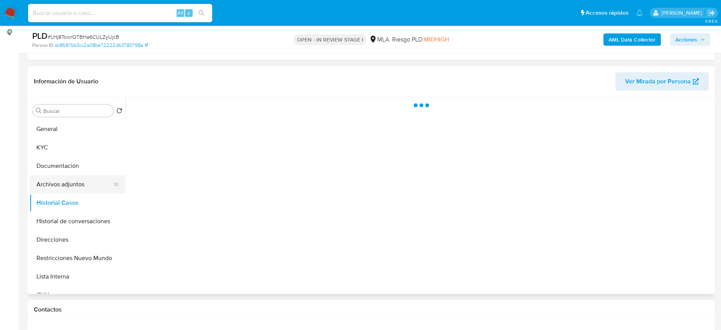
click at [73, 178] on button "Archivos adjuntos" at bounding box center [75, 184] width 90 height 18
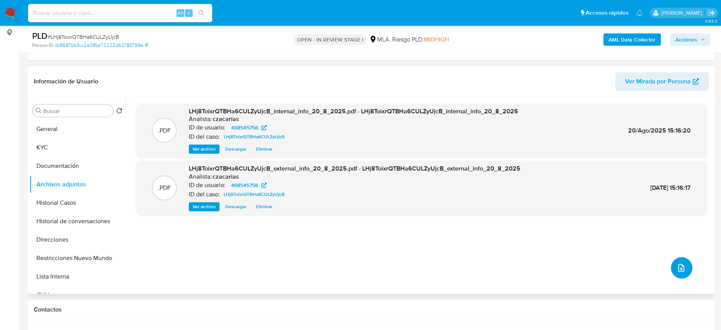
click at [676, 267] on icon "upload-file" at bounding box center [680, 267] width 9 height 9
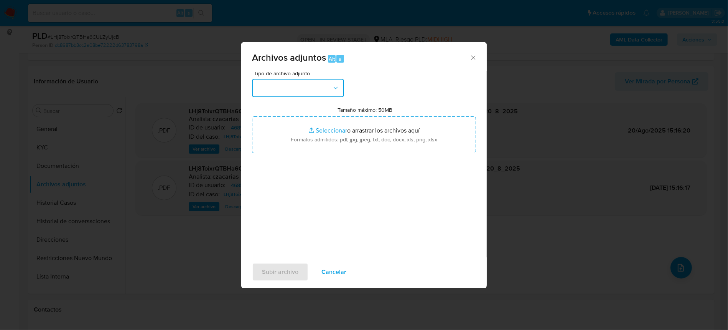
click at [327, 90] on button "button" at bounding box center [298, 88] width 92 height 18
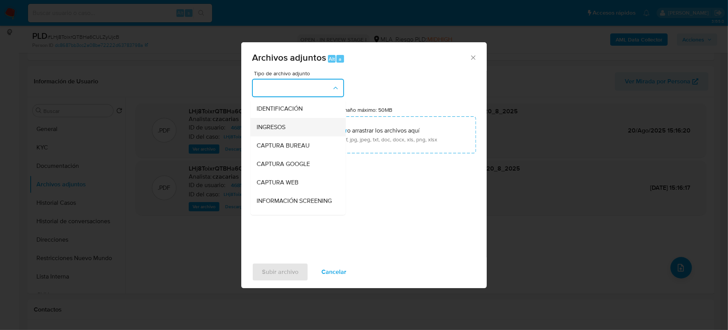
click at [315, 126] on div "INGRESOS" at bounding box center [296, 127] width 78 height 18
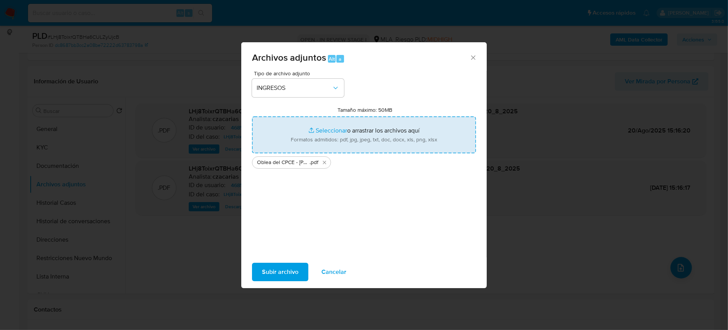
type input "C:\fakepath\Certificacion hasta mayo 2025 - Ana Sofia Barberis.pdf"
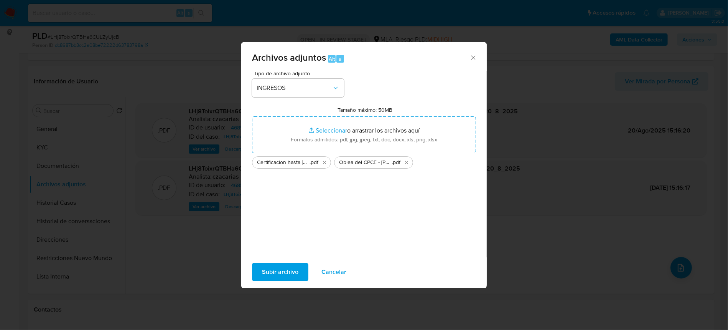
click at [285, 269] on span "Subir archivo" at bounding box center [280, 271] width 36 height 17
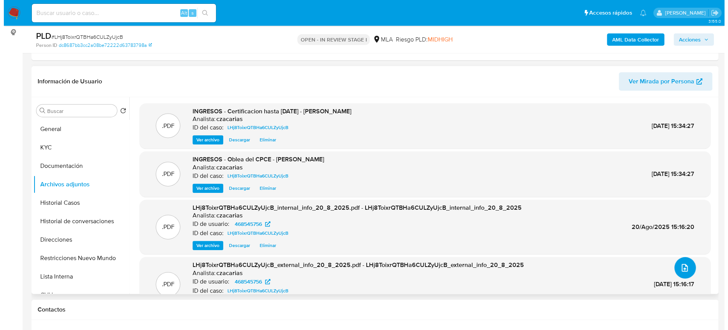
scroll to position [25, 0]
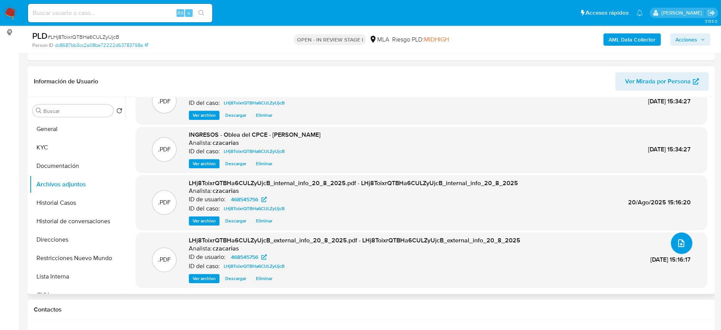
click at [678, 244] on icon "upload-file" at bounding box center [681, 243] width 6 height 8
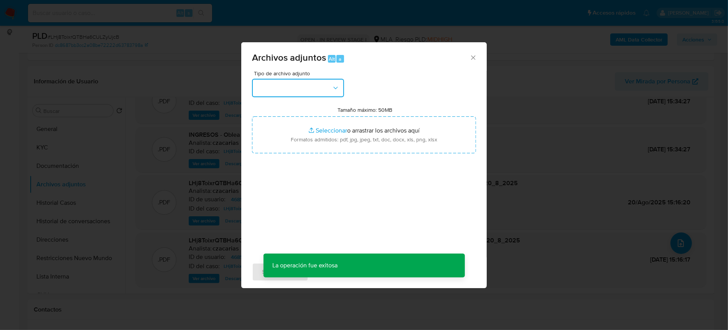
click at [291, 88] on button "button" at bounding box center [298, 88] width 92 height 18
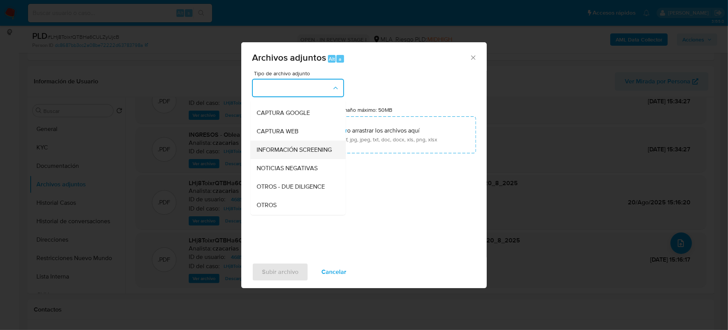
scroll to position [102, 0]
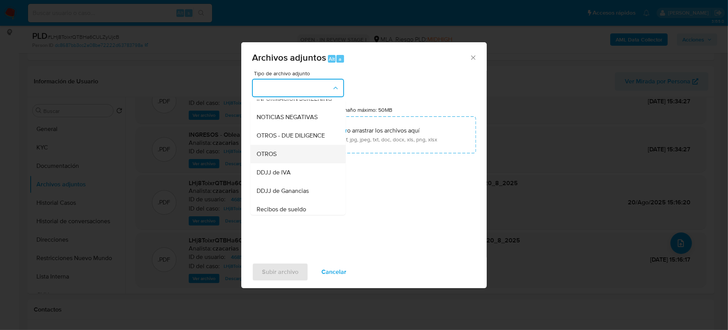
click at [289, 156] on div "OTROS" at bounding box center [296, 154] width 78 height 18
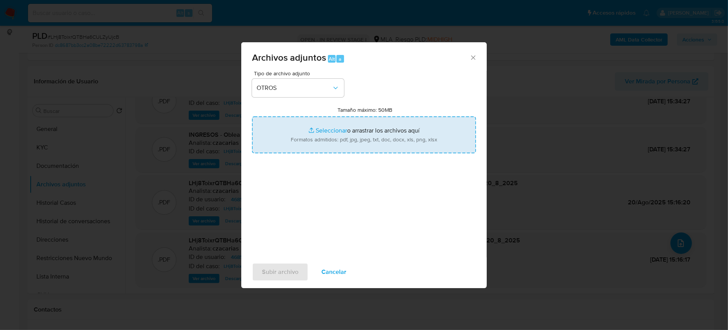
type input "C:\fakepath\Movimientos-468545756.xlsx"
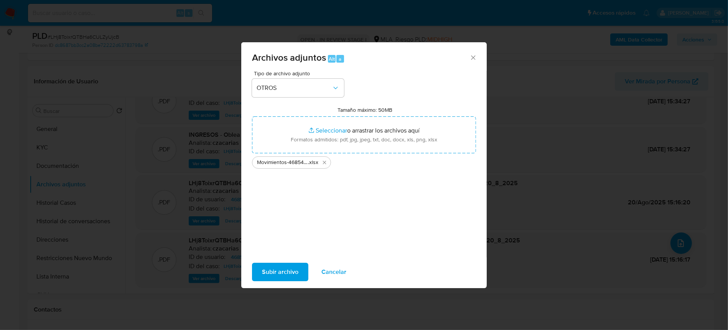
click at [293, 276] on span "Subir archivo" at bounding box center [280, 271] width 36 height 17
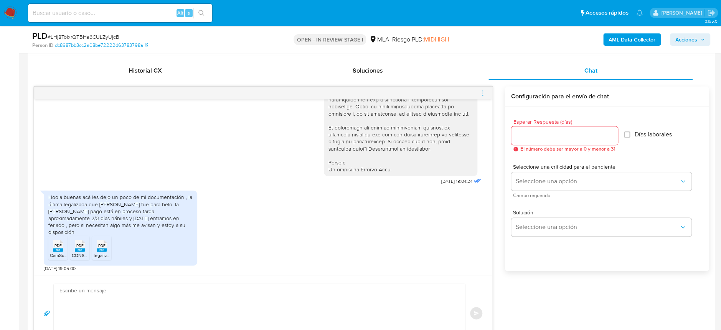
scroll to position [511, 0]
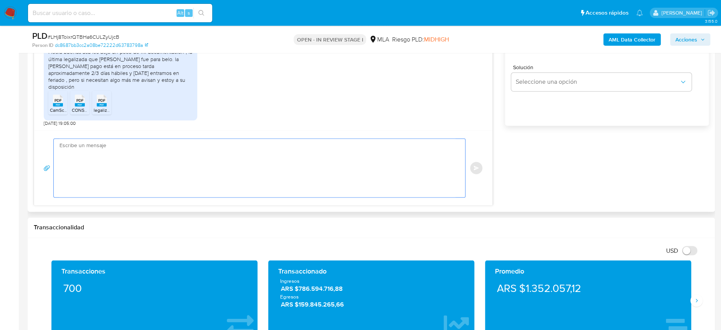
click at [215, 188] on textarea at bounding box center [257, 168] width 396 height 58
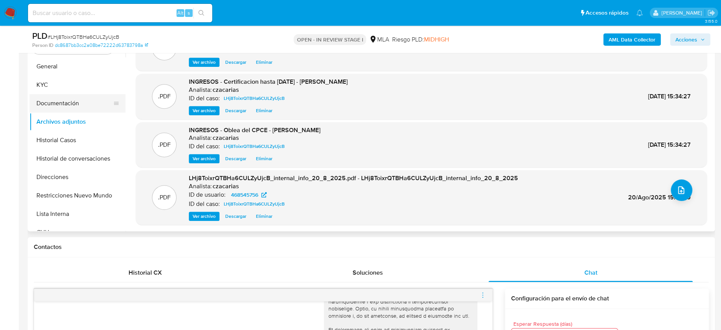
scroll to position [153, 0]
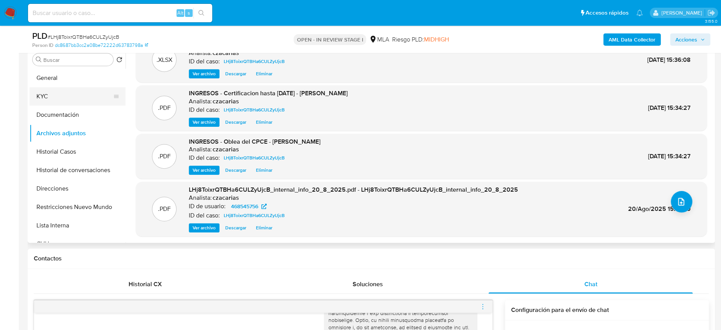
click at [46, 93] on button "KYC" at bounding box center [75, 96] width 90 height 18
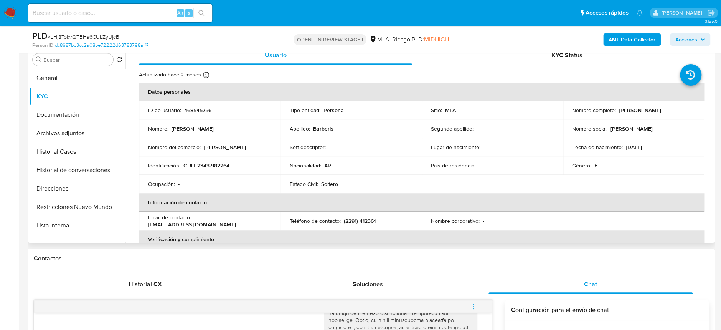
drag, startPoint x: 617, startPoint y: 109, endPoint x: 676, endPoint y: 110, distance: 59.1
click at [676, 110] on div "Nombre completo : Ana Sofia Barberis" at bounding box center [633, 110] width 123 height 7
copy p "[PERSON_NAME] [PERSON_NAME]"
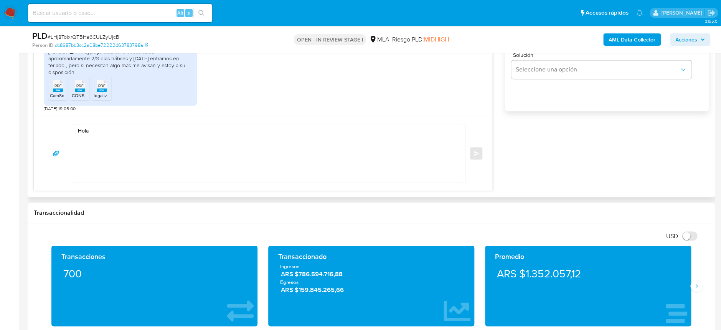
scroll to position [563, 0]
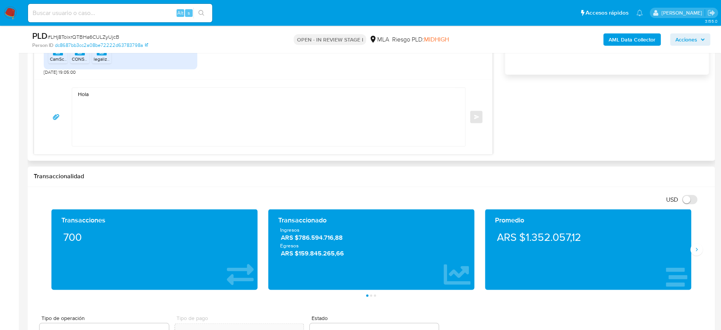
click at [129, 95] on textarea "Hola" at bounding box center [267, 116] width 378 height 58
paste textarea "[PERSON_NAME] [PERSON_NAME]"
paste textarea "En función de las operaciones registradas en tu cuenta de Mercado Pago, necesit…"
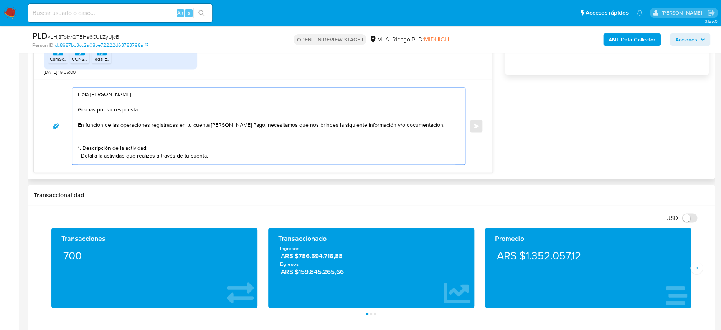
scroll to position [10, 0]
paste textarea "2. De acuerdo a la actividad que realices en tu cuenta, adjunta la siguiente do…"
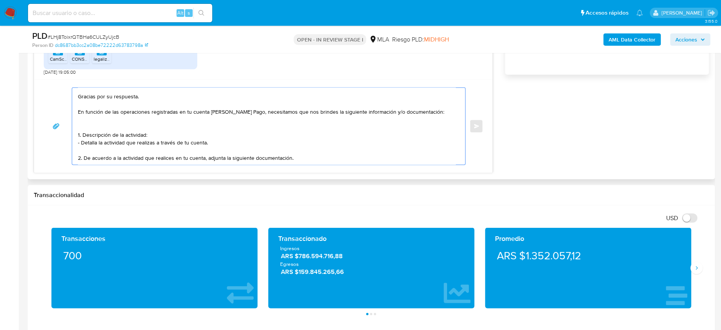
scroll to position [25, 0]
paste textarea "- Resumen de Comprobantes Electrónicos emitidos de los períodos 2024 y 2025 Si …"
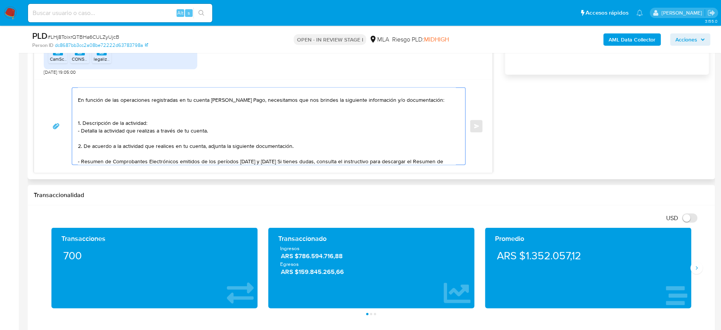
scroll to position [42, 0]
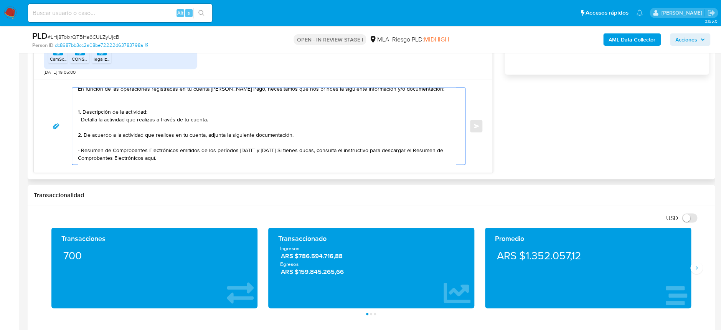
click at [283, 160] on textarea "Hola Ana Sofia Barberis Gracias por su respuesta. En función de las operaciones…" at bounding box center [267, 125] width 378 height 77
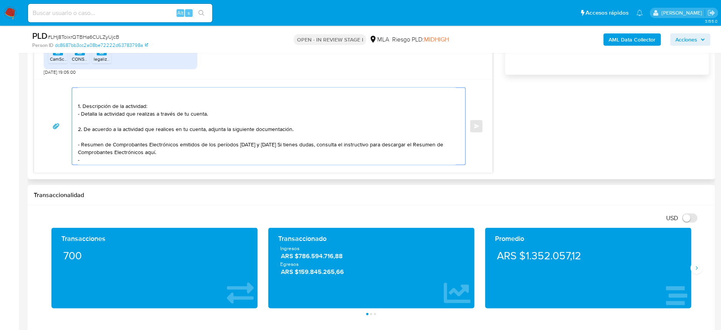
paste textarea "- Certificación contable de ingresos legalizada ante el Consejo Profesional de …"
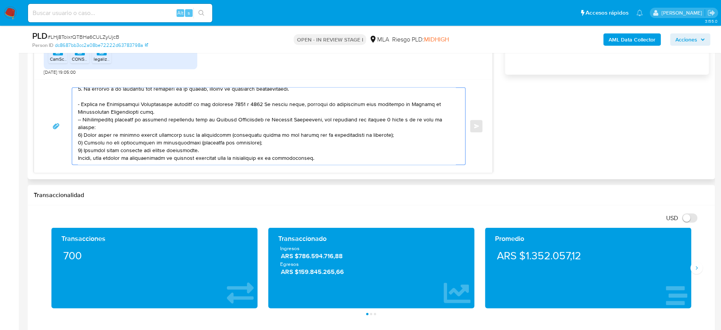
click at [84, 99] on textarea at bounding box center [267, 125] width 378 height 77
click at [114, 112] on textarea at bounding box center [267, 125] width 378 height 77
click at [115, 108] on textarea at bounding box center [267, 125] width 378 height 77
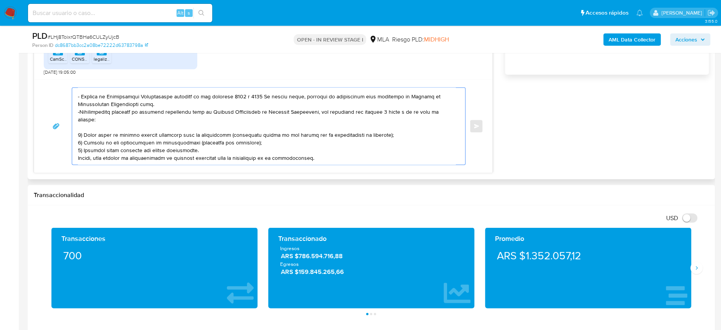
click at [314, 154] on textarea at bounding box center [267, 125] width 378 height 77
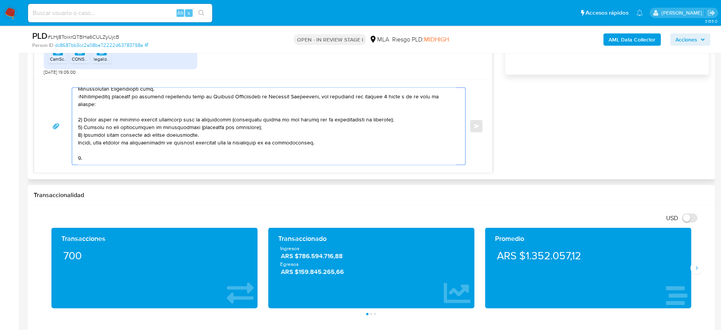
scroll to position [118, 0]
paste textarea "Proporciona el vínculo con las siguientes contrapartes con las que operaste, el…"
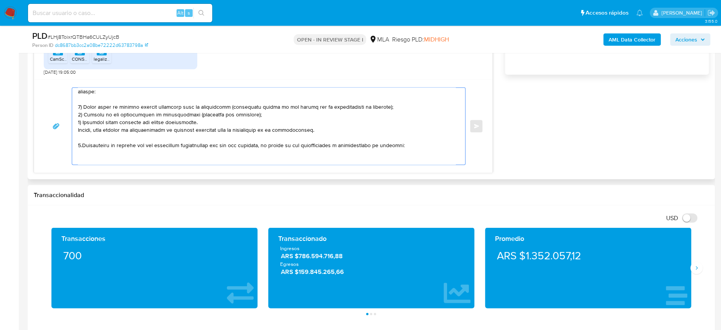
scroll to position [139, 0]
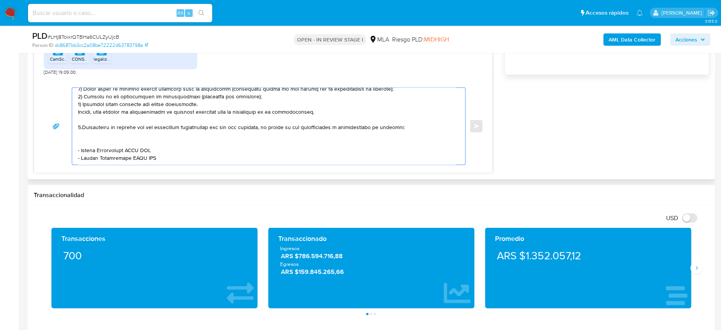
click at [333, 122] on textarea at bounding box center [267, 125] width 378 height 77
drag, startPoint x: 80, startPoint y: 144, endPoint x: 128, endPoint y: 144, distance: 48.3
click at [128, 144] on textarea at bounding box center [267, 125] width 378 height 77
paste textarea "Dayyana Carolina Garzon Ortega"
click at [184, 141] on textarea at bounding box center [267, 125] width 378 height 77
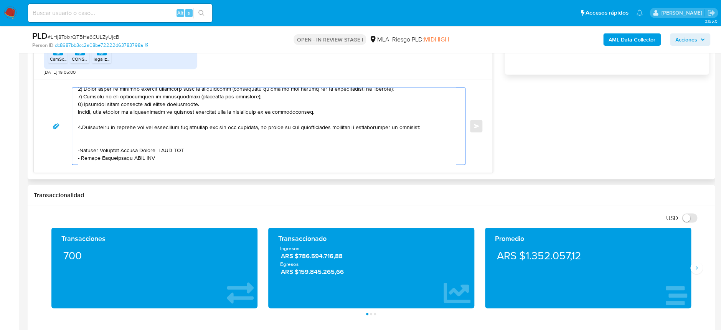
click at [176, 145] on textarea at bounding box center [267, 125] width 378 height 77
paste textarea "27190357487"
click at [109, 165] on div "Enviar" at bounding box center [263, 125] width 458 height 93
drag, startPoint x: 81, startPoint y: 153, endPoint x: 128, endPoint y: 154, distance: 46.4
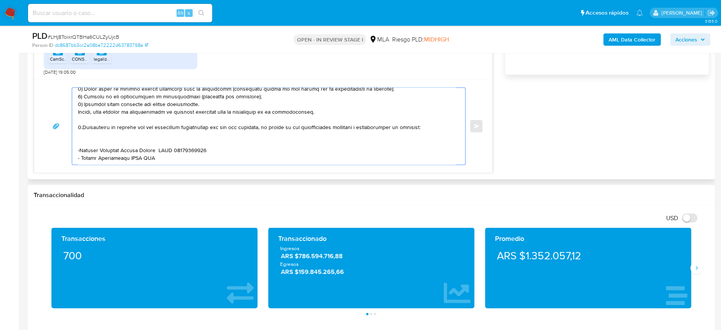
click at [128, 154] on textarea at bounding box center [267, 125] width 378 height 77
paste textarea "Brenda Magali GALARZA"
click at [155, 154] on textarea at bounding box center [267, 125] width 378 height 77
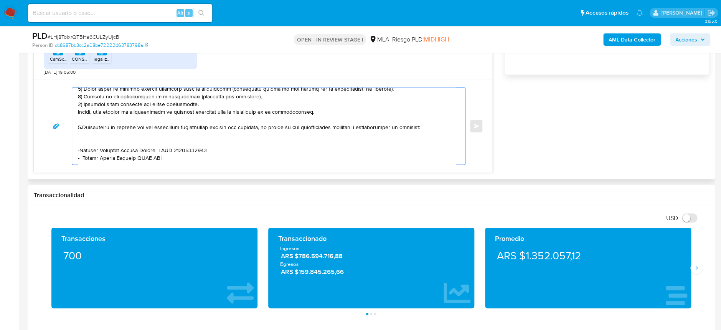
click at [155, 151] on textarea at bounding box center [267, 125] width 378 height 77
click at [156, 151] on textarea at bounding box center [267, 125] width 378 height 77
paste textarea "27411114266"
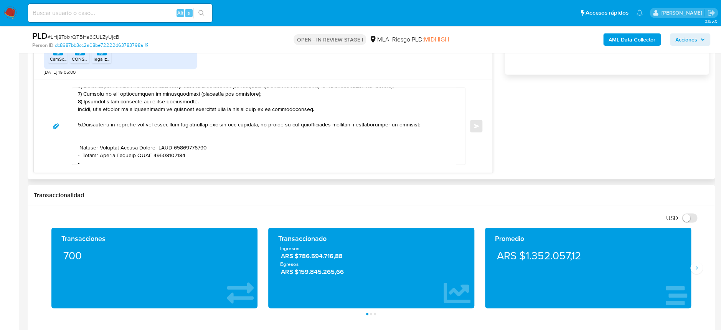
click at [82, 158] on textarea at bounding box center [267, 125] width 378 height 77
paste textarea "Fabian Jaime Marenberg Friedman"
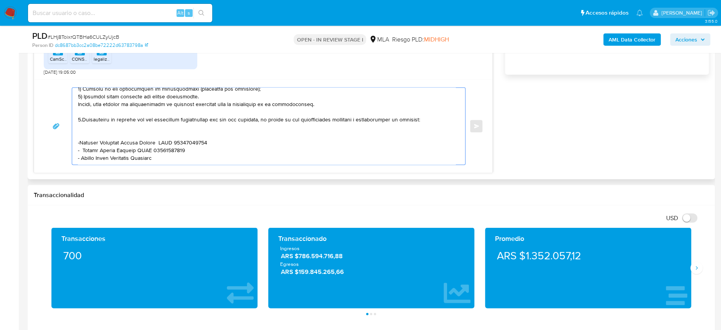
drag, startPoint x: 80, startPoint y: 148, endPoint x: 187, endPoint y: 134, distance: 108.3
click at [81, 148] on textarea at bounding box center [267, 125] width 378 height 77
click at [211, 160] on textarea at bounding box center [267, 125] width 378 height 77
click at [215, 152] on textarea at bounding box center [267, 125] width 378 height 77
paste textarea "20307478901"
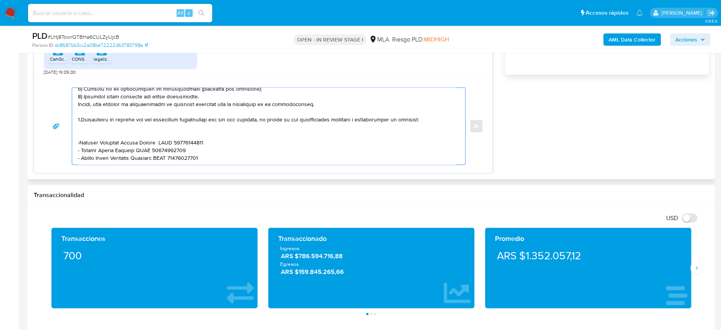
scroll to position [153, 0]
drag, startPoint x: 413, startPoint y: 107, endPoint x: 75, endPoint y: 104, distance: 337.7
click at [75, 104] on div at bounding box center [266, 125] width 389 height 77
click at [89, 154] on textarea at bounding box center [267, 125] width 378 height 77
paste textarea "3.Proporciona el vínculo con las siguientes contrapartes con las que operaste, …"
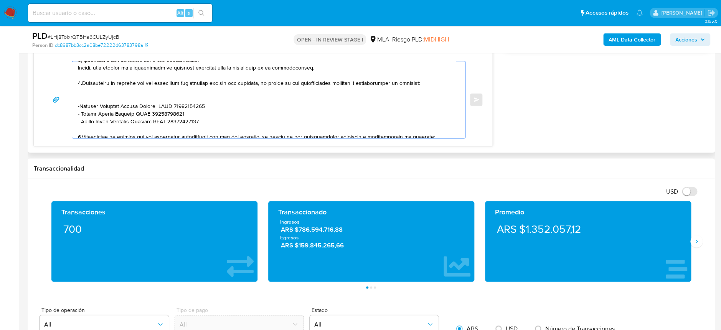
scroll to position [614, 0]
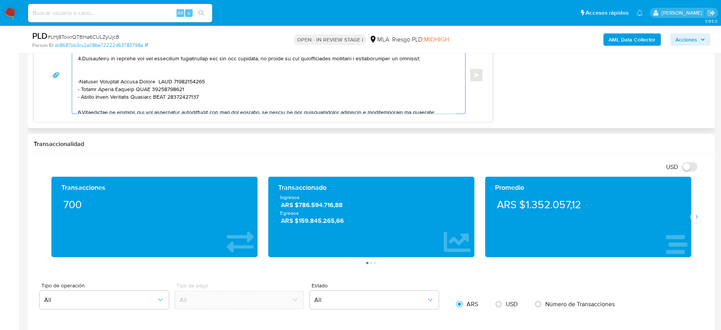
click at [81, 109] on textarea at bounding box center [267, 74] width 378 height 77
click at [345, 109] on textarea at bounding box center [267, 74] width 378 height 77
click at [429, 109] on textarea at bounding box center [267, 74] width 378 height 77
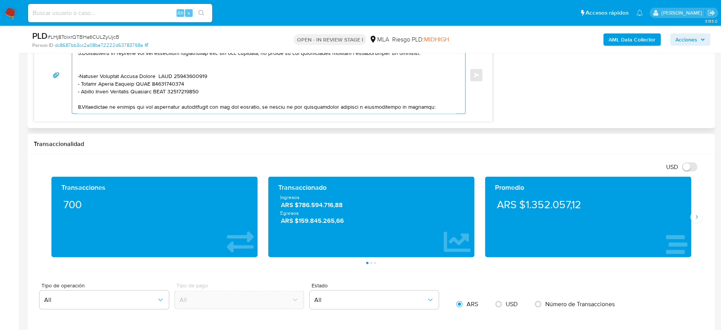
scroll to position [169, 0]
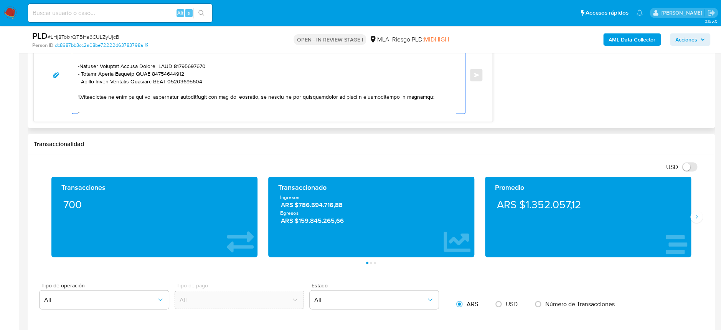
click at [168, 112] on textarea at bounding box center [267, 74] width 378 height 77
paste textarea "Peinado Elian Roy"
click at [193, 100] on textarea at bounding box center [267, 74] width 378 height 77
click at [188, 110] on textarea at bounding box center [267, 74] width 378 height 77
paste textarea "20340702191"
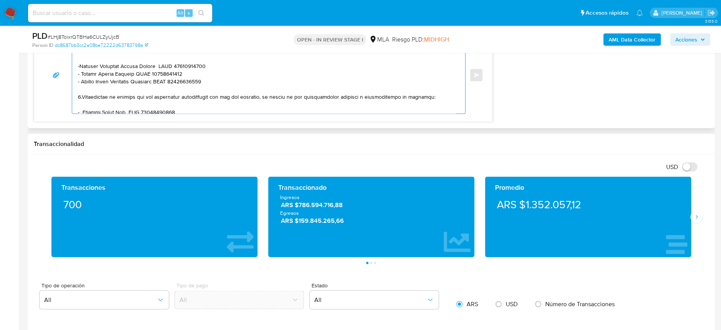
scroll to position [177, 0]
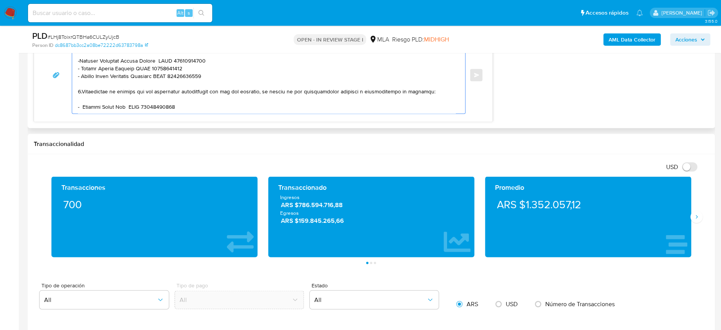
click at [141, 101] on textarea at bounding box center [267, 74] width 378 height 77
click at [179, 100] on textarea at bounding box center [267, 74] width 378 height 77
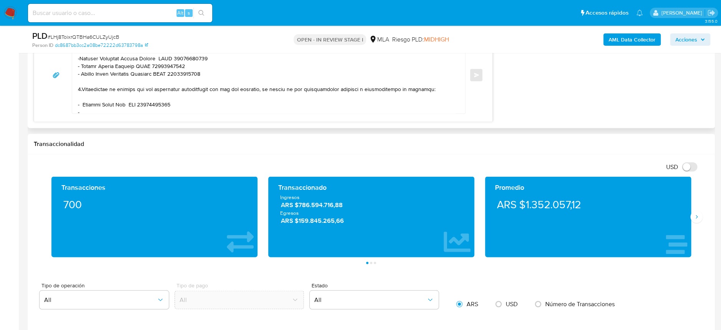
click at [88, 109] on textarea at bounding box center [267, 74] width 378 height 77
paste textarea "Family Group S. A"
click at [124, 107] on textarea at bounding box center [267, 74] width 378 height 77
paste textarea "30717781984"
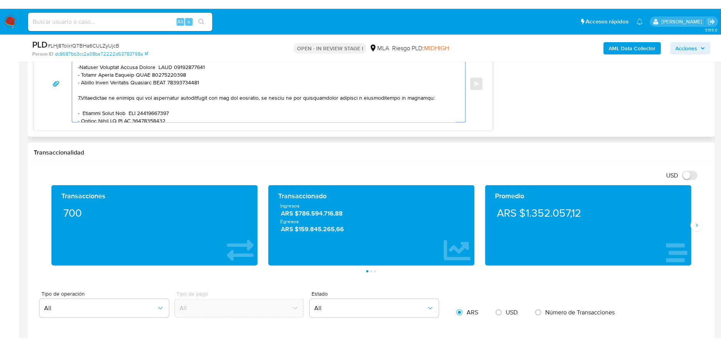
scroll to position [184, 0]
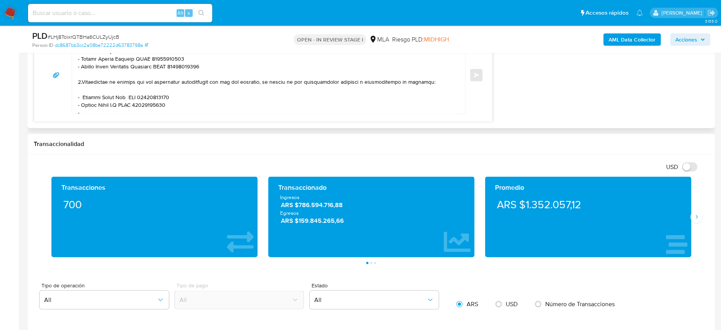
click at [101, 106] on textarea at bounding box center [267, 74] width 378 height 77
paste textarea "Jacqueline Debora Calcagni"
drag, startPoint x: 199, startPoint y: 115, endPoint x: 206, endPoint y: 106, distance: 11.0
click at [205, 107] on div "Enviar" at bounding box center [263, 74] width 458 height 93
click at [206, 106] on textarea at bounding box center [267, 74] width 378 height 77
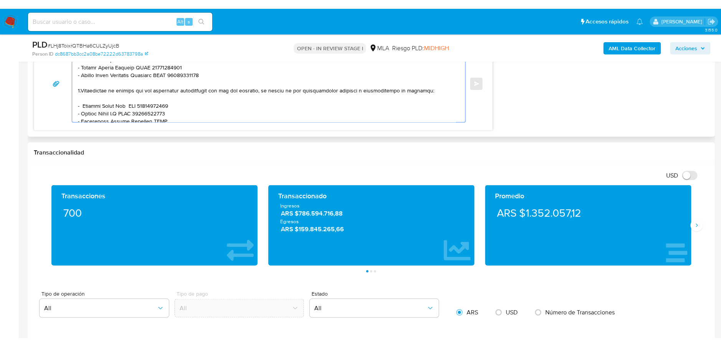
scroll to position [326, 0]
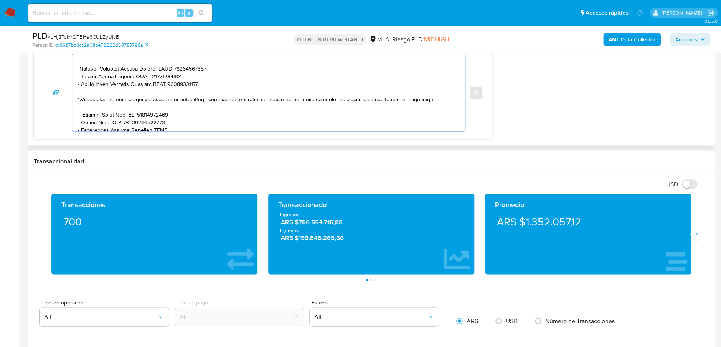
paste textarea "27360303417"
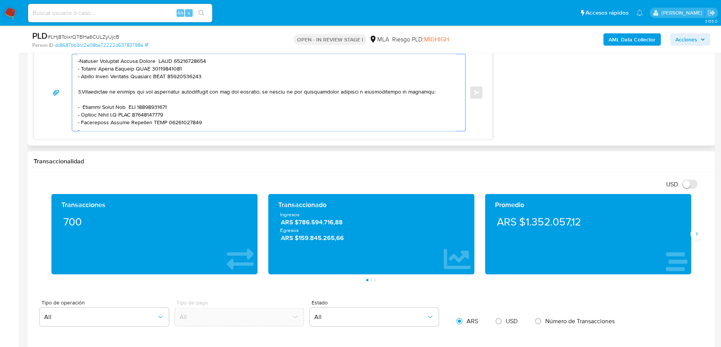
click at [112, 122] on textarea at bounding box center [267, 92] width 378 height 77
click at [110, 126] on textarea at bounding box center [267, 92] width 378 height 77
paste textarea "Adocamp Sr"
click at [127, 123] on textarea at bounding box center [267, 92] width 378 height 77
paste textarea "30716420376"
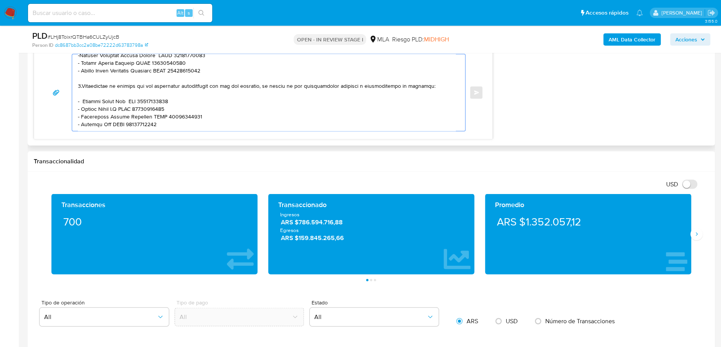
scroll to position [207, 0]
paste textarea "Es importante que sepas que, en caso de no responder a lo solicitado o si lo pr…"
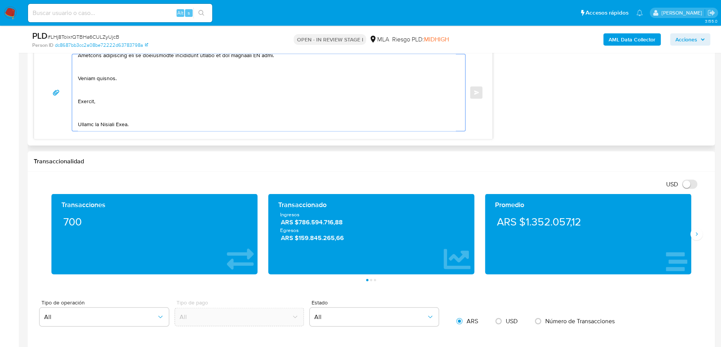
scroll to position [284, 0]
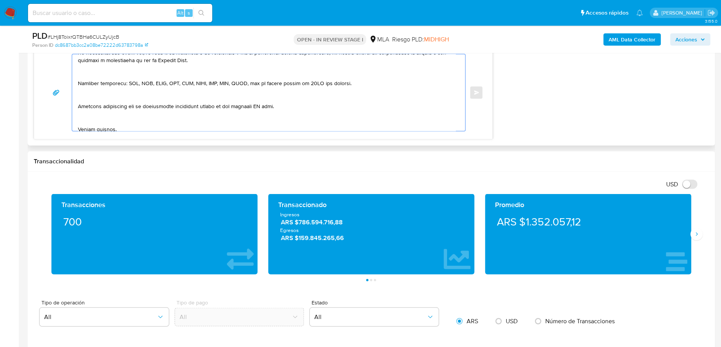
click at [258, 102] on textarea at bounding box center [267, 92] width 378 height 77
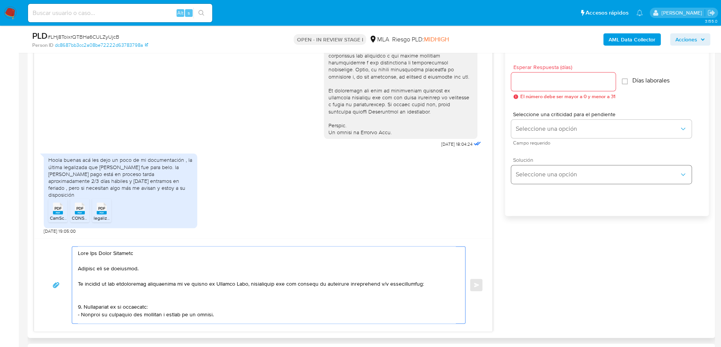
scroll to position [409, 0]
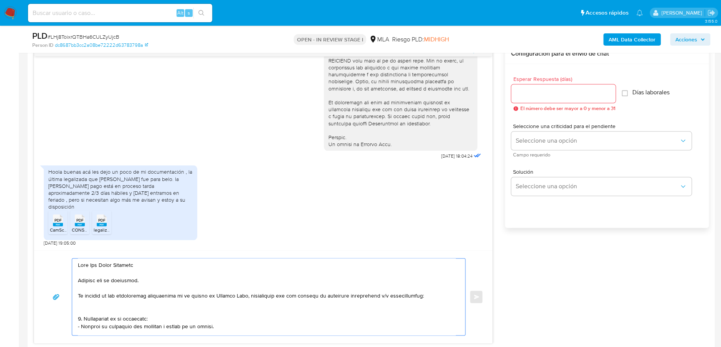
type textarea "Hola Ana Sofia Barberis Gracias por su respuesta. En función de las operaciones…"
click at [544, 89] on input "Esperar Respuesta (días)" at bounding box center [563, 94] width 104 height 10
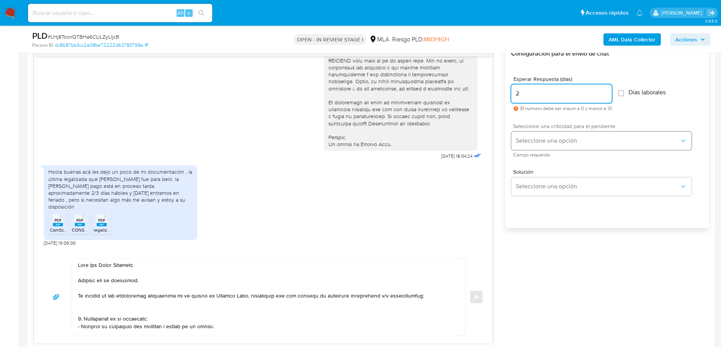
type input "2"
click at [544, 138] on span "Seleccione una opción" at bounding box center [597, 141] width 163 height 8
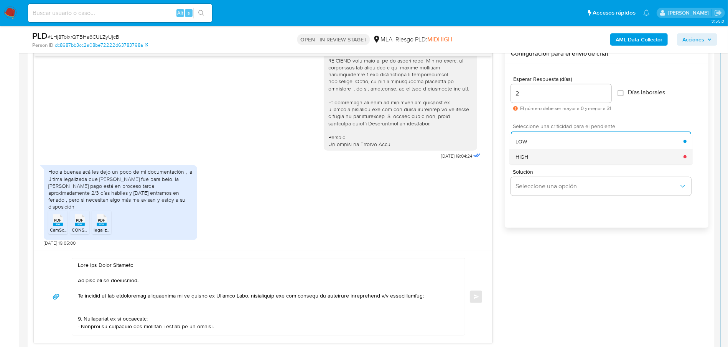
click at [550, 160] on div "HIGH" at bounding box center [600, 156] width 168 height 15
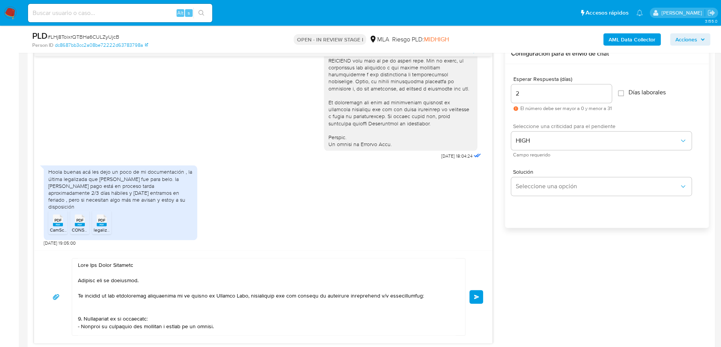
click at [474, 298] on span "Enviar" at bounding box center [476, 297] width 5 height 5
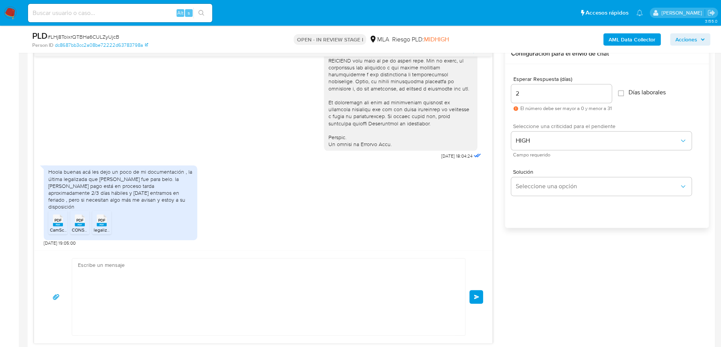
scroll to position [886, 0]
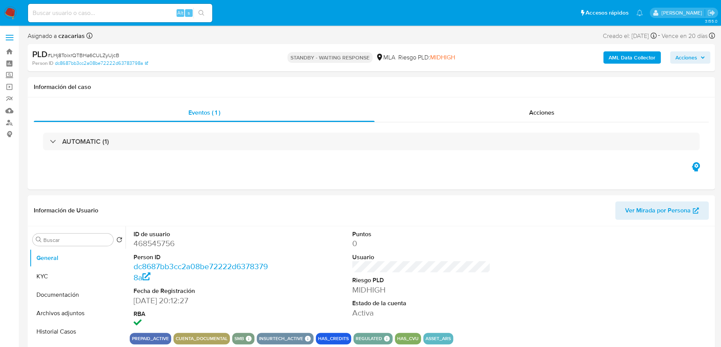
select select "10"
click at [89, 15] on input at bounding box center [120, 13] width 184 height 10
paste input "ULx7IT3nat3HB1jFSDOA9s6Y"
type input "ULx7IT3nat3HB1jFSDOA9s6Y"
click at [198, 8] on button "search-icon" at bounding box center [201, 13] width 16 height 11
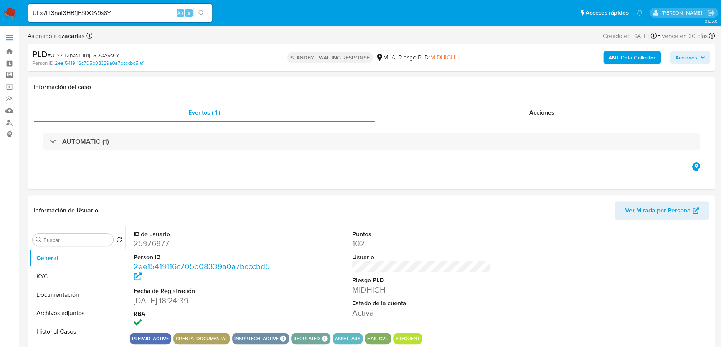
select select "10"
click at [154, 12] on input "ULx7IT3nat3HB1jFSDOA9s6Y" at bounding box center [120, 13] width 184 height 10
paste input "CH6SV4dsXGXw477MBPKqEXIz"
type input "CH6SV4dsXGXw477MBPKqEXIz"
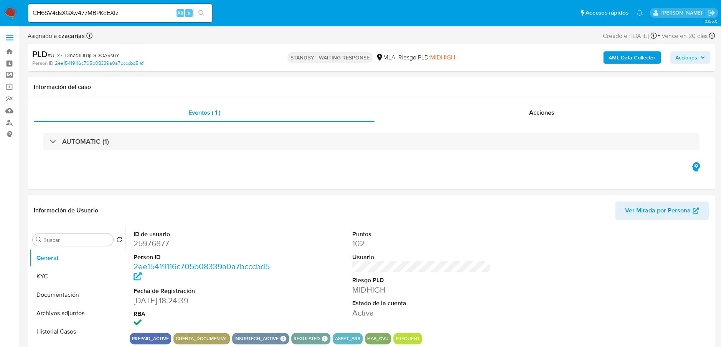
click at [198, 8] on button "search-icon" at bounding box center [201, 13] width 16 height 11
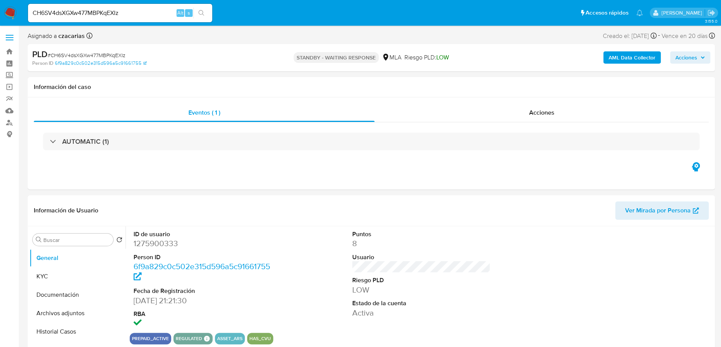
select select "10"
drag, startPoint x: 139, startPoint y: 24, endPoint x: 140, endPoint y: 19, distance: 5.4
click at [138, 24] on nav "Pausado Ver notificaciones CH6SV4dsXGXw477MBPKqEXIz Alt s Accesos rápidos Presi…" at bounding box center [360, 13] width 721 height 26
click at [142, 16] on input "CH6SV4dsXGXw477MBPKqEXIz" at bounding box center [120, 13] width 184 height 10
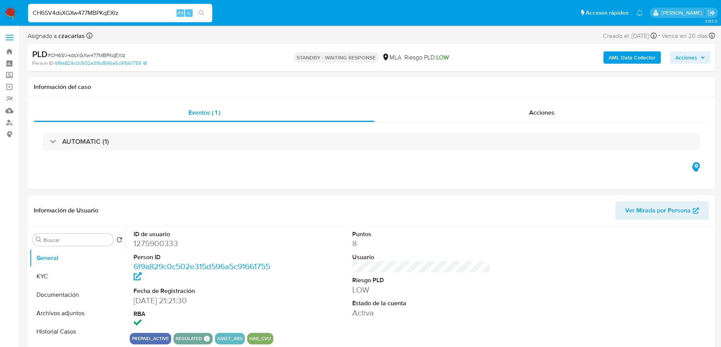
paste input "mBurxC0uVvAI7s7WLzfAn4K1"
type input "mBurxC0uVvAI7s7WLzfAn4K1"
click at [204, 11] on icon "search-icon" at bounding box center [201, 13] width 6 height 6
select select "10"
click at [106, 11] on input "mBurxC0uVvAI7s7WLzfAn4K1" at bounding box center [120, 13] width 184 height 10
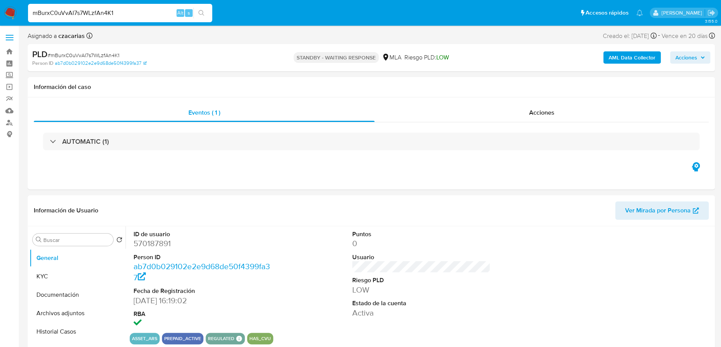
click at [106, 11] on input "mBurxC0uVvAI7s7WLzfAn4K1" at bounding box center [120, 13] width 184 height 10
paste input "2FGfNOqkITH3CaNmXADpLadE"
type input "2FGfNOqkITH3CaNmXADpLadE"
click at [200, 10] on icon "search-icon" at bounding box center [201, 13] width 6 height 6
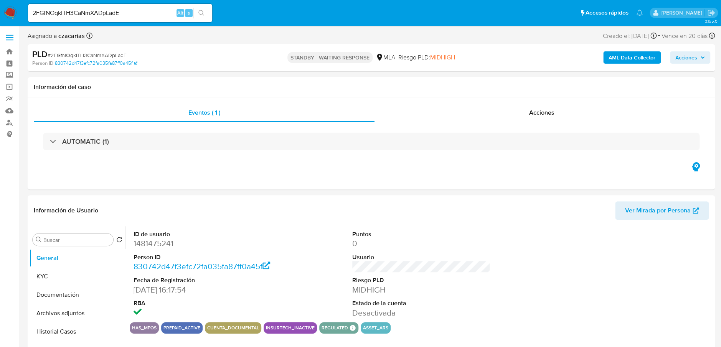
select select "10"
click at [69, 16] on input "2FGfNOqkITH3CaNmXADpLadE" at bounding box center [120, 13] width 184 height 10
paste input
click at [208, 13] on button "search-icon" at bounding box center [201, 13] width 16 height 11
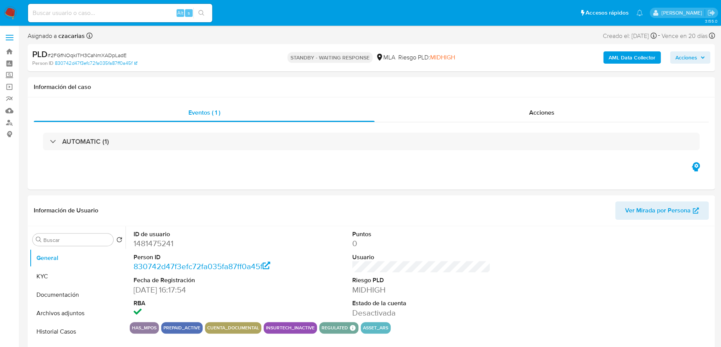
click at [157, 13] on input at bounding box center [120, 13] width 184 height 10
click at [150, 15] on input at bounding box center [120, 13] width 184 height 10
drag, startPoint x: 120, startPoint y: 17, endPoint x: 134, endPoint y: 15, distance: 13.6
click at [120, 17] on input at bounding box center [120, 13] width 184 height 10
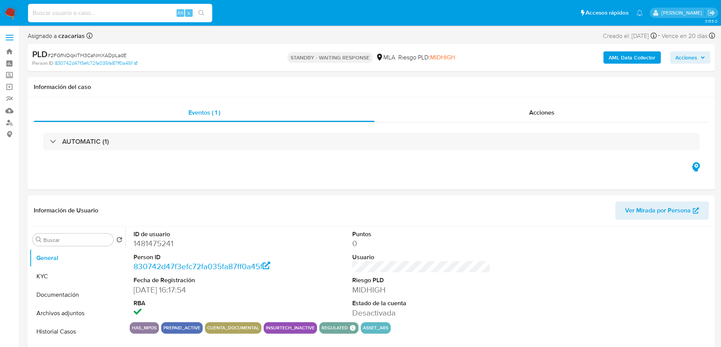
paste input "LHj8ToixrQTBHa6CULZyUjcB"
type input "LHj8ToixrQTBHa6CULZyUjcB"
click at [205, 9] on button "search-icon" at bounding box center [201, 13] width 16 height 11
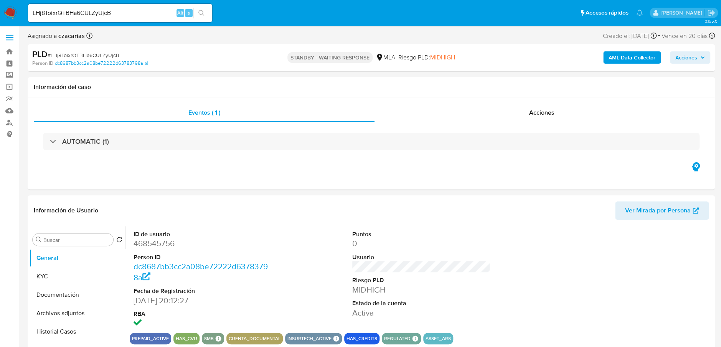
click at [12, 16] on img at bounding box center [10, 13] width 13 height 13
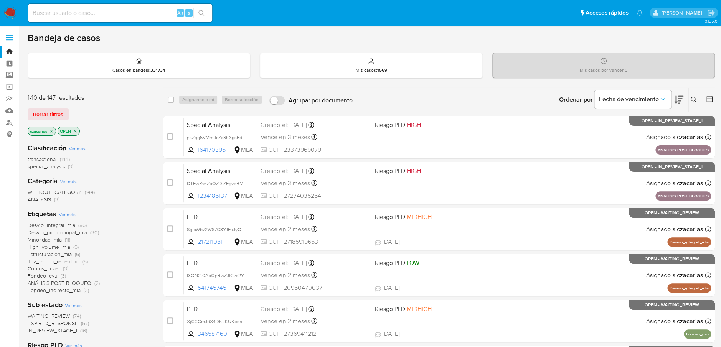
click at [131, 81] on div "Bandeja de casos Casos en bandeja : 331734 Mis casos : 1569 Mis casos por vence…" at bounding box center [371, 316] width 687 height 569
click at [10, 15] on img at bounding box center [10, 13] width 13 height 13
drag, startPoint x: 155, startPoint y: 18, endPoint x: 155, endPoint y: 13, distance: 5.0
click at [155, 17] on div "Alt s" at bounding box center [120, 13] width 184 height 18
click at [155, 11] on input at bounding box center [120, 13] width 184 height 10
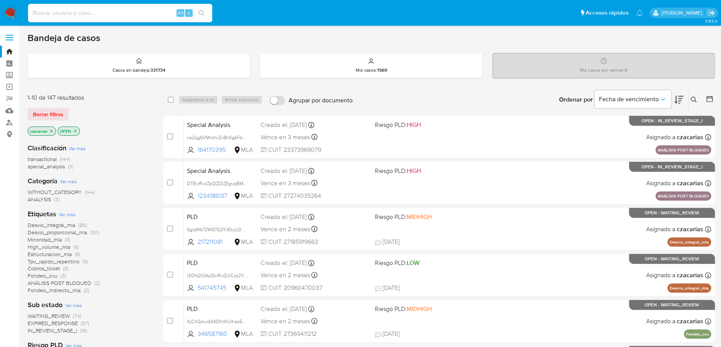
paste input "SS9Mg0S456g68ME49apyPGI8"
type input "SS9Mg0S456g68ME49apyPGI8"
click at [205, 12] on button "search-icon" at bounding box center [201, 13] width 16 height 11
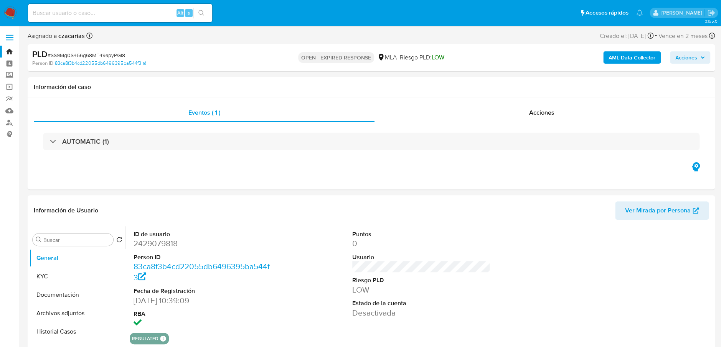
select select "10"
click at [69, 8] on input at bounding box center [120, 13] width 184 height 10
paste input "kQsWxS2nSBJA8QyjrNq8G109"
type input "kQsWxS2nSBJA8QyjrNq8G109"
click at [206, 13] on button "search-icon" at bounding box center [201, 13] width 16 height 11
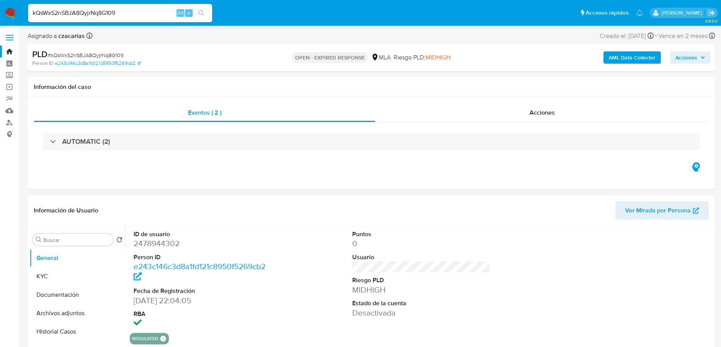
select select "10"
click at [93, 10] on input "kQsWxS2nSBJA8QyjrNq8G109" at bounding box center [120, 13] width 184 height 10
paste input "tFV4tox7duA2JLq0RDVwtYss"
type input "tFV4tox7duA2JLq0RDVwtYss"
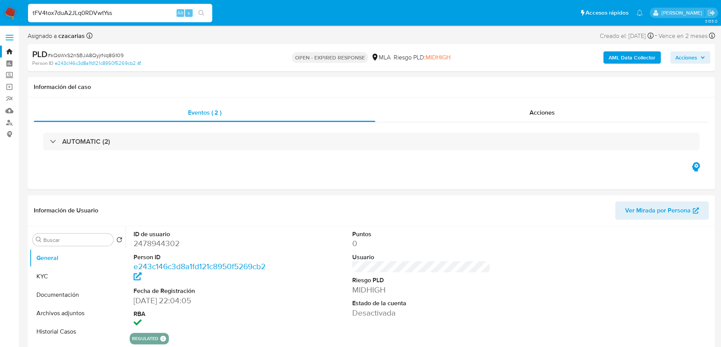
click at [200, 13] on icon "search-icon" at bounding box center [201, 13] width 6 height 6
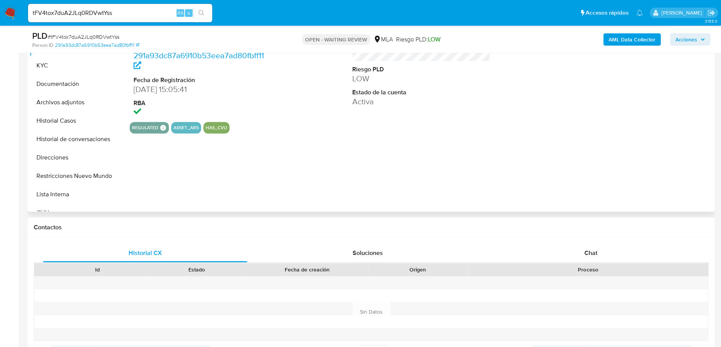
scroll to position [205, 0]
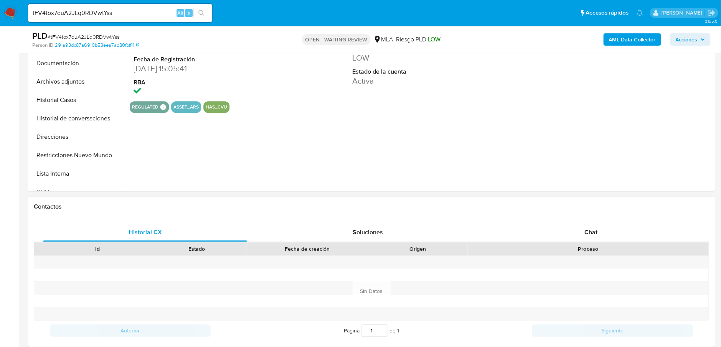
select select "10"
click at [563, 243] on div "Proceso" at bounding box center [587, 249] width 241 height 13
click at [569, 230] on div "Chat" at bounding box center [590, 232] width 204 height 18
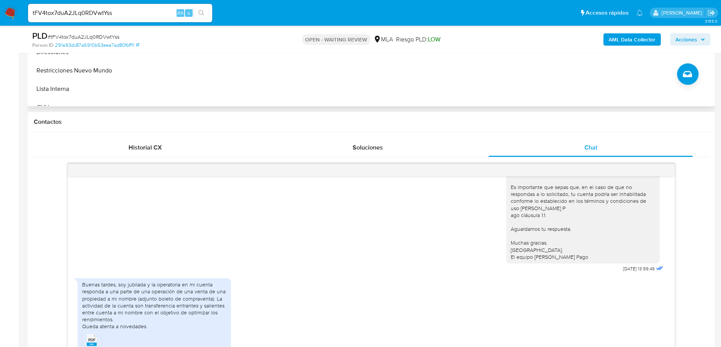
scroll to position [307, 0]
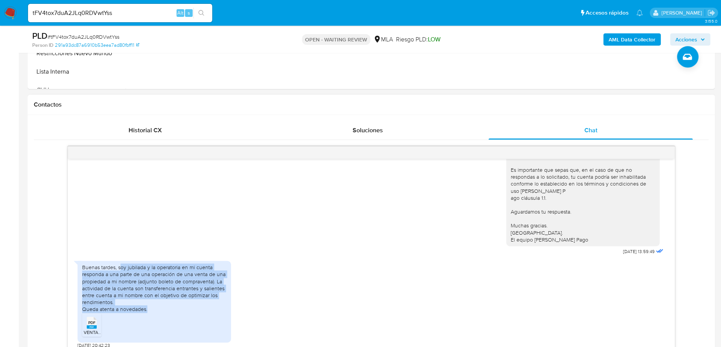
drag, startPoint x: 121, startPoint y: 270, endPoint x: 218, endPoint y: 307, distance: 103.7
click at [220, 307] on div "Buenas tardes, soy jubilada y la operatoria en mi cuenta responda a una parte d…" at bounding box center [154, 288] width 144 height 49
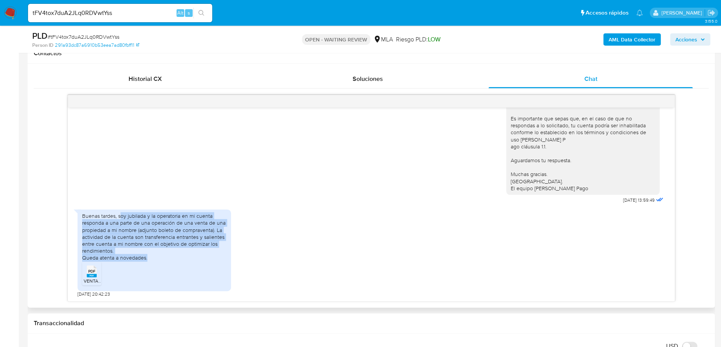
scroll to position [409, 0]
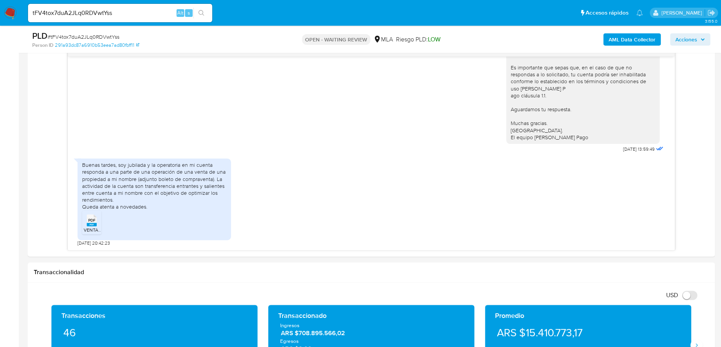
click at [84, 5] on div "tFV4tox7duA2JLq0RDVwtYss Alt s" at bounding box center [120, 13] width 184 height 18
click at [85, 13] on input "tFV4tox7duA2JLq0RDVwtYss" at bounding box center [120, 13] width 184 height 10
paste input "lxsZHlwSlfaVfVGOeBBMfTsA"
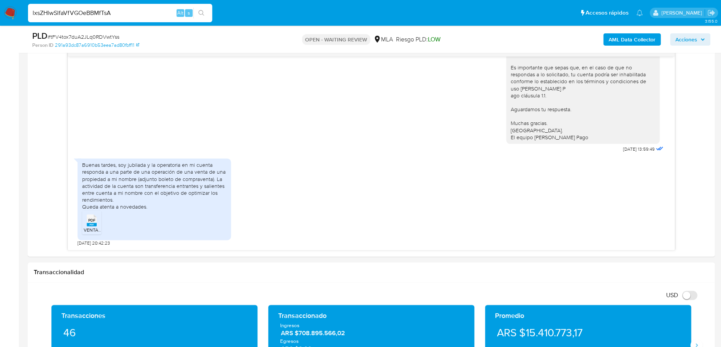
type input "lxsZHlwSlfaVfVGOeBBMfTsA"
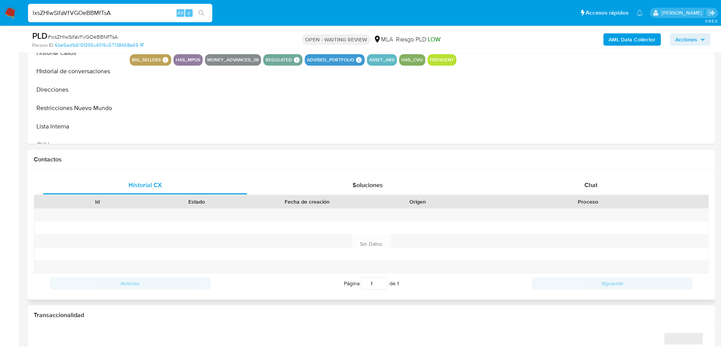
scroll to position [256, 0]
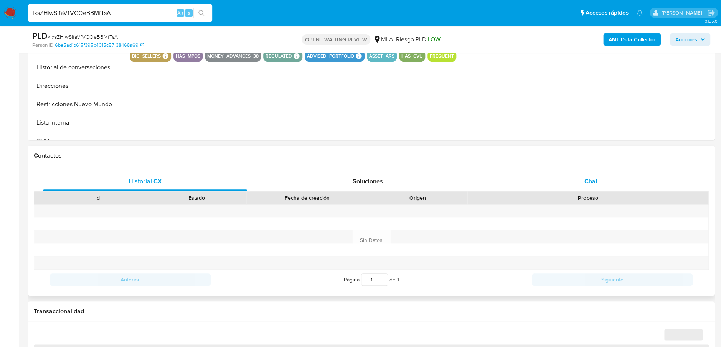
click at [589, 183] on span "Chat" at bounding box center [590, 181] width 13 height 9
select select "10"
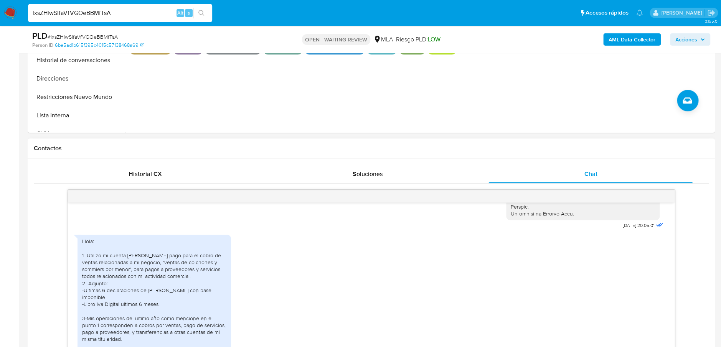
scroll to position [307, 0]
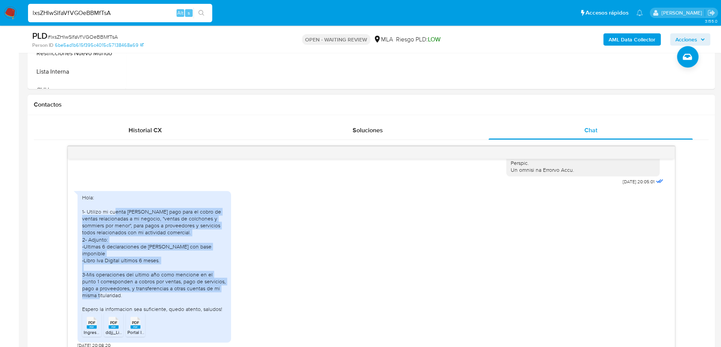
drag, startPoint x: 114, startPoint y: 218, endPoint x: 208, endPoint y: 304, distance: 126.9
click at [208, 304] on div "Hola: 1- Utilizo mi cuenta de mercado pago para el cobro de ventas relacionadas…" at bounding box center [154, 253] width 144 height 119
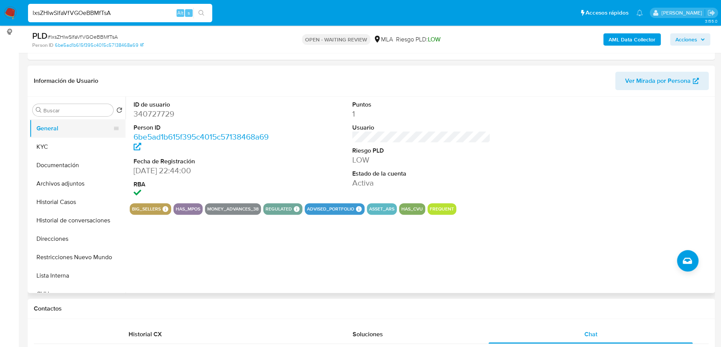
scroll to position [102, 0]
click at [49, 140] on button "KYC" at bounding box center [75, 147] width 90 height 18
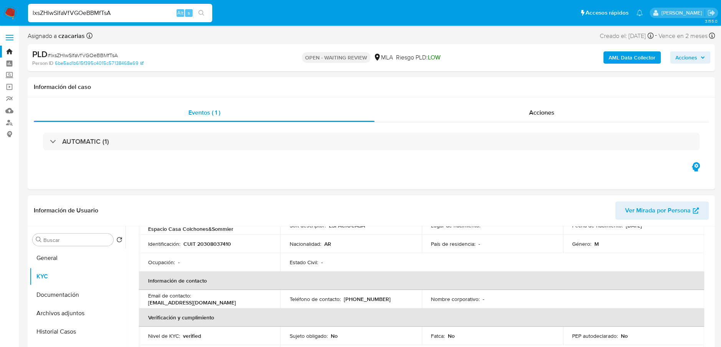
click at [137, 16] on input "lxsZHlwSlfaVfVGOeBBMfTsA" at bounding box center [120, 13] width 184 height 10
paste input "tFV4tox7duA2JLq0RDVwtYss"
type input "tFV4tox7duA2JLq0RDVwtYss"
click at [203, 14] on icon "search-icon" at bounding box center [201, 13] width 6 height 6
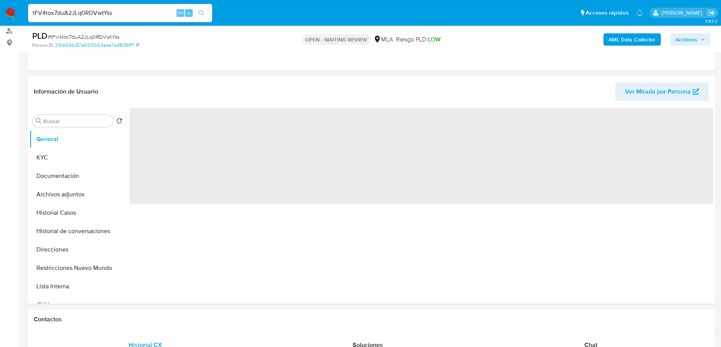
scroll to position [102, 0]
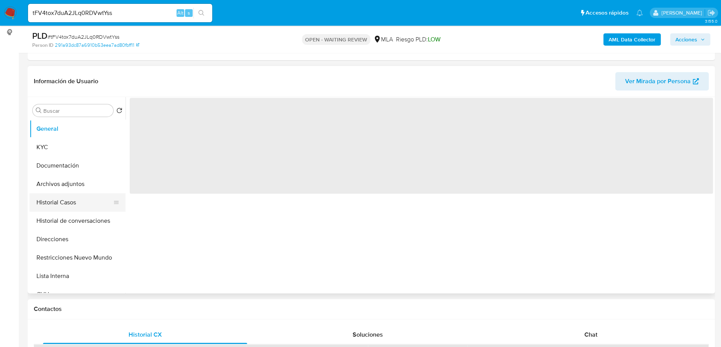
click at [52, 194] on button "Historial Casos" at bounding box center [75, 202] width 90 height 18
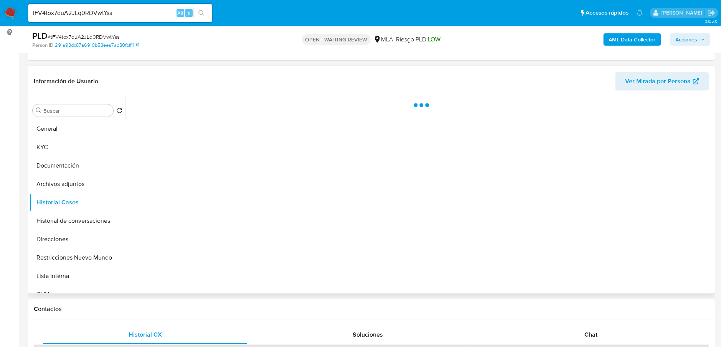
select select "10"
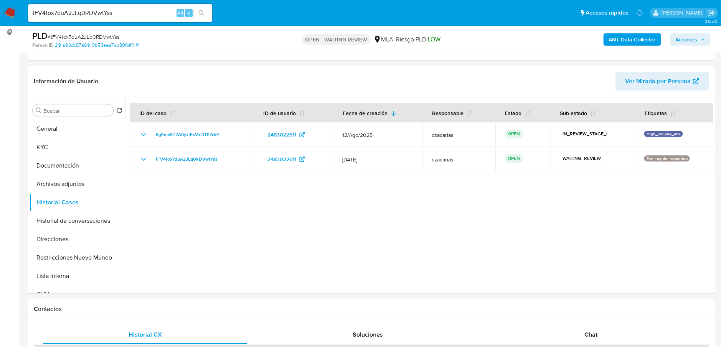
drag, startPoint x: 152, startPoint y: 7, endPoint x: 148, endPoint y: 11, distance: 6.0
click at [152, 7] on div "tFV4tox7duA2JLq0RDVwtYss Alt s" at bounding box center [120, 13] width 184 height 18
click at [145, 14] on input "tFV4tox7duA2JLq0RDVwtYss" at bounding box center [120, 13] width 184 height 10
paste input "SS9Mg0S456g68ME49apyPGI8"
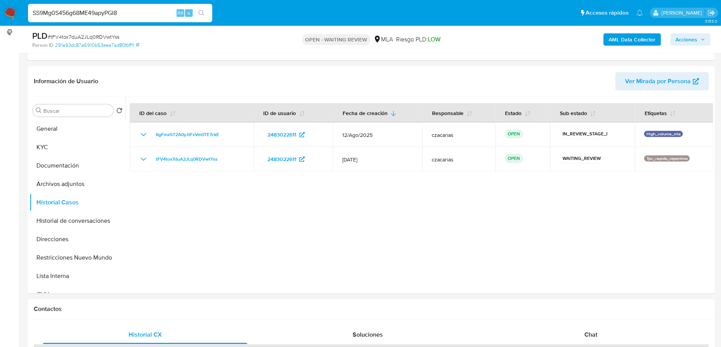
type input "SS9Mg0S456g68ME49apyPGI8"
click at [201, 15] on icon "search-icon" at bounding box center [201, 13] width 6 height 6
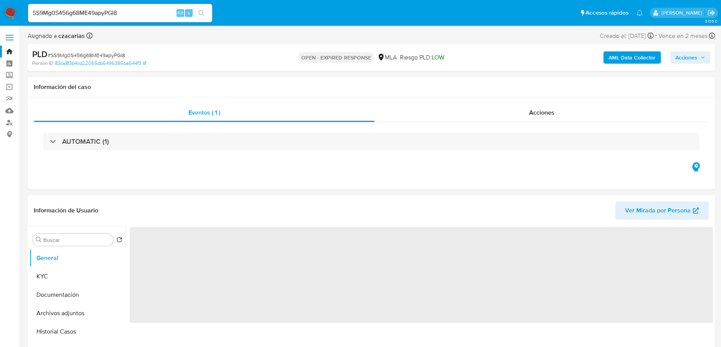
select select "10"
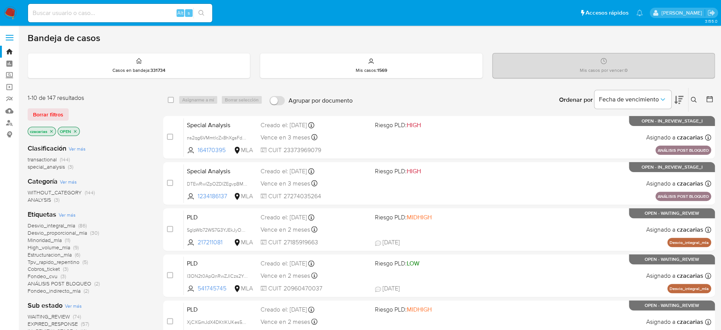
drag, startPoint x: 698, startPoint y: 102, endPoint x: 693, endPoint y: 99, distance: 6.0
click at [693, 99] on button at bounding box center [694, 99] width 13 height 9
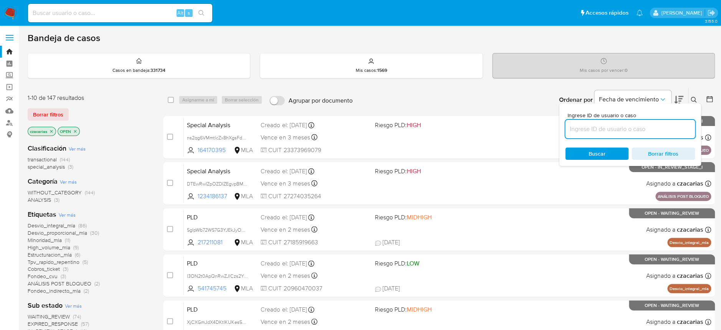
click at [662, 124] on input at bounding box center [630, 129] width 130 height 10
type input "SS9Mg0S456g68ME49apyPGI8"
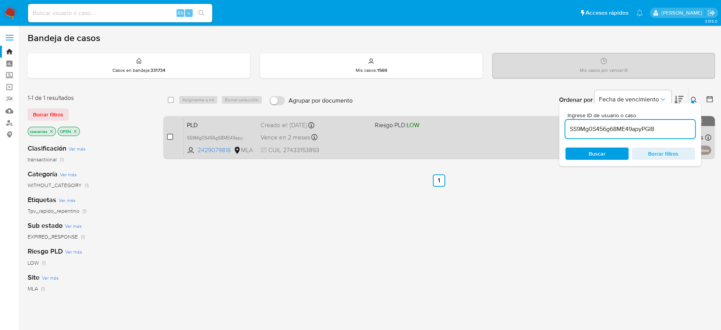
click at [170, 135] on input "checkbox" at bounding box center [170, 137] width 6 height 6
checkbox input "true"
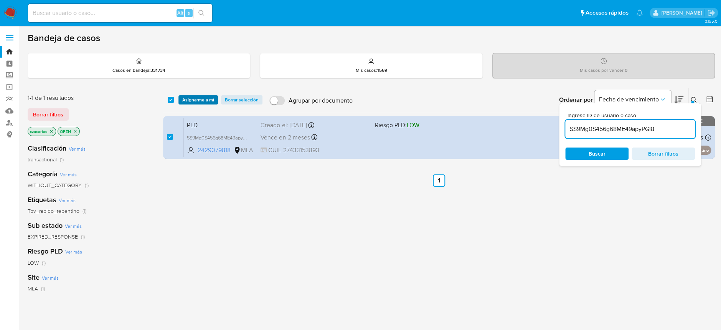
click at [198, 103] on span "Asignarme a mí" at bounding box center [198, 100] width 32 height 8
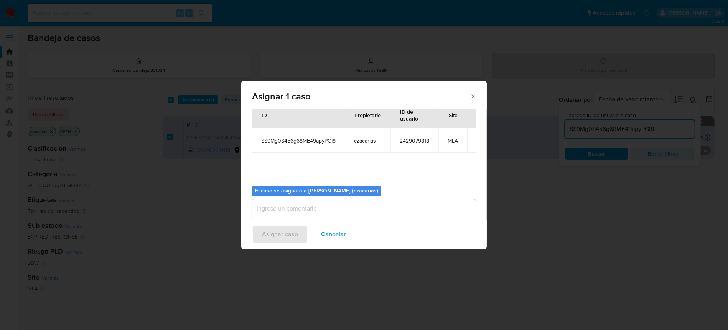
scroll to position [39, 0]
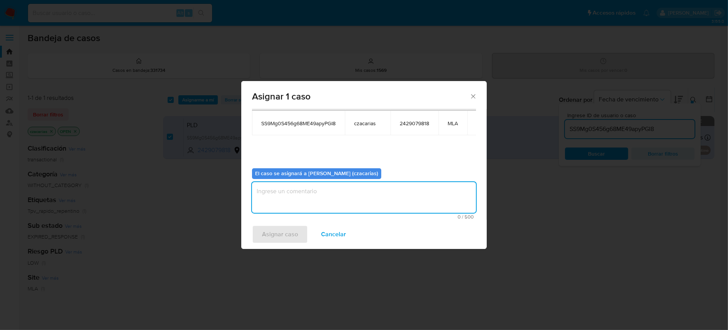
click at [292, 198] on textarea "assign-modal" at bounding box center [364, 197] width 224 height 31
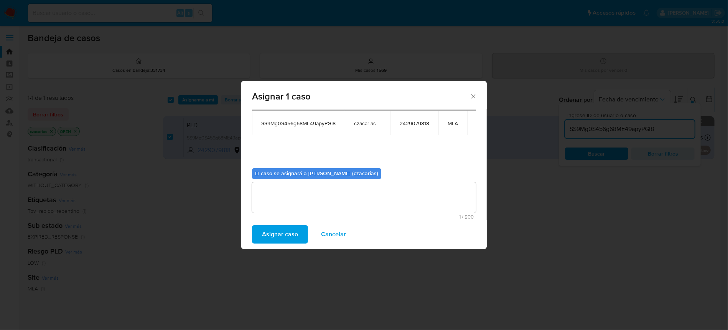
click at [270, 243] on span "Asignar caso" at bounding box center [280, 234] width 36 height 17
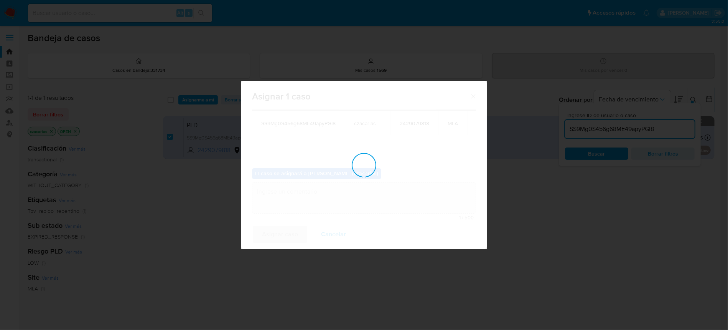
checkbox input "false"
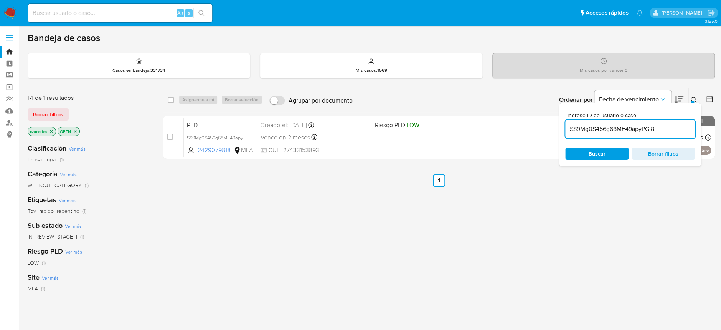
click at [609, 123] on div "SS9Mg0S456g68ME49apyPGI8" at bounding box center [630, 129] width 130 height 18
click at [609, 126] on input "SS9Mg0S456g68ME49apyPGI8" at bounding box center [630, 129] width 130 height 10
paste input "kQsWxS2nSBJA8QyjrNq8G109"
type input "kQsWxS2nSBJA8QyjrNq8G109"
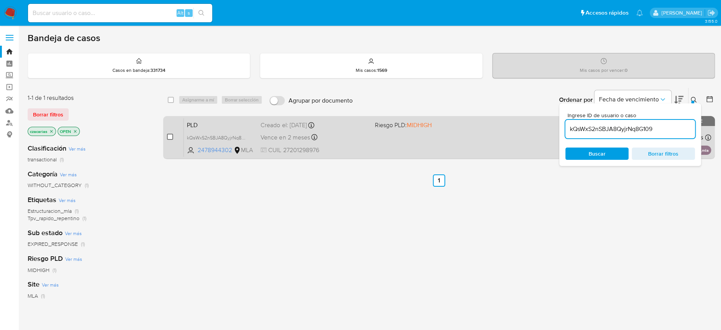
click at [172, 134] on input "checkbox" at bounding box center [170, 137] width 6 height 6
checkbox input "true"
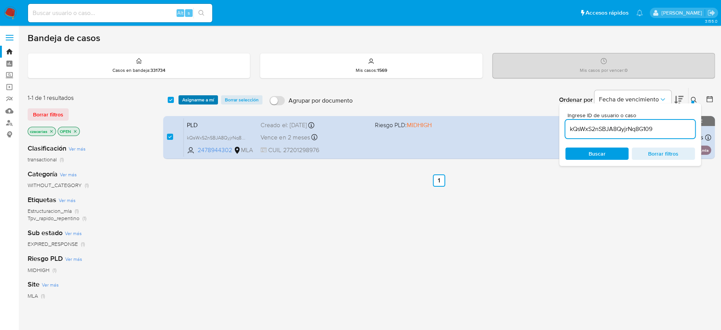
click at [208, 98] on span "Asignarme a mí" at bounding box center [198, 100] width 32 height 8
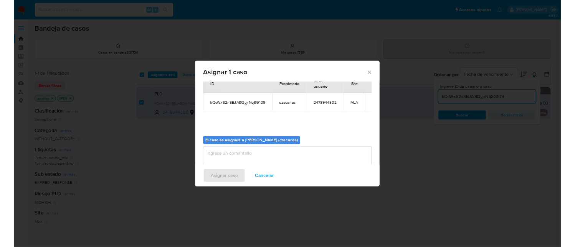
scroll to position [39, 0]
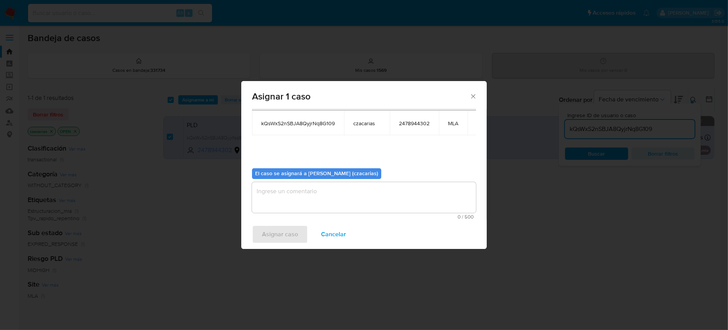
click at [369, 201] on textarea "assign-modal" at bounding box center [364, 197] width 224 height 31
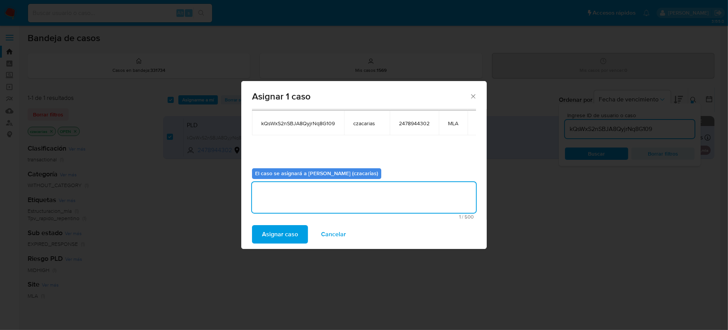
click at [276, 244] on div "Asignar caso Cancelar" at bounding box center [364, 233] width 246 height 29
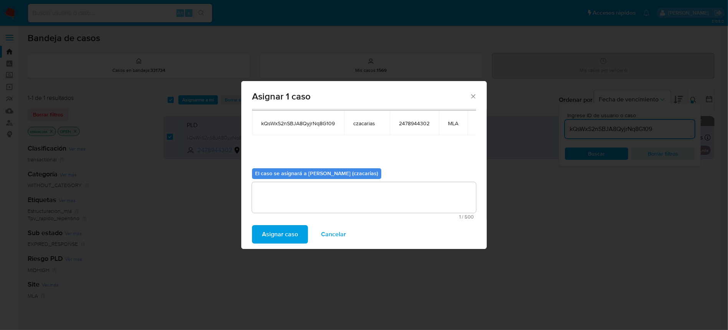
click at [279, 239] on span "Asignar caso" at bounding box center [280, 234] width 36 height 17
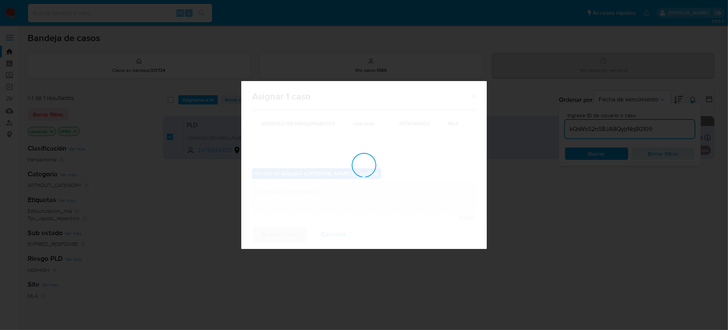
checkbox input "false"
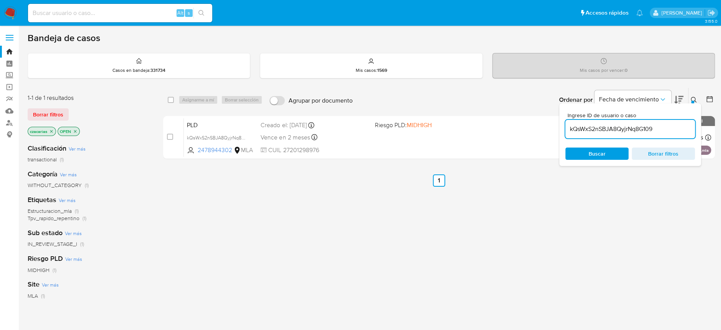
click at [588, 131] on input "kQsWxS2nSBJA8QyjrNq8G109" at bounding box center [630, 129] width 130 height 10
click at [588, 130] on input "kQsWxS2nSBJA8QyjrNq8G109" at bounding box center [630, 129] width 130 height 10
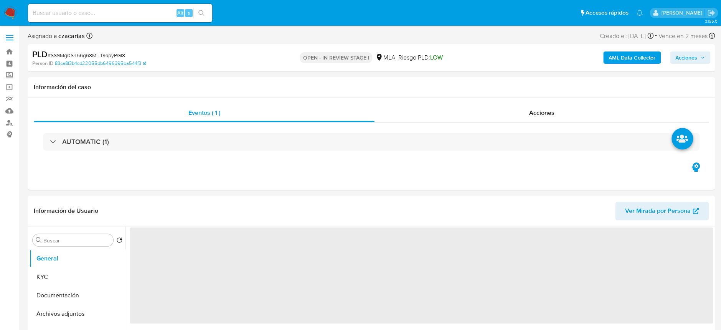
click at [621, 54] on b "AML Data Collector" at bounding box center [632, 57] width 47 height 12
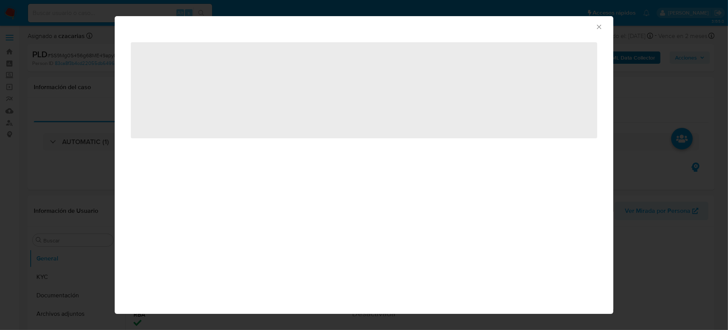
select select "10"
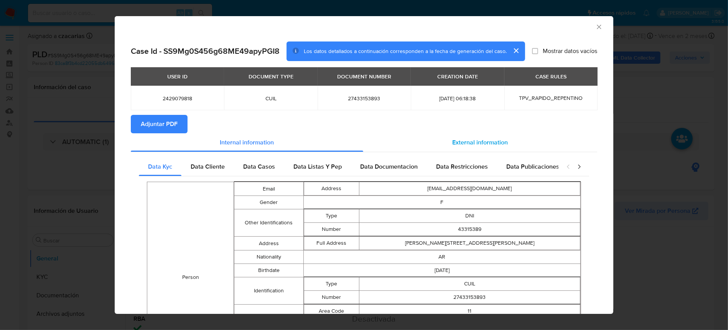
click at [457, 139] on span "External information" at bounding box center [481, 142] width 56 height 9
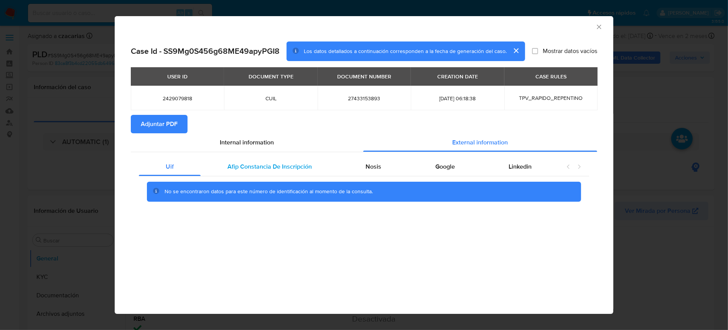
click at [285, 166] on span "Afip Constancia De Inscripción" at bounding box center [270, 166] width 84 height 9
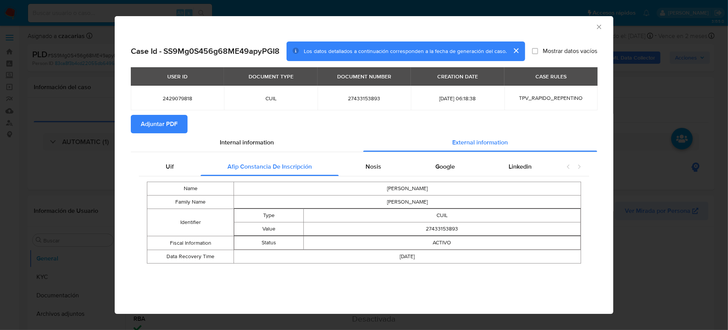
click at [389, 180] on div "Name [PERSON_NAME] Family Name [PERSON_NAME] Identifier Type CUIL Value 2743315…" at bounding box center [364, 222] width 450 height 92
click at [384, 165] on div "Nosis" at bounding box center [373, 166] width 69 height 18
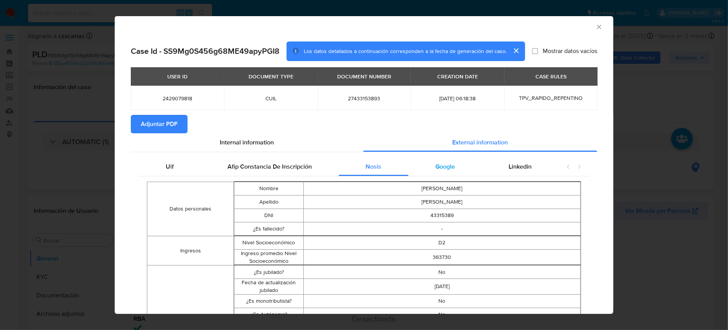
click at [450, 164] on div "Google" at bounding box center [445, 166] width 73 height 18
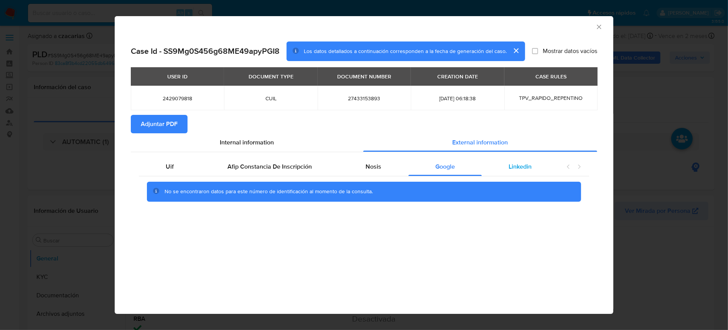
click at [514, 169] on span "Linkedin" at bounding box center [520, 166] width 23 height 9
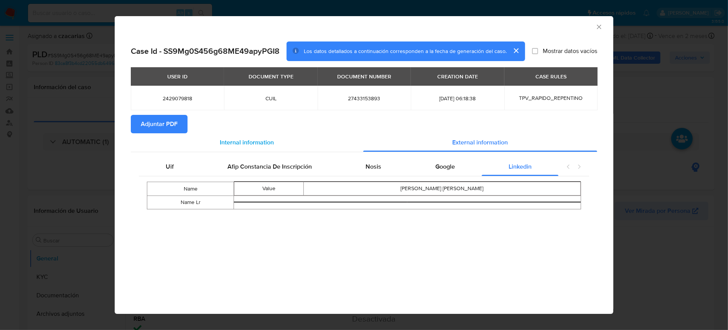
click at [242, 145] on span "Internal information" at bounding box center [247, 142] width 54 height 9
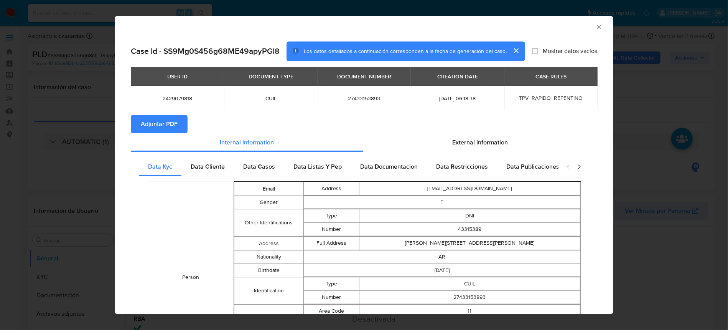
click at [173, 126] on span "Adjuntar PDF" at bounding box center [159, 123] width 37 height 17
click at [596, 25] on icon "Cerrar ventana" at bounding box center [600, 27] width 8 height 8
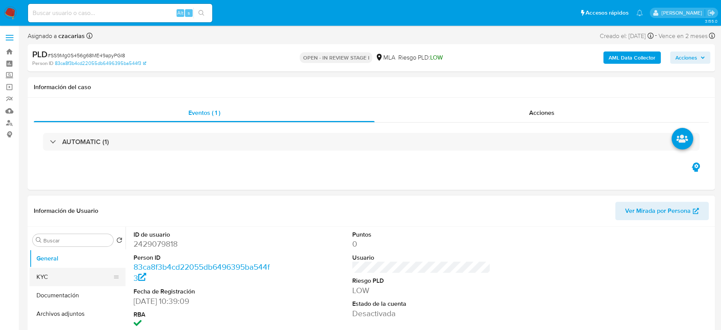
click at [67, 276] on button "KYC" at bounding box center [75, 276] width 90 height 18
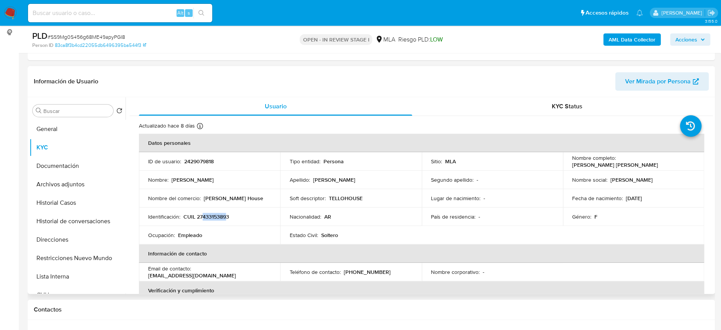
drag, startPoint x: 205, startPoint y: 217, endPoint x: 225, endPoint y: 217, distance: 20.7
click at [225, 217] on p "CUIL 27433153893" at bounding box center [206, 216] width 46 height 7
copy p "43315389"
click at [214, 216] on p "CUIL 27433153893" at bounding box center [206, 216] width 46 height 7
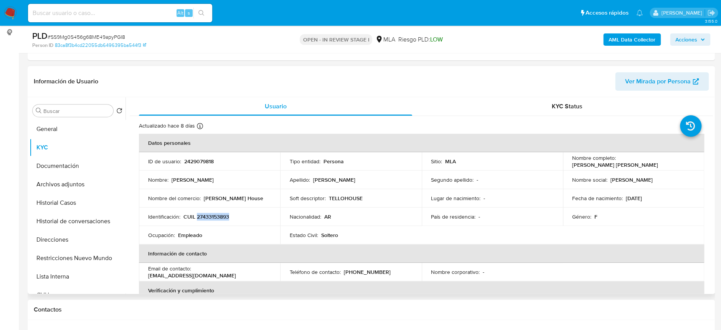
click at [214, 214] on p "CUIL 27433153893" at bounding box center [206, 216] width 46 height 7
click at [207, 162] on p "2429079818" at bounding box center [199, 161] width 30 height 7
copy p "2429079818"
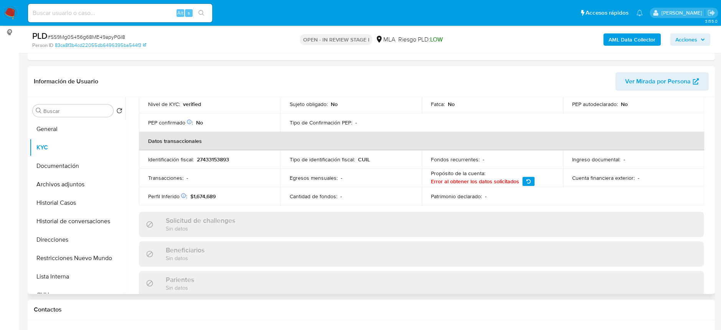
scroll to position [256, 0]
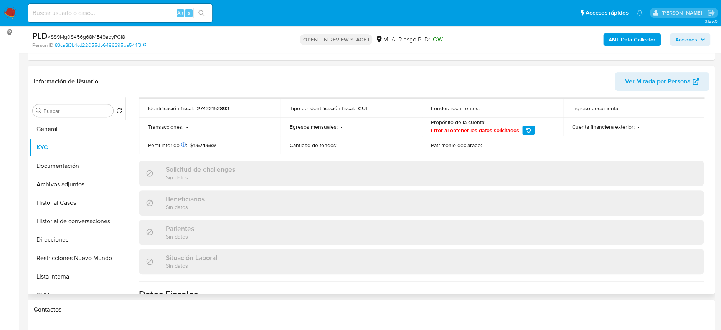
click at [522, 132] on button "button" at bounding box center [528, 129] width 12 height 9
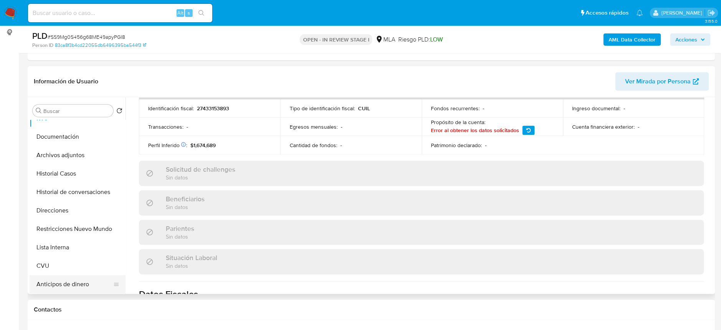
scroll to position [51, 0]
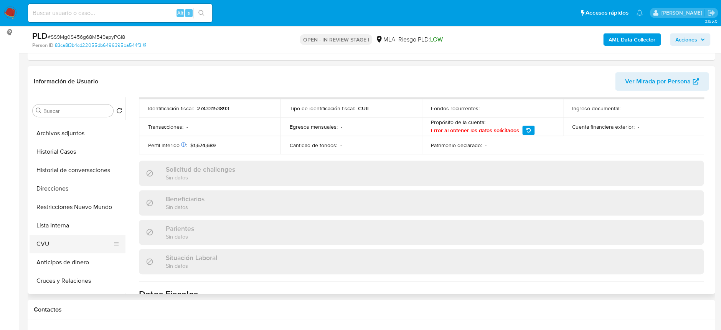
click at [61, 239] on button "CVU" at bounding box center [75, 243] width 90 height 18
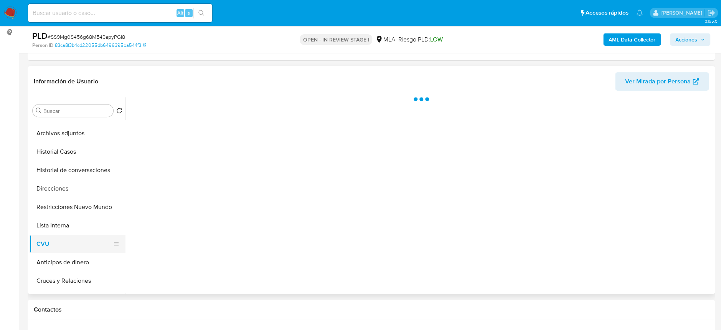
scroll to position [0, 0]
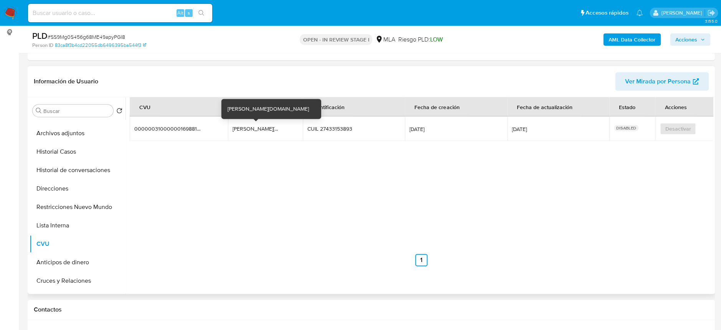
click at [263, 128] on div "[PERSON_NAME][DOMAIN_NAME]" at bounding box center [257, 128] width 49 height 7
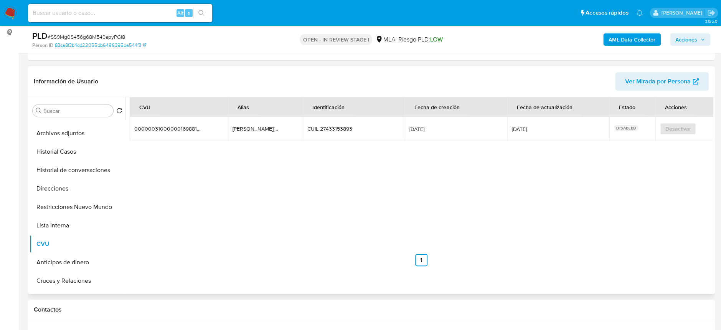
click at [172, 127] on div "0000003100000016988170" at bounding box center [168, 128] width 68 height 7
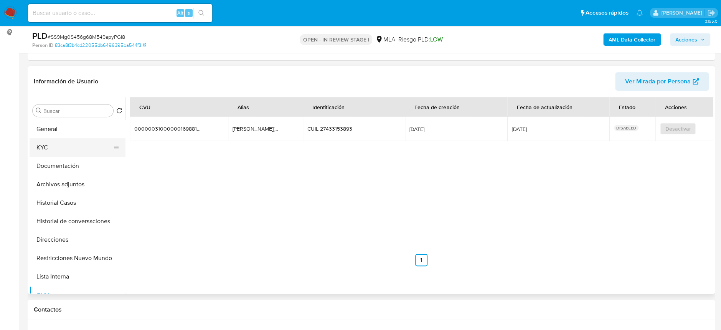
click at [50, 141] on button "KYC" at bounding box center [75, 147] width 90 height 18
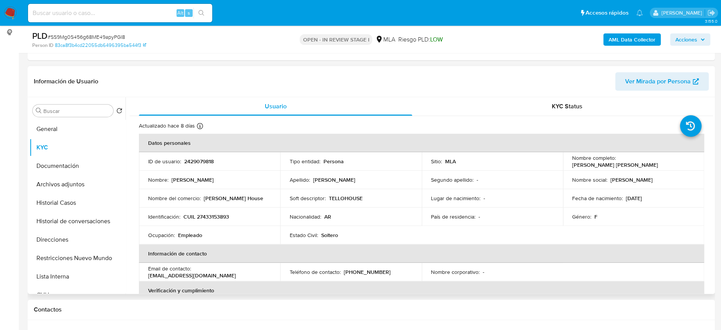
click at [213, 217] on p "CUIL 27433153893" at bounding box center [206, 216] width 46 height 7
click at [213, 216] on p "CUIL 27433153893" at bounding box center [206, 216] width 46 height 7
copy p "27433153893"
drag, startPoint x: 570, startPoint y: 166, endPoint x: 659, endPoint y: 165, distance: 88.7
click at [659, 165] on div "Nombre completo : Jennifer Mariana Tello Gonzalez" at bounding box center [633, 161] width 123 height 14
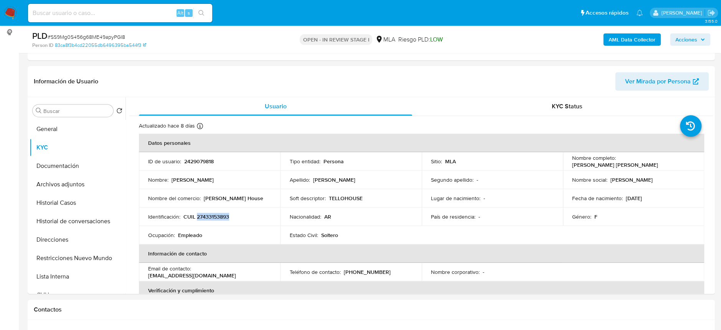
copy p "Jennifer Mariana Tello Gonzalez"
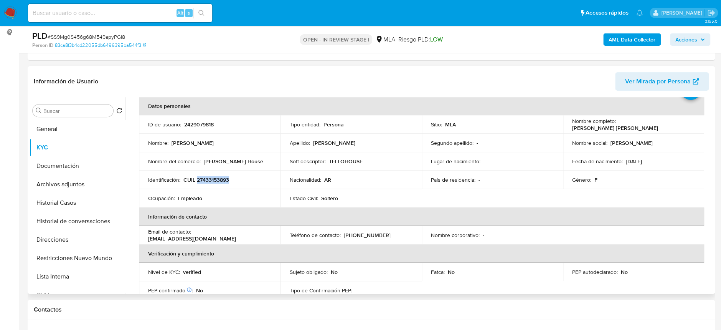
scroll to position [51, 0]
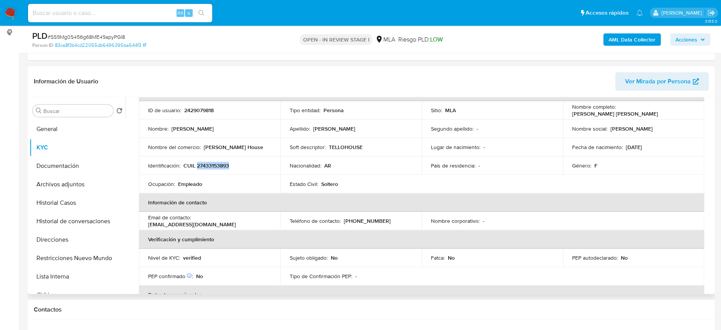
drag, startPoint x: 239, startPoint y: 223, endPoint x: 141, endPoint y: 223, distance: 98.2
click at [141, 223] on td "Email de contacto : tellogon7676lez8787lolo8@gmail.com" at bounding box center [209, 220] width 141 height 18
copy p "tellogon7676lez8787lolo8@gmail.com"
click at [47, 175] on button "Archivos adjuntos" at bounding box center [75, 184] width 90 height 18
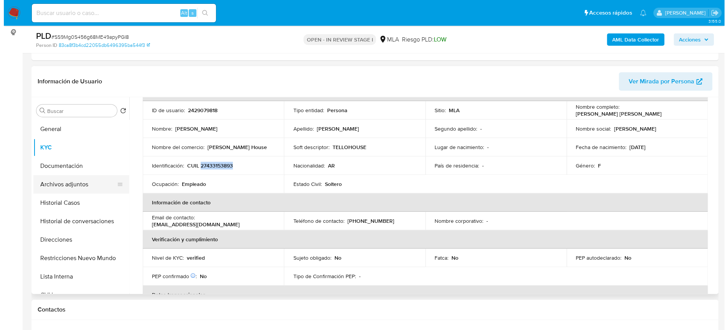
scroll to position [0, 0]
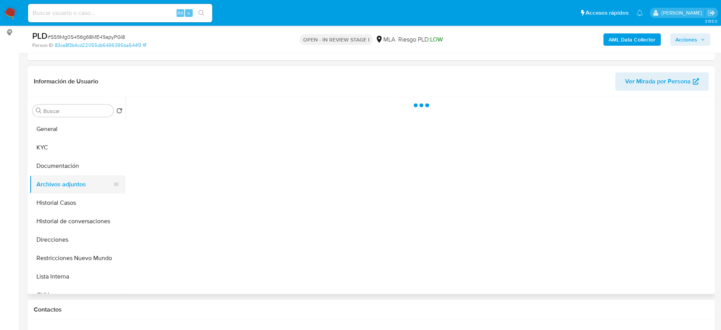
click at [49, 181] on button "Archivos adjuntos" at bounding box center [75, 184] width 90 height 18
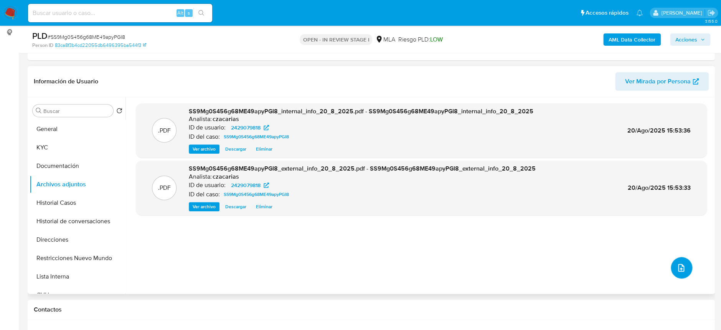
click at [675, 273] on button "upload-file" at bounding box center [681, 267] width 21 height 21
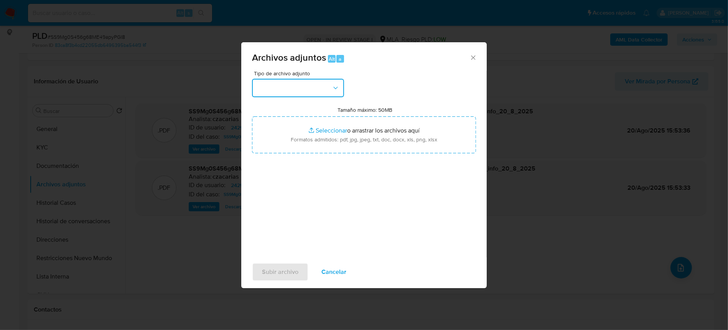
click at [301, 84] on button "button" at bounding box center [298, 88] width 92 height 18
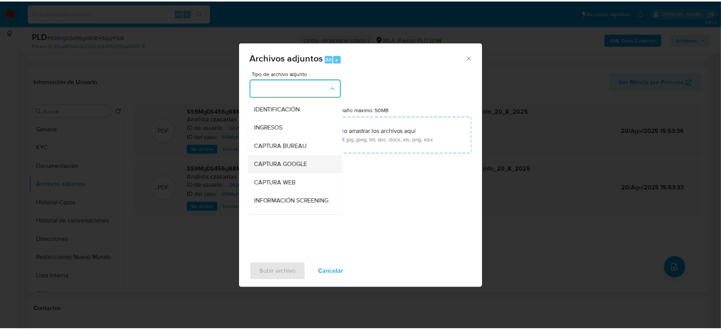
scroll to position [51, 0]
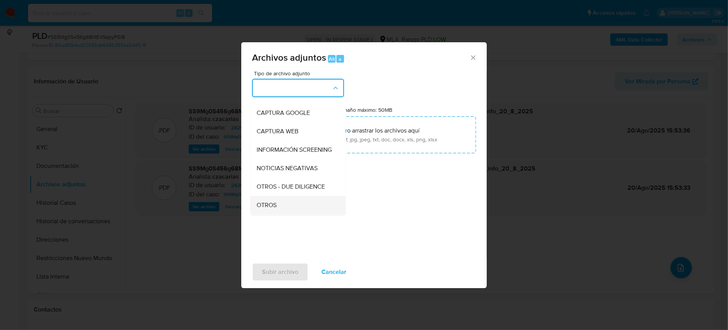
click at [280, 212] on div "OTROS" at bounding box center [296, 205] width 78 height 18
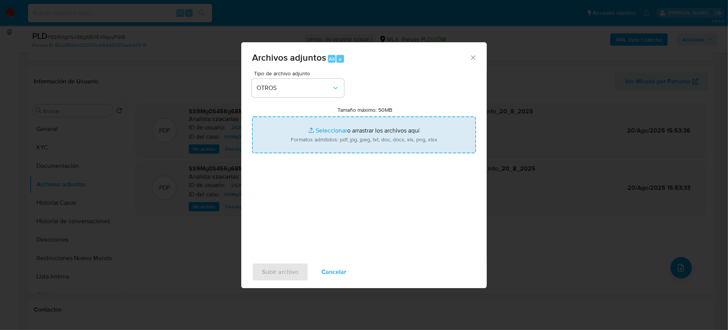
type input "C:\fakepath\Movimientos-2429079818.xlsx"
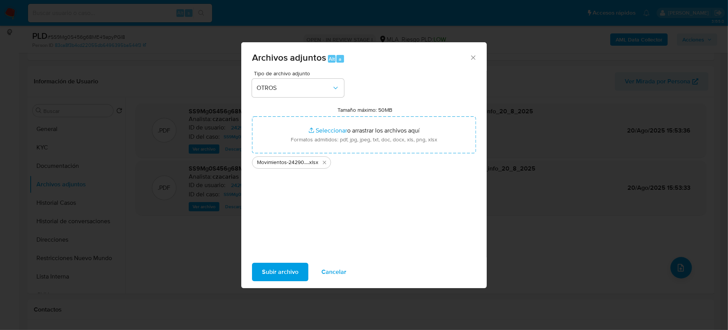
click at [266, 271] on span "Subir archivo" at bounding box center [280, 271] width 36 height 17
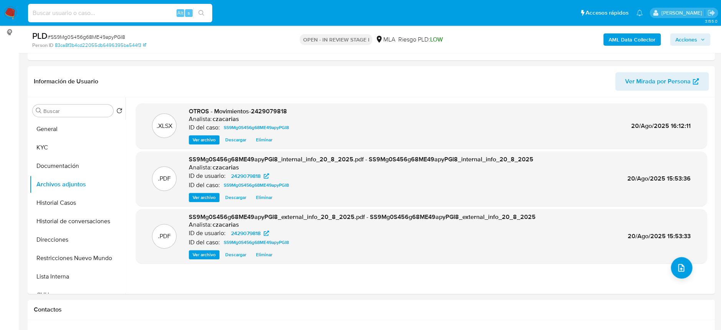
click at [105, 12] on input at bounding box center [120, 13] width 184 height 10
paste input "kQsWxS2nSBJA8QyjrNq8G109"
type input "kQsWxS2nSBJA8QyjrNq8G109"
click at [201, 14] on icon "search-icon" at bounding box center [201, 13] width 6 height 6
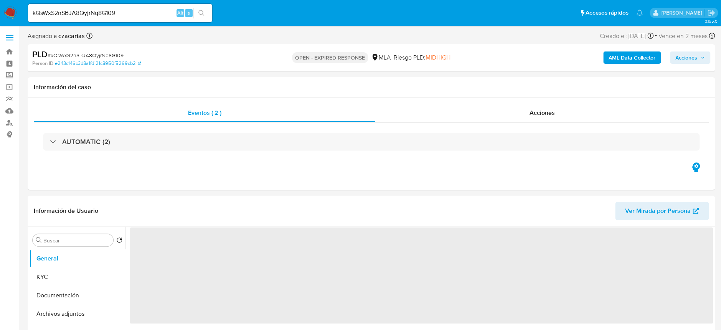
select select "10"
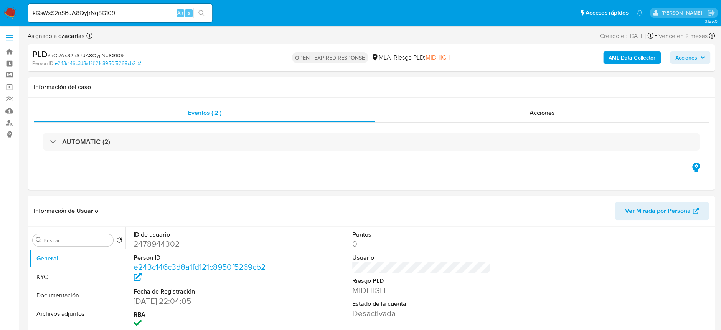
click at [86, 52] on span "# kQsWxS2nSBJA8QyjrNq8G109" at bounding box center [86, 55] width 76 height 8
copy span "kQsWxS2nSBJA8QyjrNq8G109"
select select "10"
click at [165, 239] on dd "2478944302" at bounding box center [203, 243] width 138 height 11
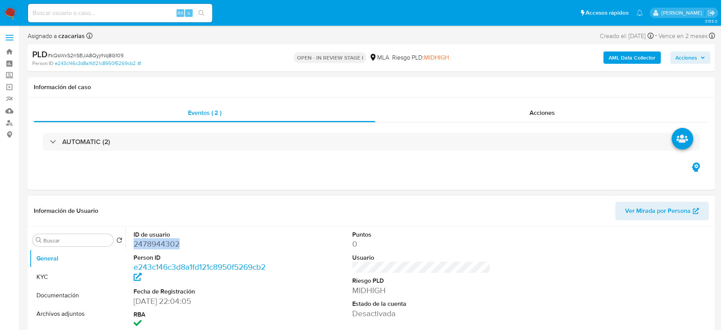
click at [165, 239] on dd "2478944302" at bounding box center [203, 243] width 138 height 11
copy dd "2478944302"
drag, startPoint x: 175, startPoint y: 250, endPoint x: 170, endPoint y: 246, distance: 5.8
click at [175, 249] on dl "ID de usuario 2478944302 Person ID e243c146c3d8a1fd121c8950f5269cb2 Fecha de Re…" at bounding box center [203, 279] width 138 height 99
click at [170, 246] on dd "2478944302" at bounding box center [203, 243] width 138 height 11
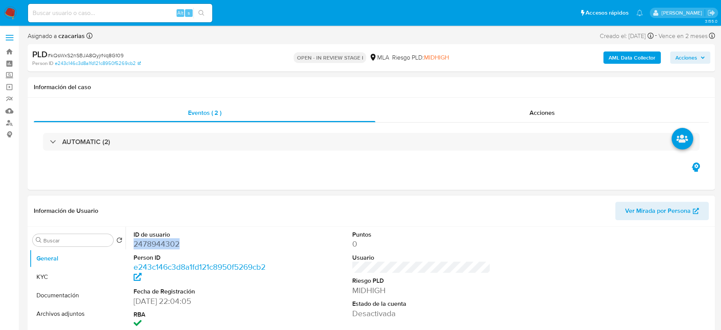
click at [170, 246] on dd "2478944302" at bounding box center [203, 243] width 138 height 11
copy dd "2478944302"
